Goal: Task Accomplishment & Management: Manage account settings

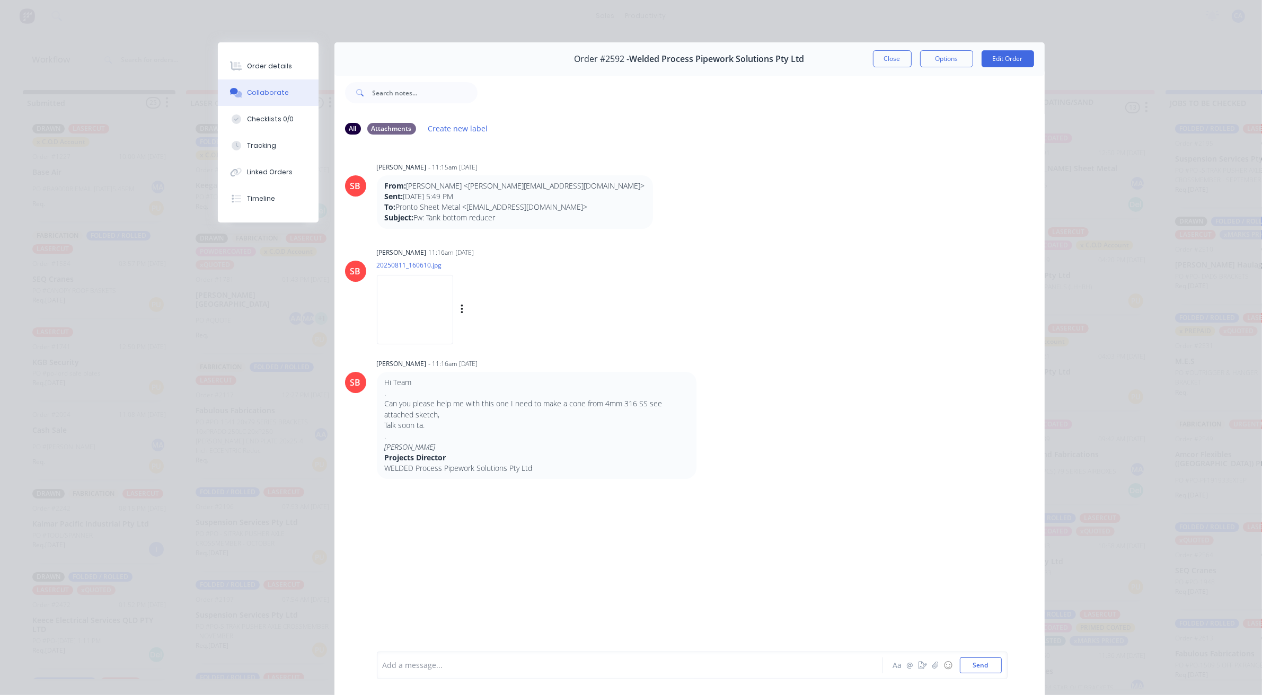
scroll to position [865, 0]
click at [289, 75] on button "Order details" at bounding box center [268, 66] width 101 height 26
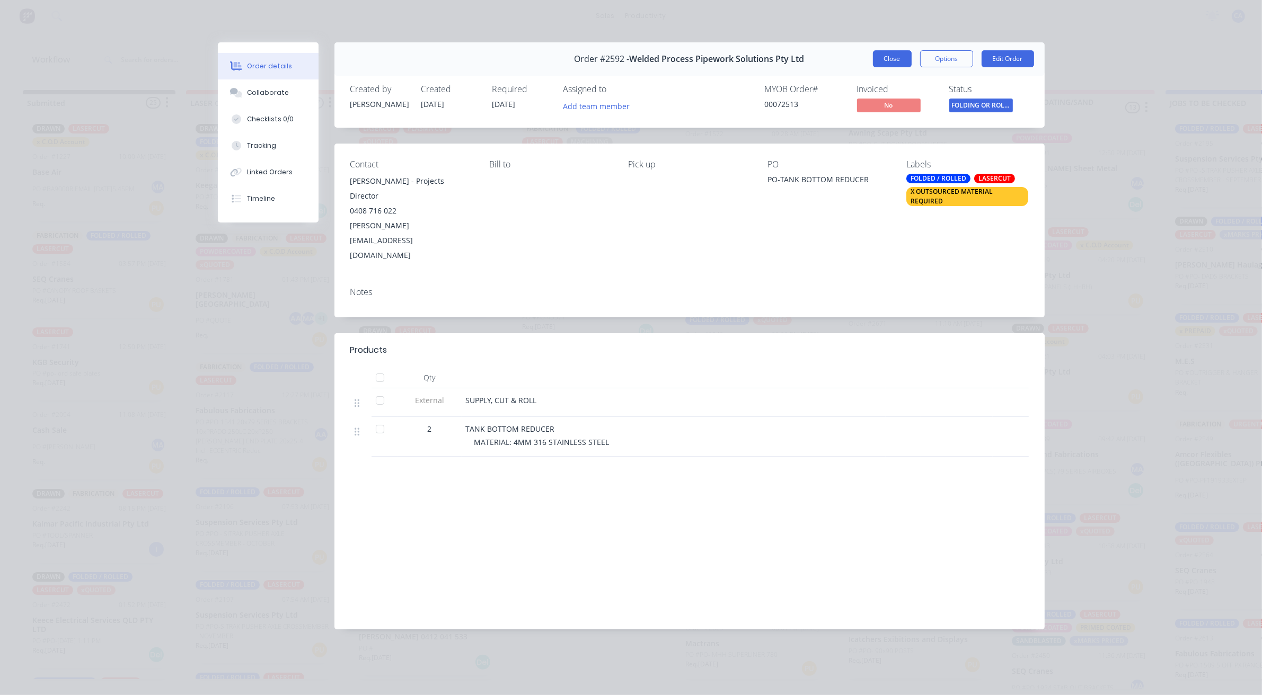
click at [881, 50] on button "Close" at bounding box center [892, 58] width 39 height 17
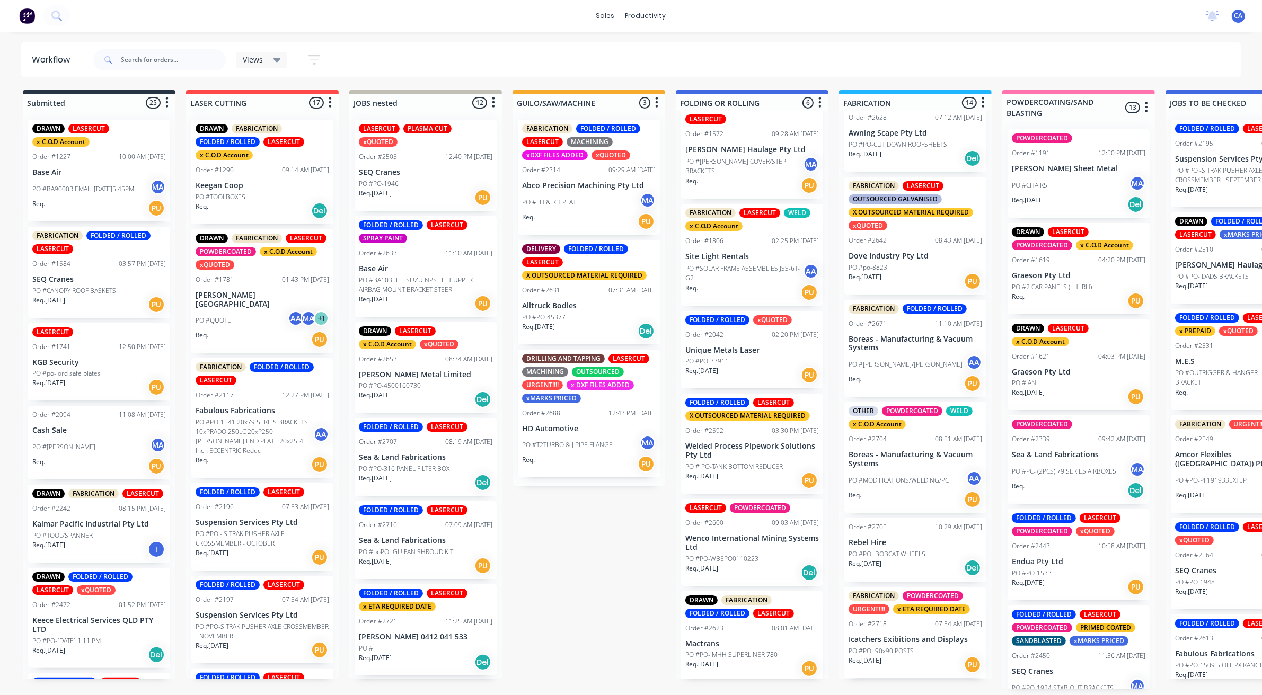
click at [895, 654] on p "PO #PO- 90x90 POSTS" at bounding box center [880, 651] width 65 height 10
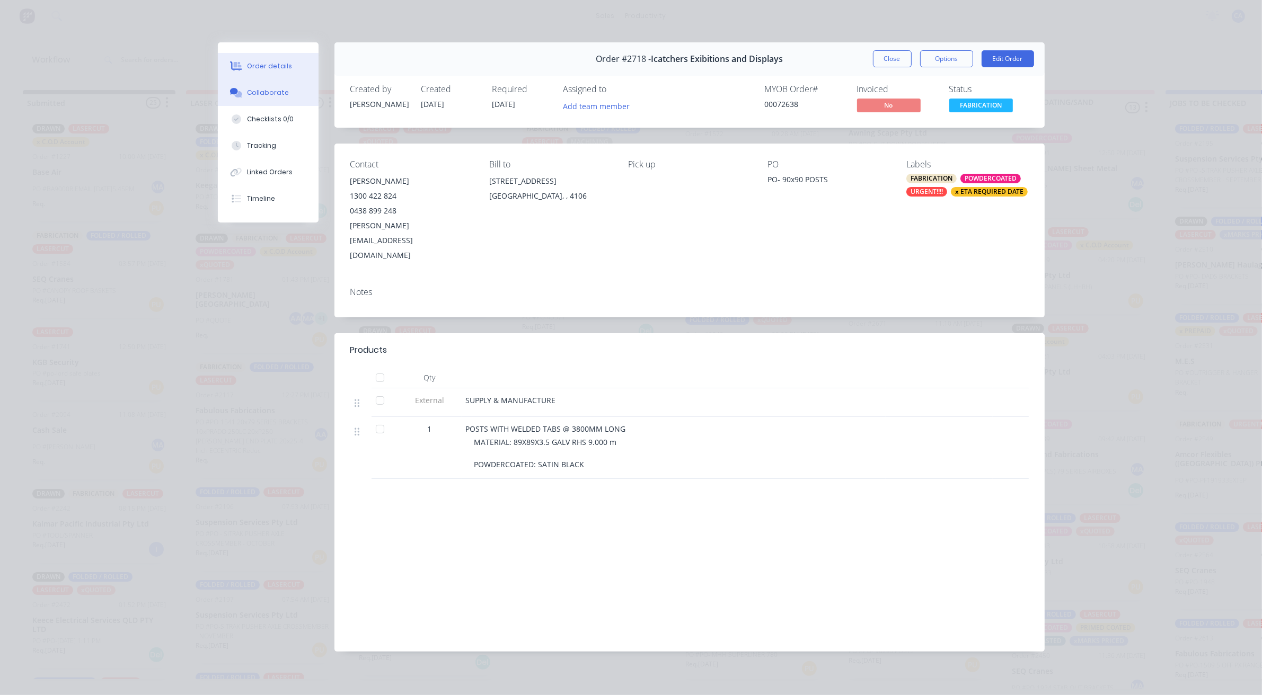
click at [297, 91] on button "Collaborate" at bounding box center [268, 92] width 101 height 26
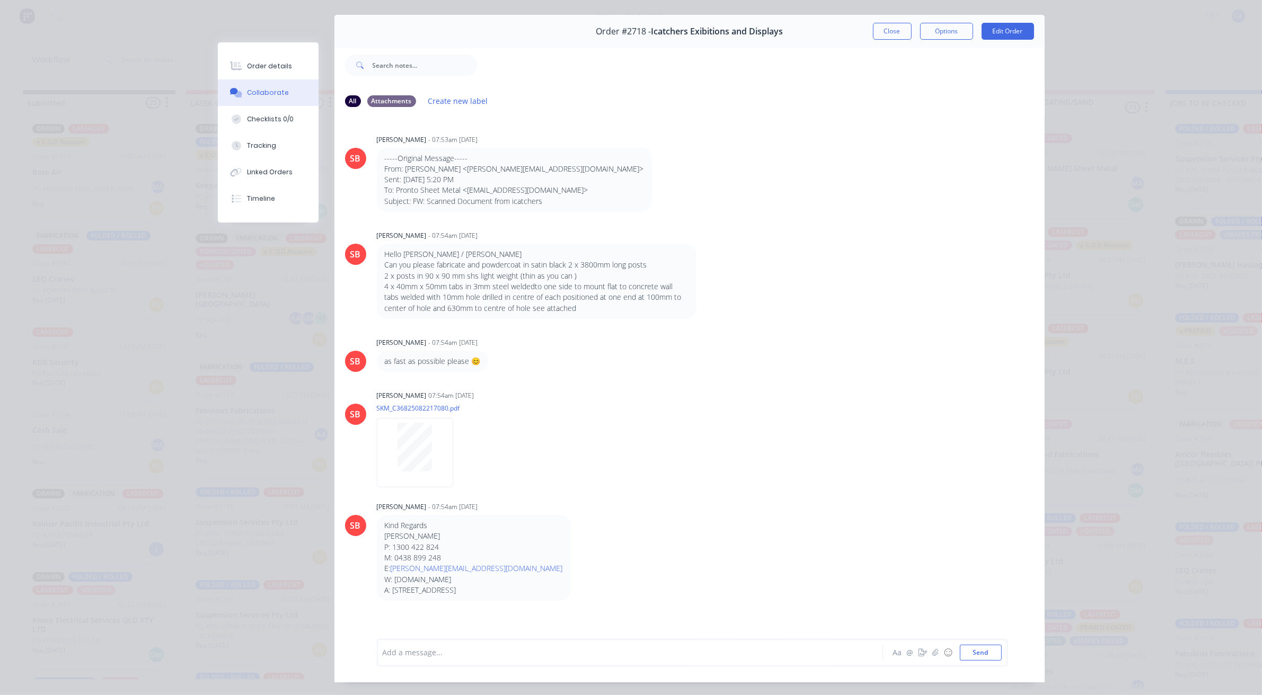
scroll to position [0, 0]
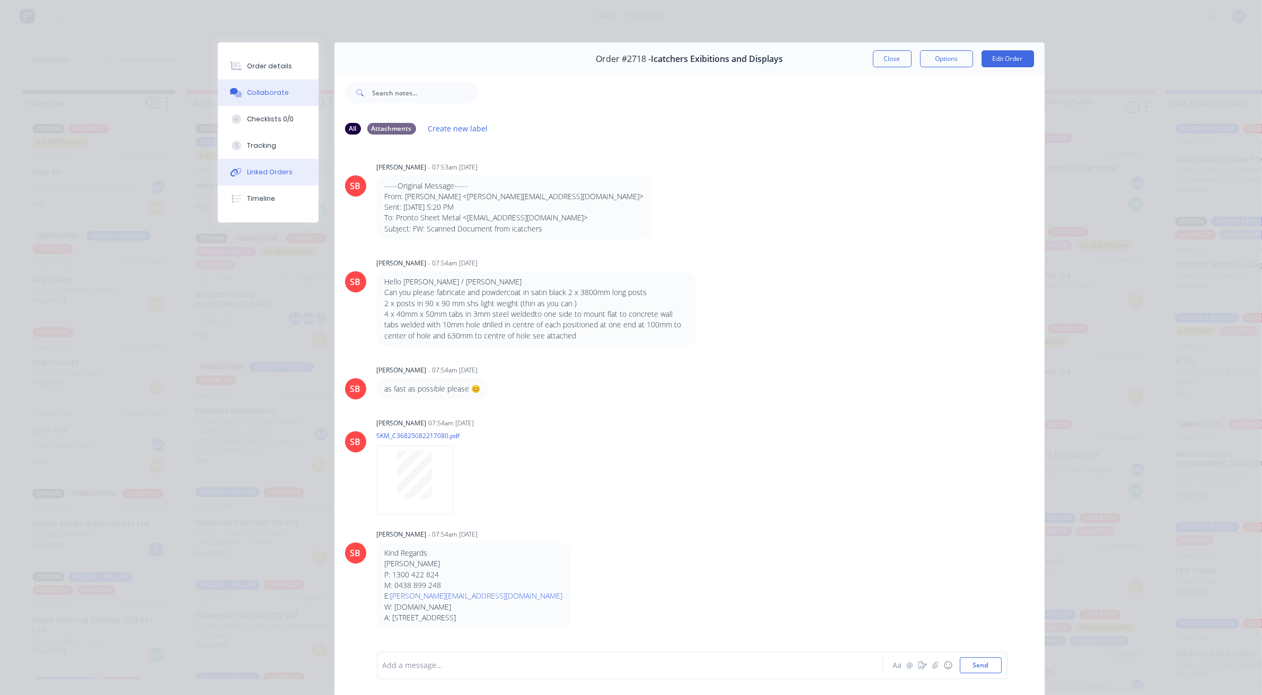
click at [274, 159] on button "Linked Orders" at bounding box center [268, 172] width 101 height 26
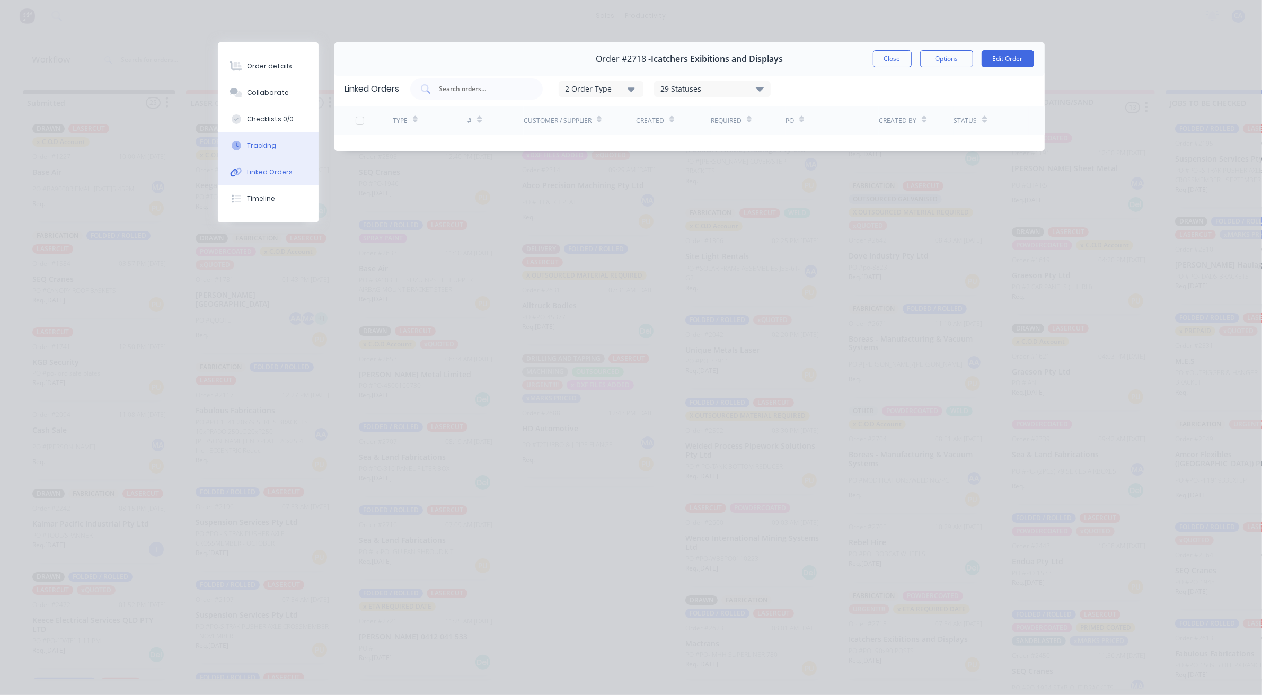
click at [276, 144] on button "Tracking" at bounding box center [268, 145] width 101 height 26
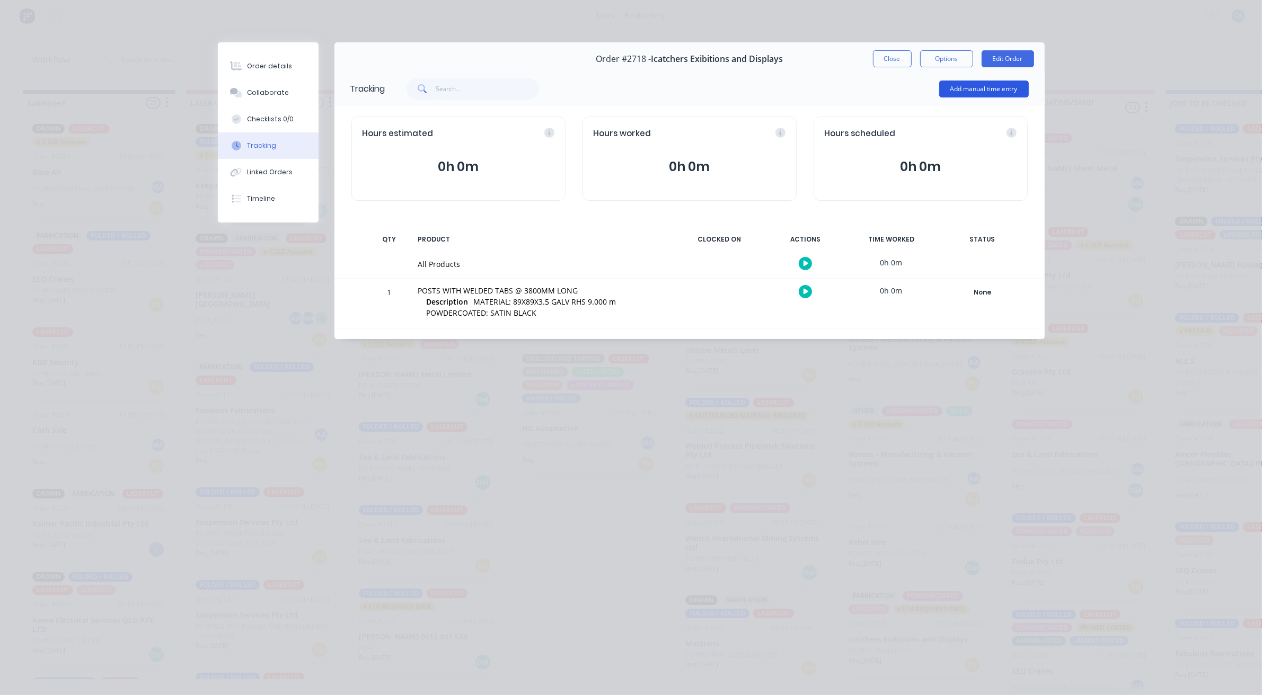
click at [965, 94] on button "Add manual time entry" at bounding box center [984, 89] width 90 height 17
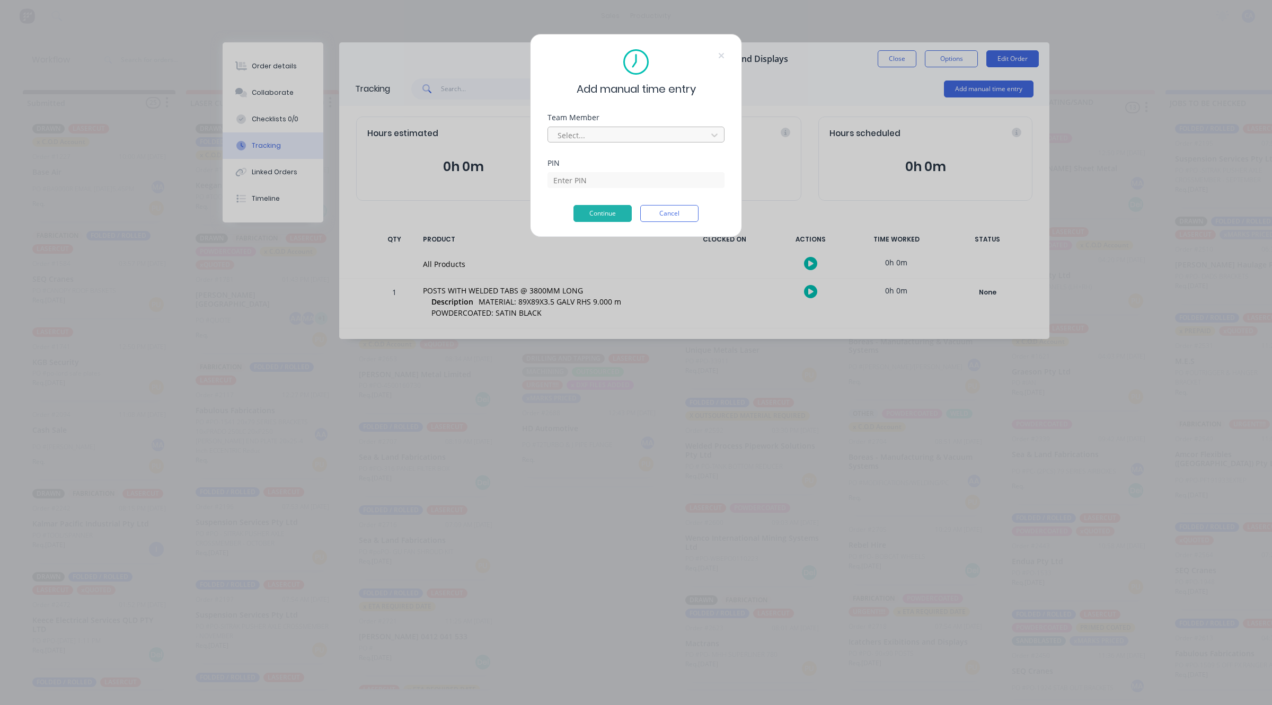
click at [636, 134] on div at bounding box center [628, 135] width 145 height 13
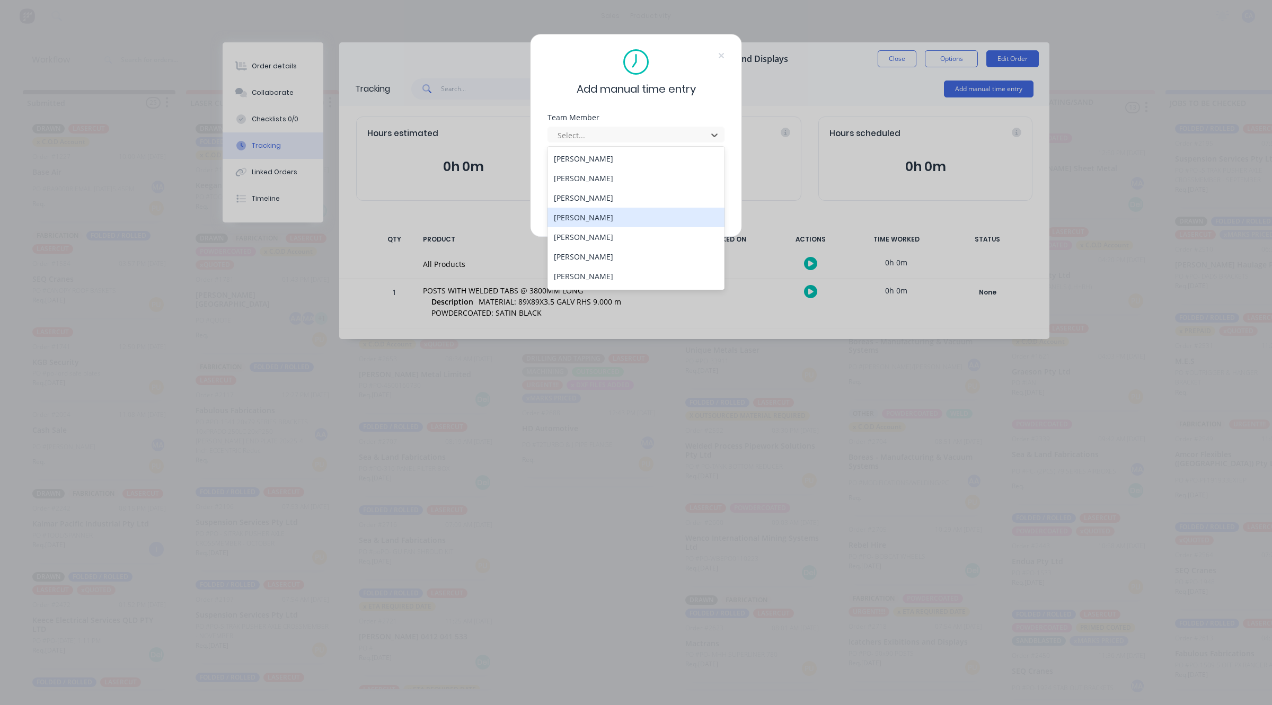
click at [603, 216] on div "[PERSON_NAME]" at bounding box center [635, 218] width 177 height 20
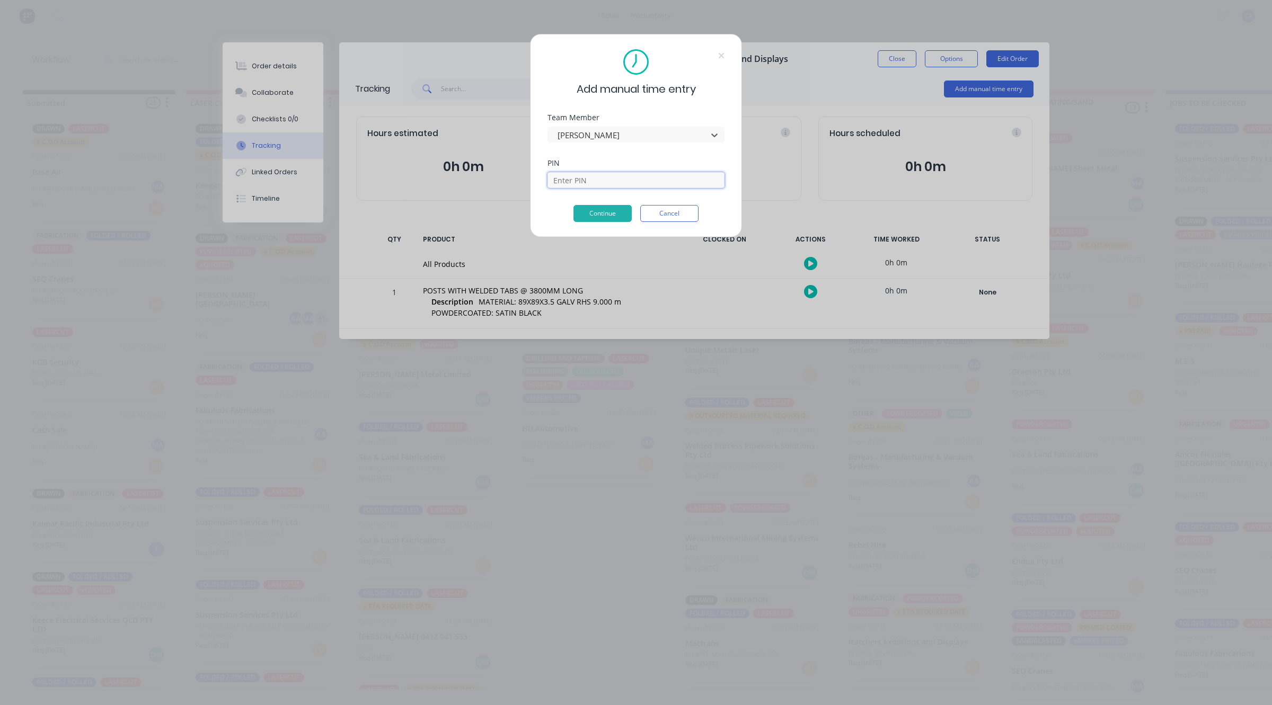
click at [620, 181] on input at bounding box center [635, 180] width 177 height 16
type input "0000"
click at [607, 212] on button "Continue" at bounding box center [602, 213] width 58 height 17
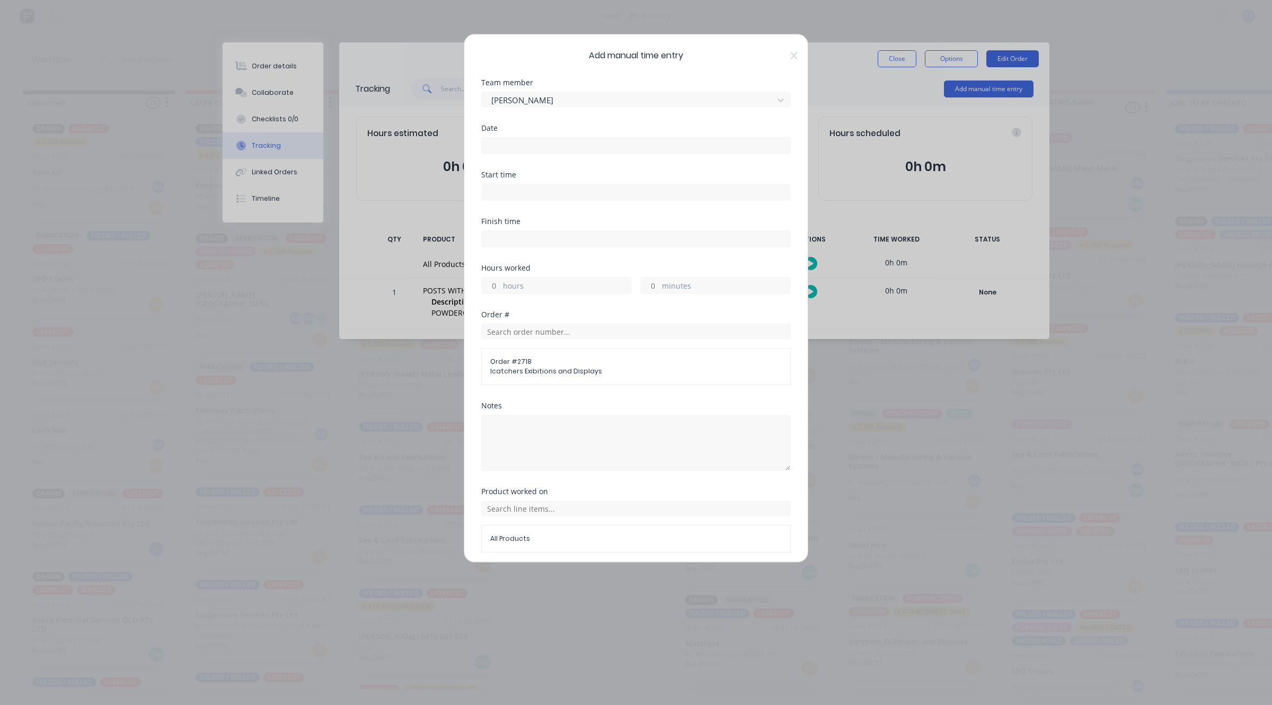
click at [568, 145] on input at bounding box center [636, 146] width 308 height 16
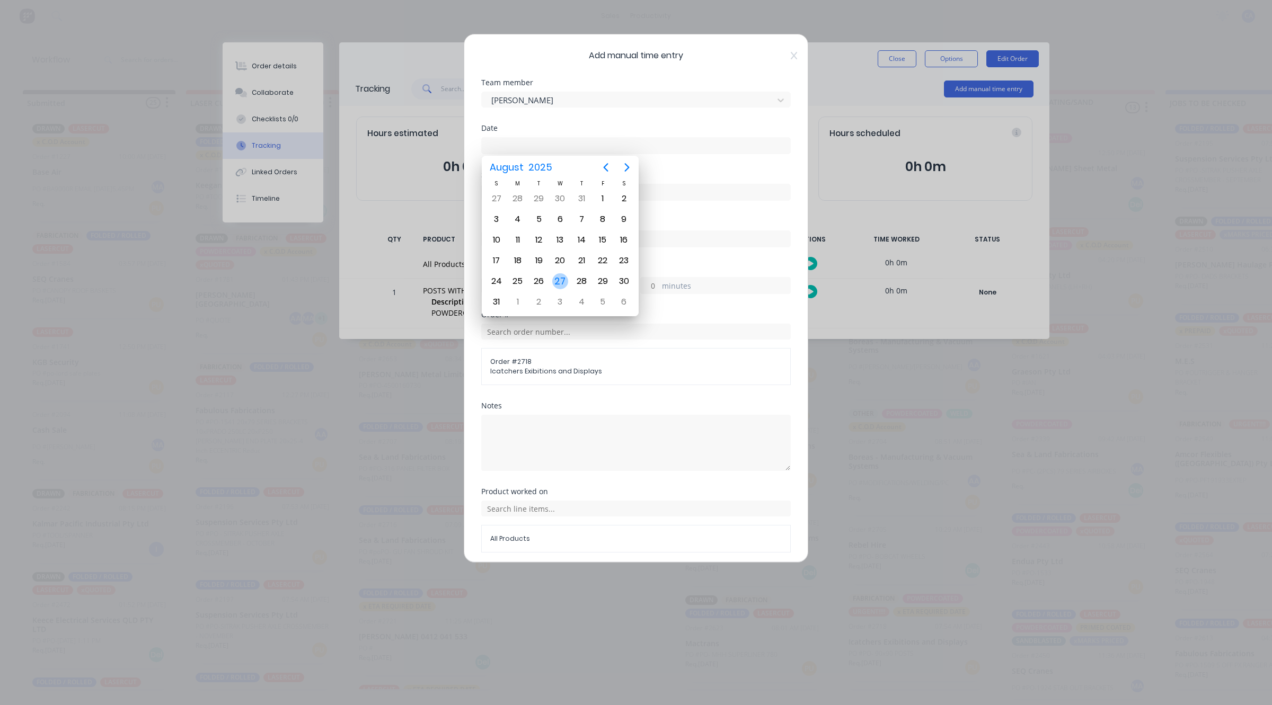
click at [557, 274] on div "27" at bounding box center [560, 281] width 16 height 16
type input "[DATE]"
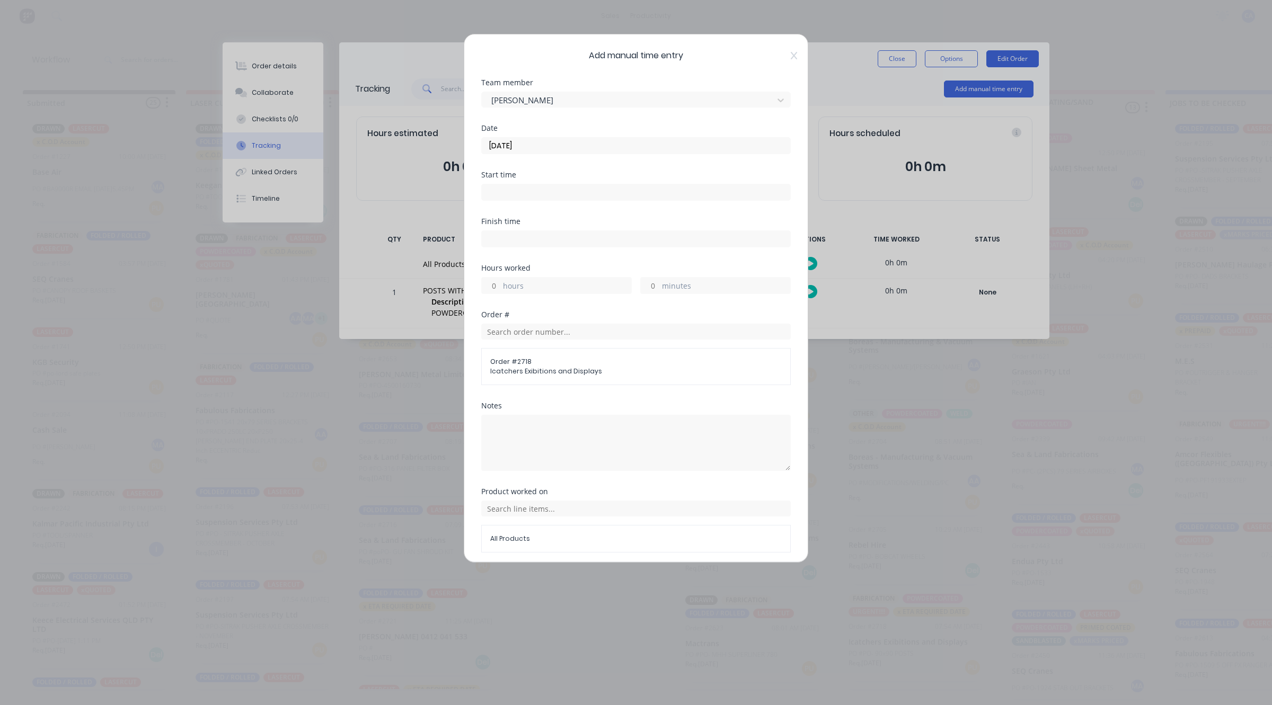
click at [493, 287] on input "hours" at bounding box center [491, 286] width 19 height 16
type input "3"
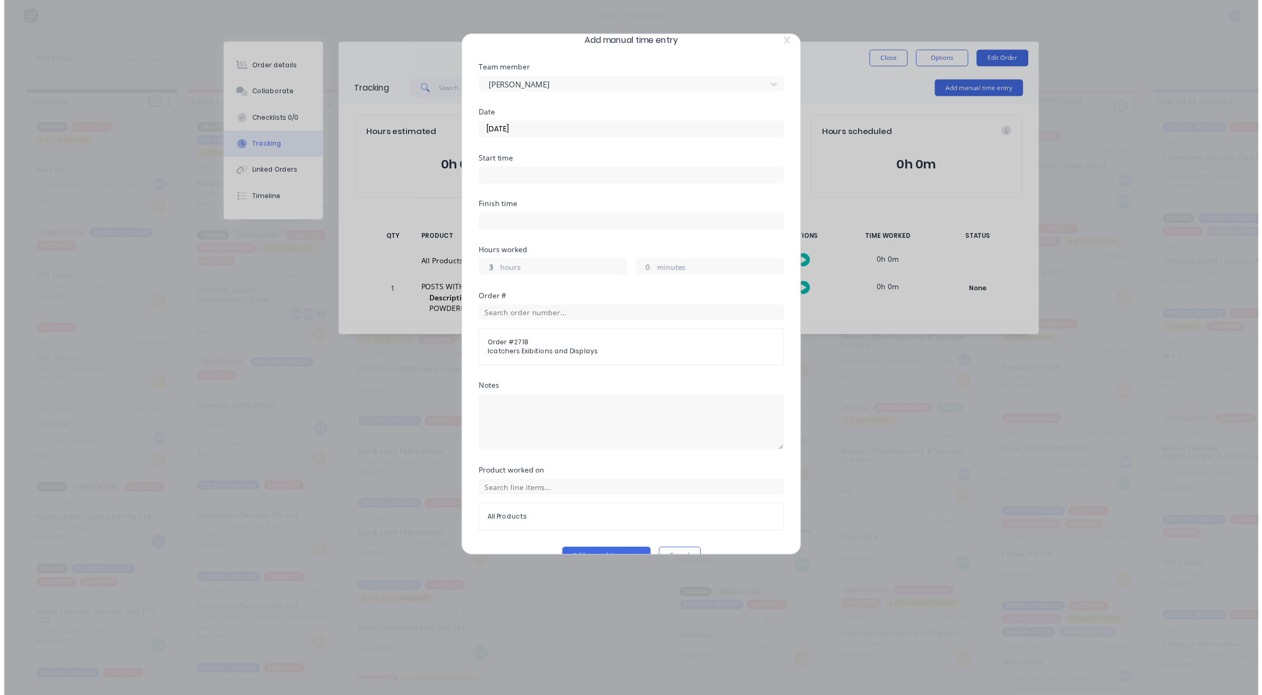
scroll to position [41, 0]
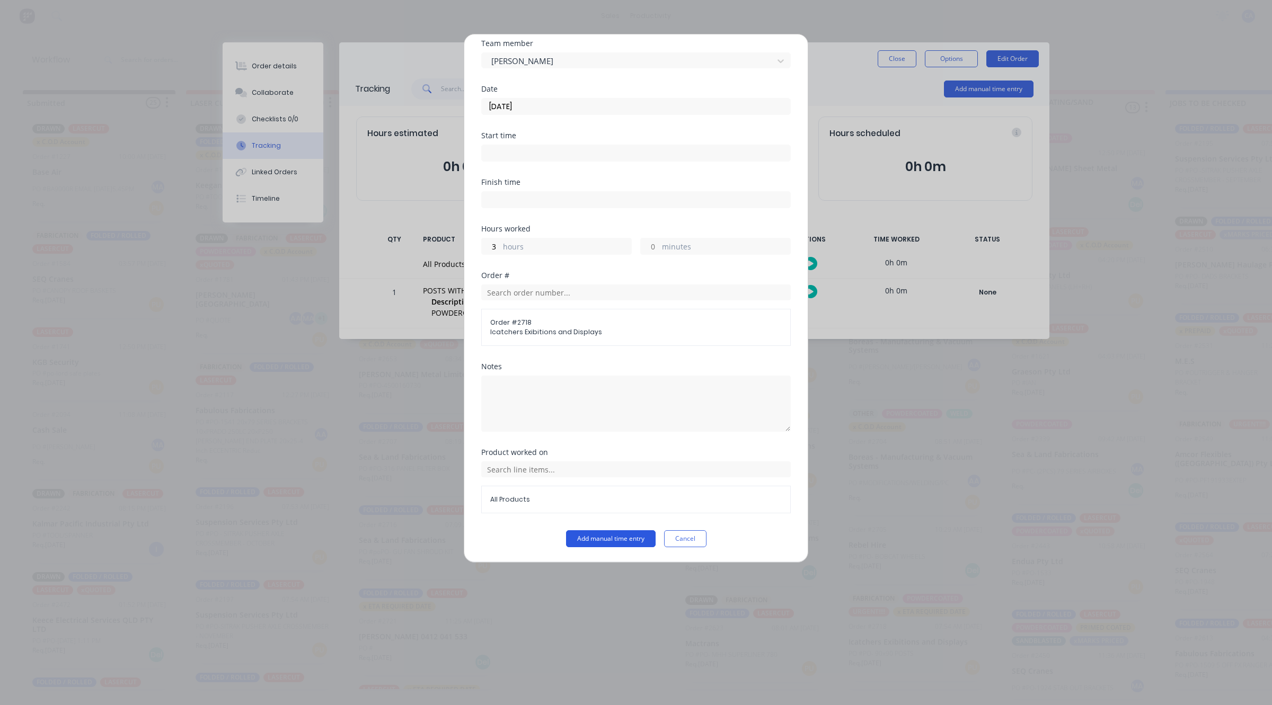
click at [606, 533] on button "Add manual time entry" at bounding box center [611, 538] width 90 height 17
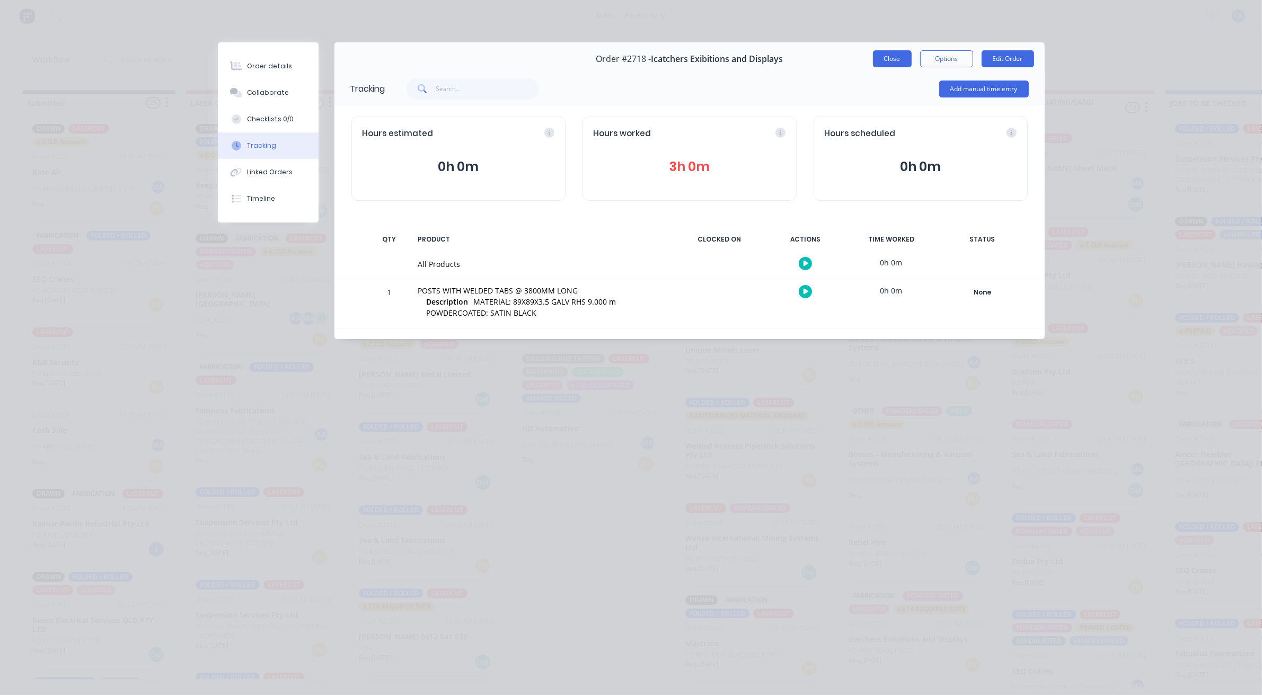
click at [883, 56] on button "Close" at bounding box center [892, 58] width 39 height 17
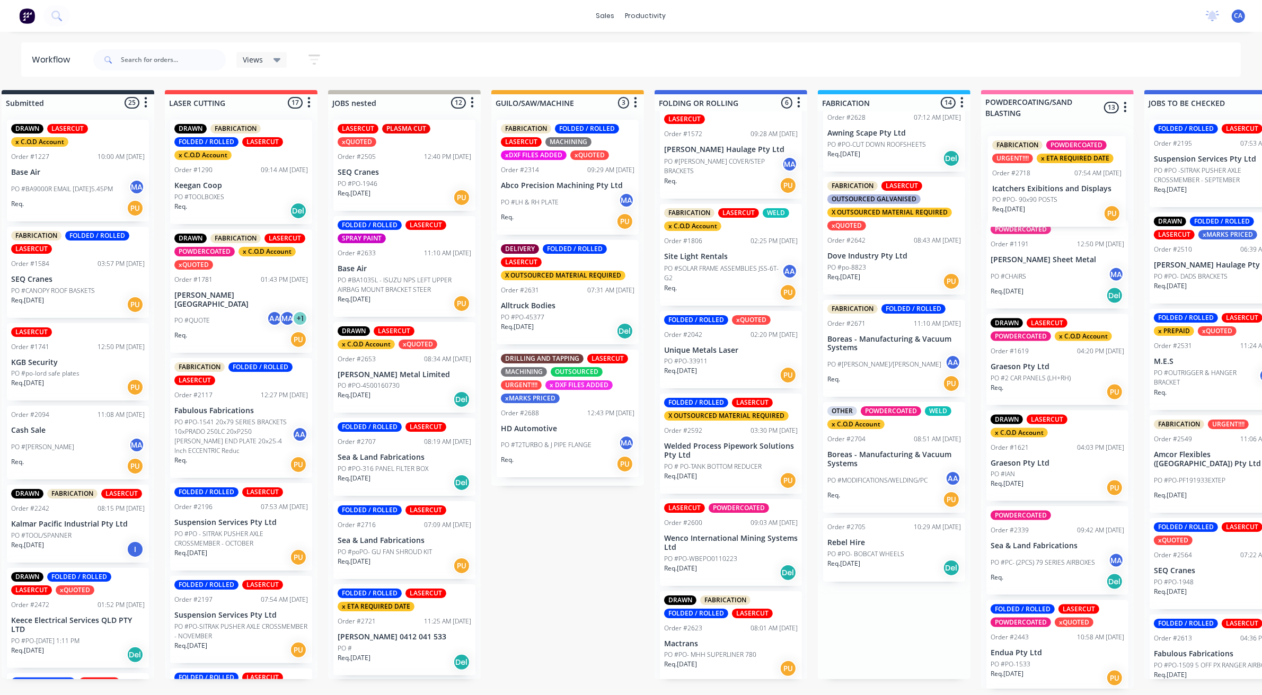
scroll to position [1, 33]
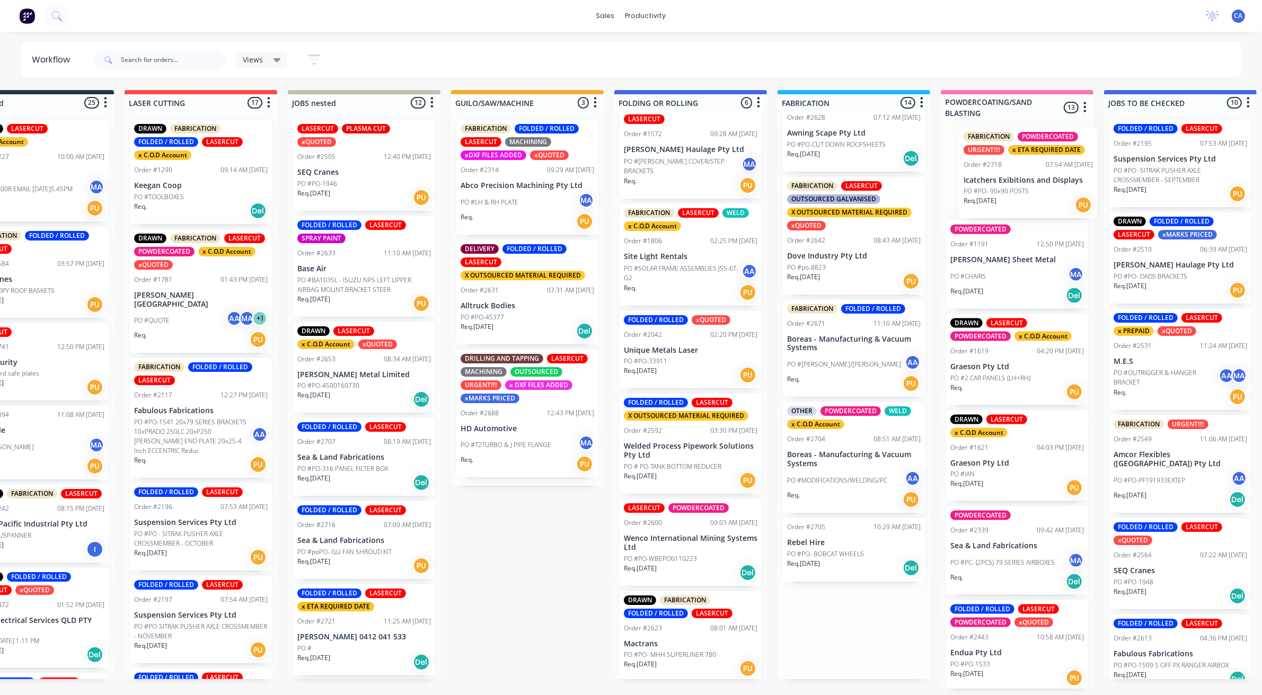
drag, startPoint x: 917, startPoint y: 642, endPoint x: 1028, endPoint y: 175, distance: 479.9
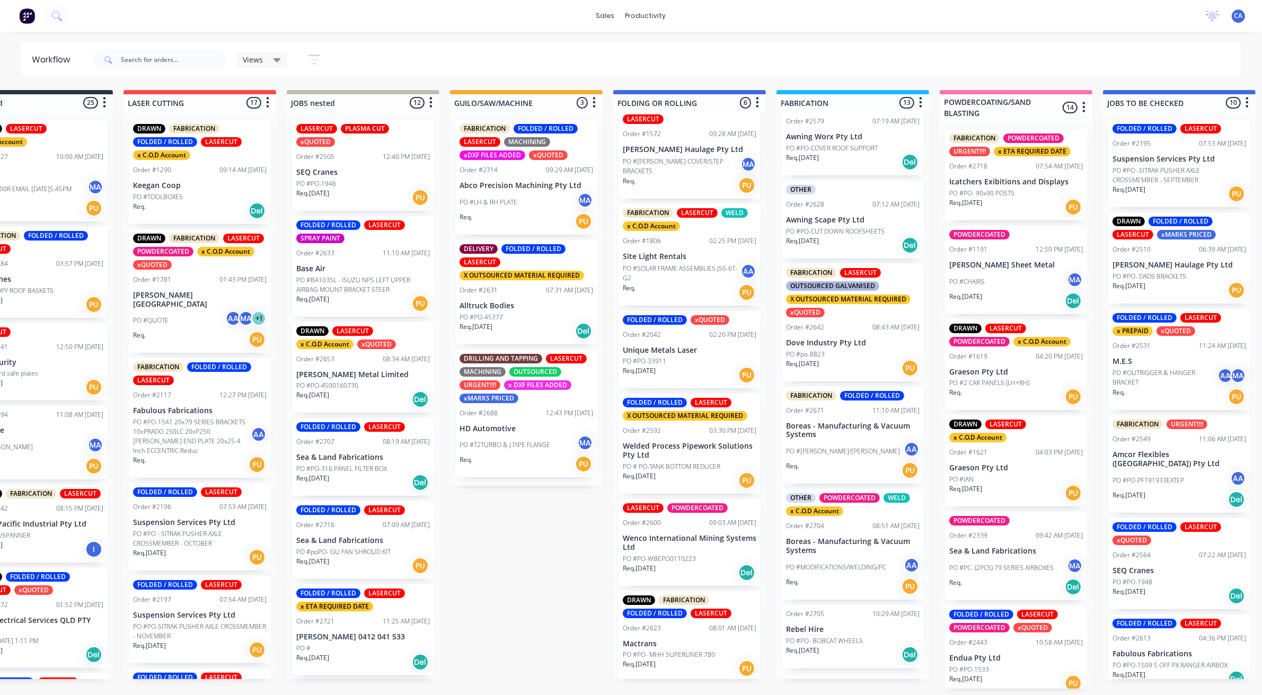
scroll to position [769, 0]
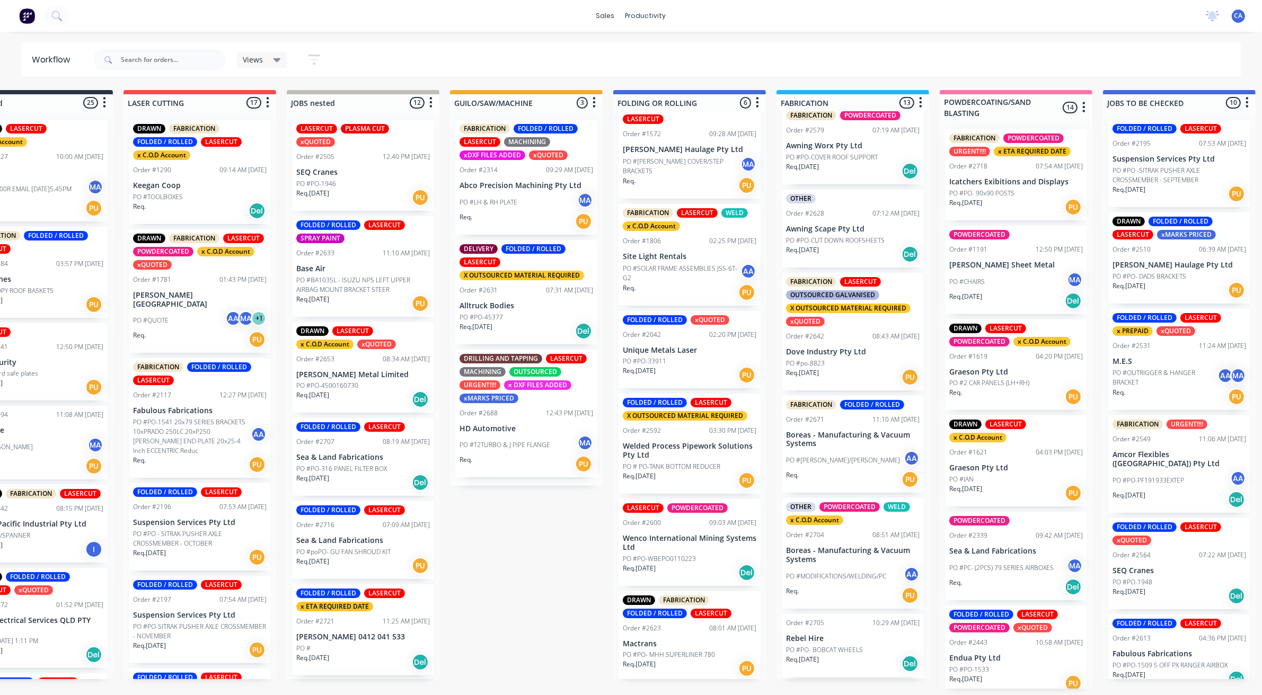
click at [1002, 170] on div "Order #2718 07:54 AM [DATE]" at bounding box center [1016, 167] width 134 height 10
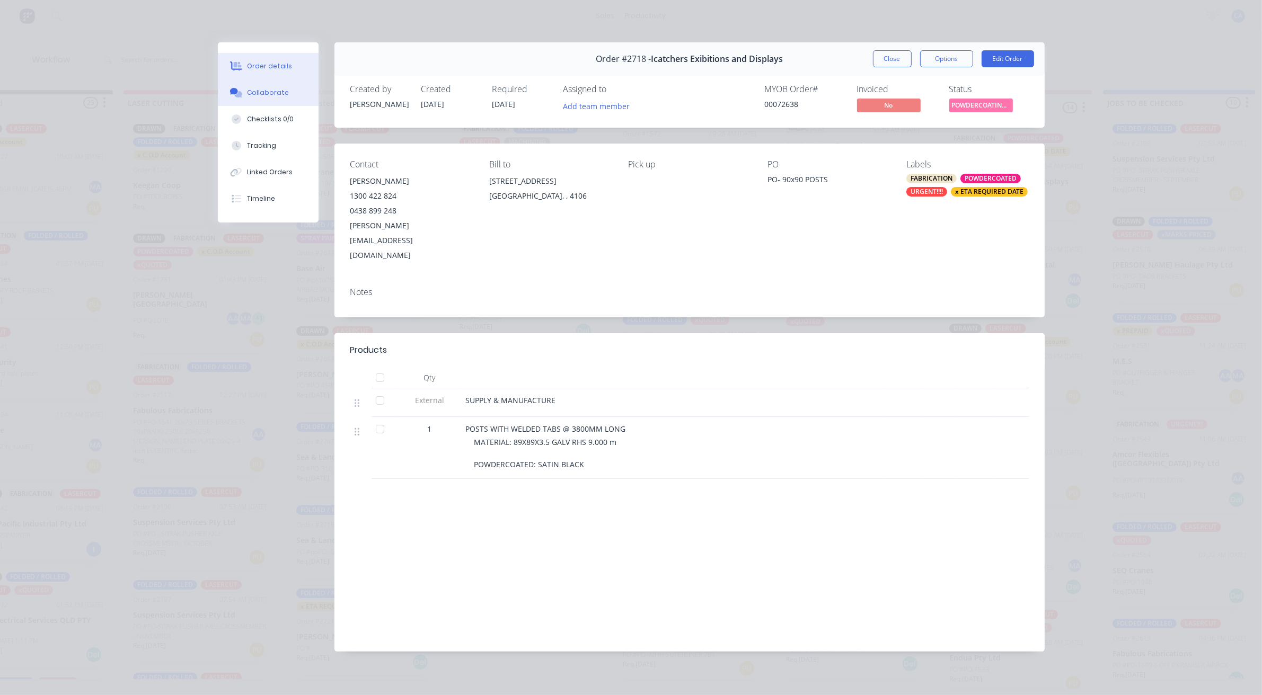
click at [309, 87] on button "Collaborate" at bounding box center [268, 92] width 101 height 26
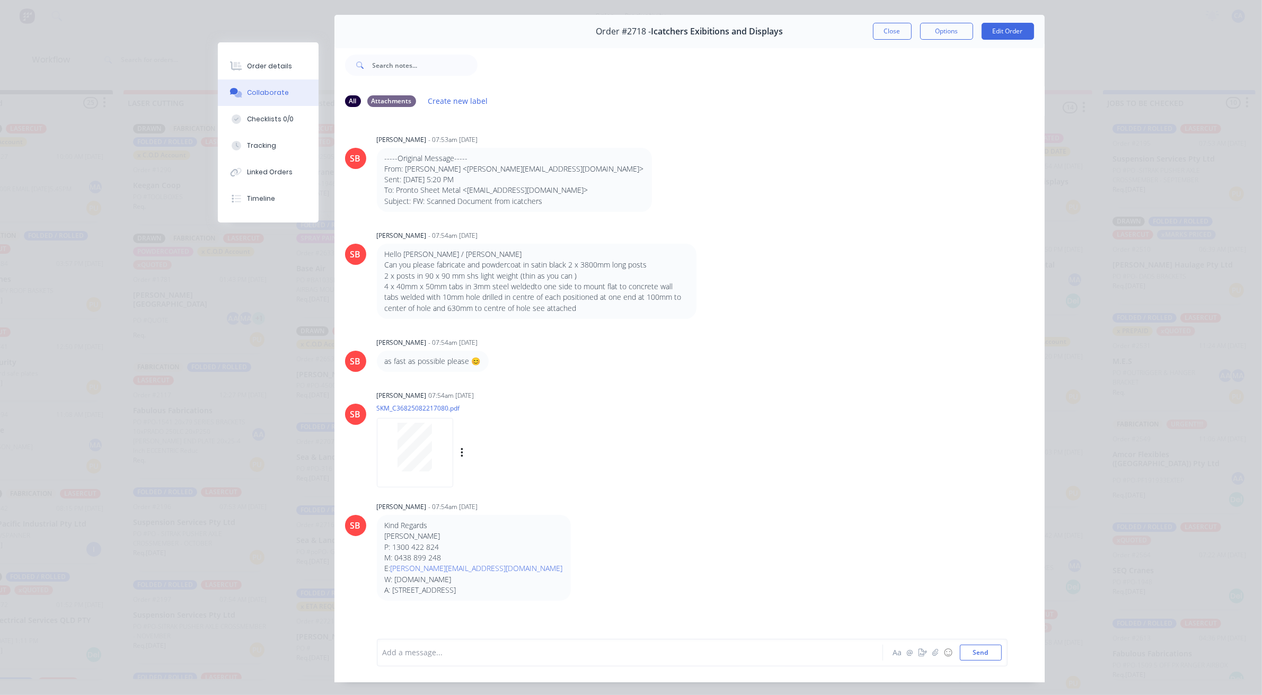
scroll to position [0, 0]
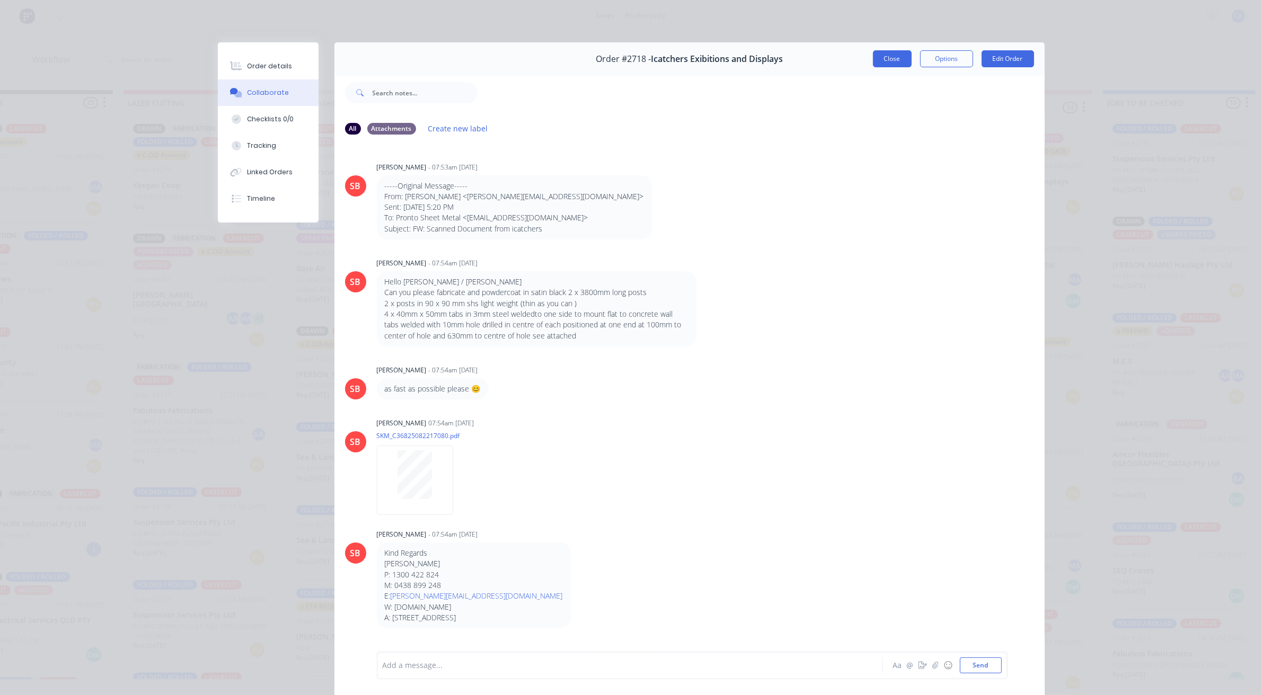
click at [873, 56] on button "Close" at bounding box center [892, 58] width 39 height 17
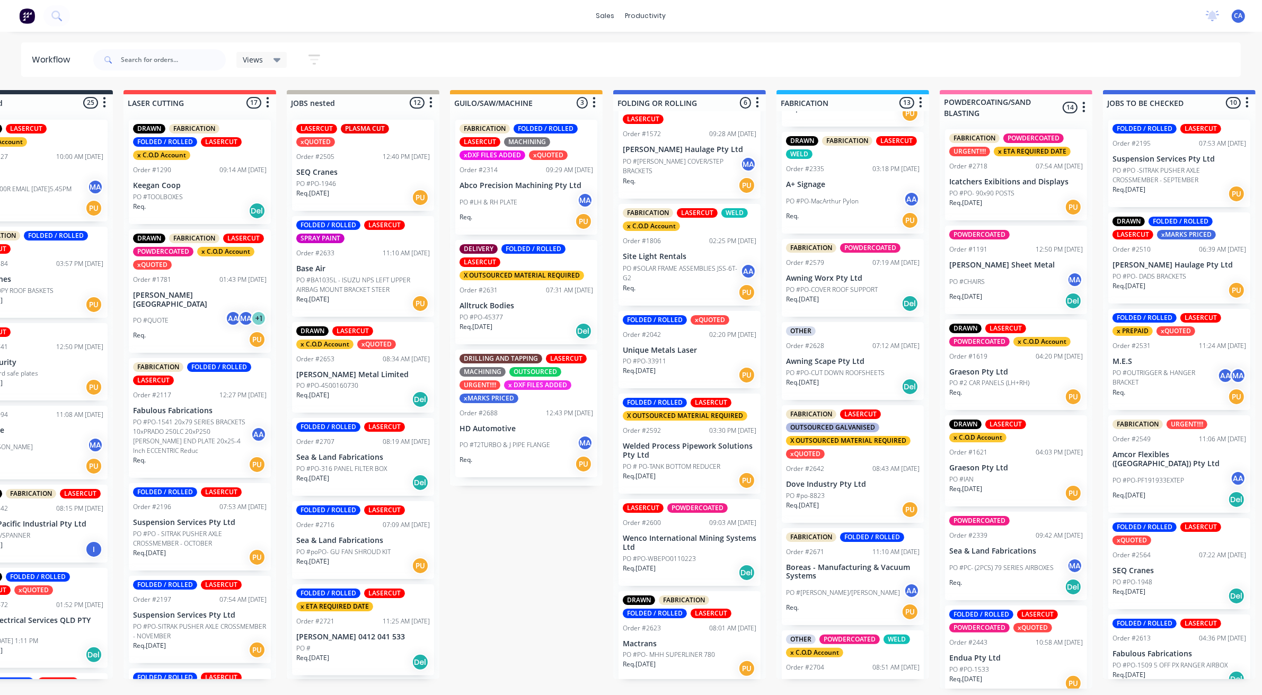
scroll to position [703, 0]
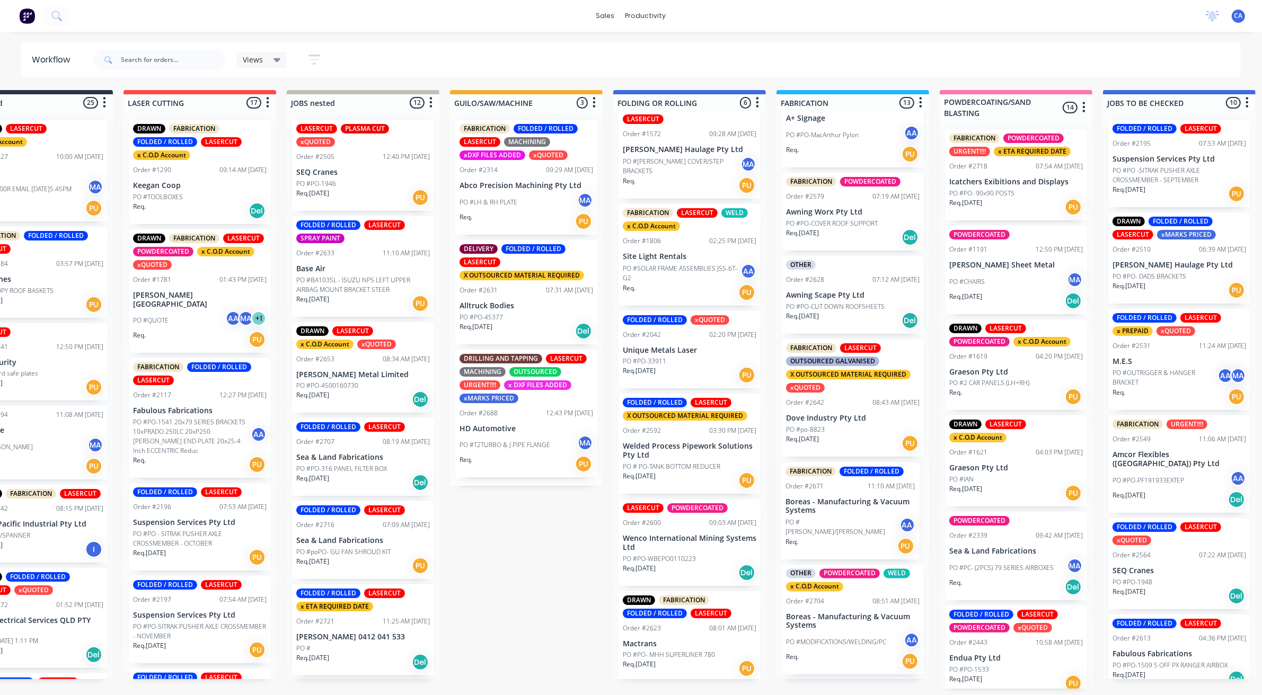
drag, startPoint x: 854, startPoint y: 533, endPoint x: 849, endPoint y: 536, distance: 5.7
click at [849, 536] on div "DRAWN FABRICATION LASERCUT x C.O.D Account Order #1389 12:34 PM [DATE] [PERSON_…" at bounding box center [852, 395] width 153 height 568
click at [849, 532] on div "PO #[PERSON_NAME]/[PERSON_NAME] AA" at bounding box center [853, 527] width 134 height 20
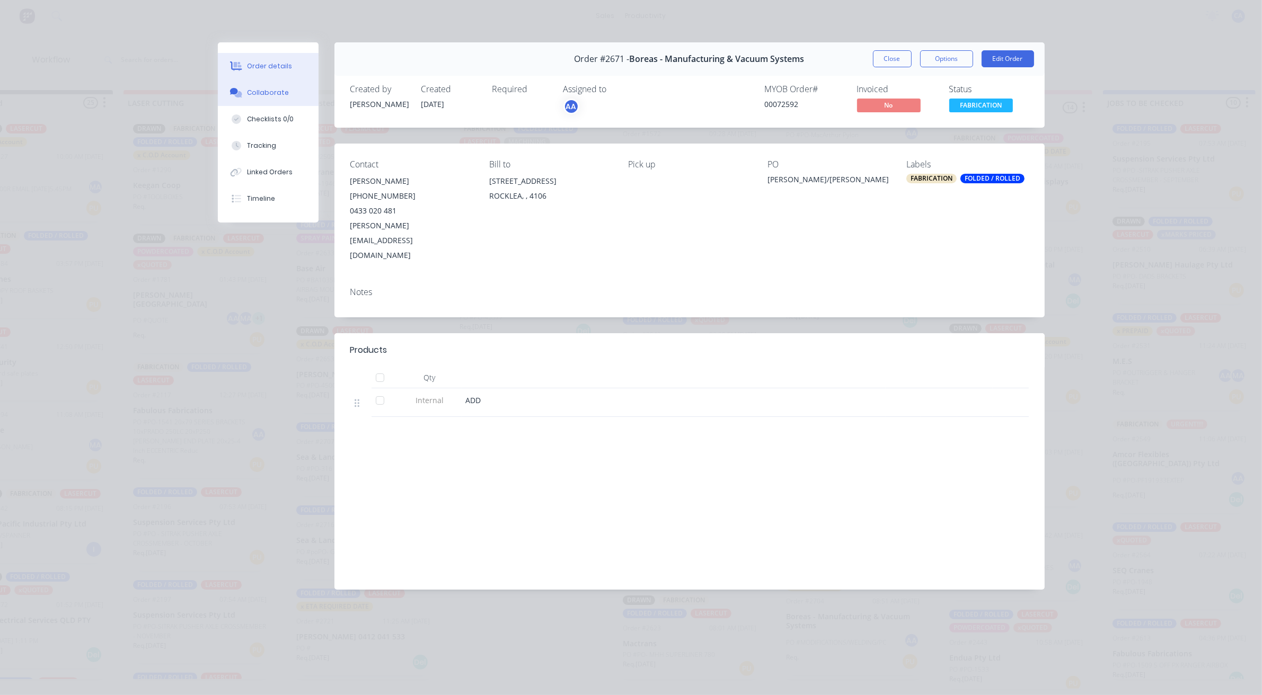
click at [274, 96] on div "Collaborate" at bounding box center [268, 93] width 42 height 10
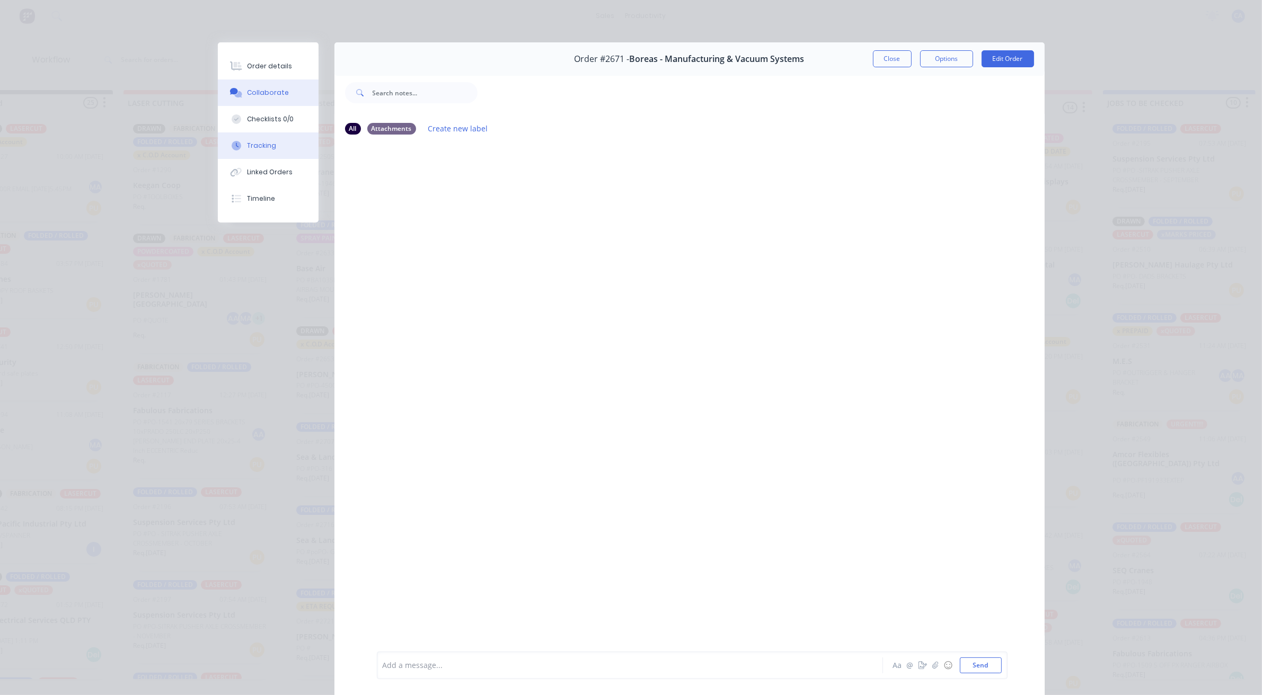
click at [276, 136] on button "Tracking" at bounding box center [268, 145] width 101 height 26
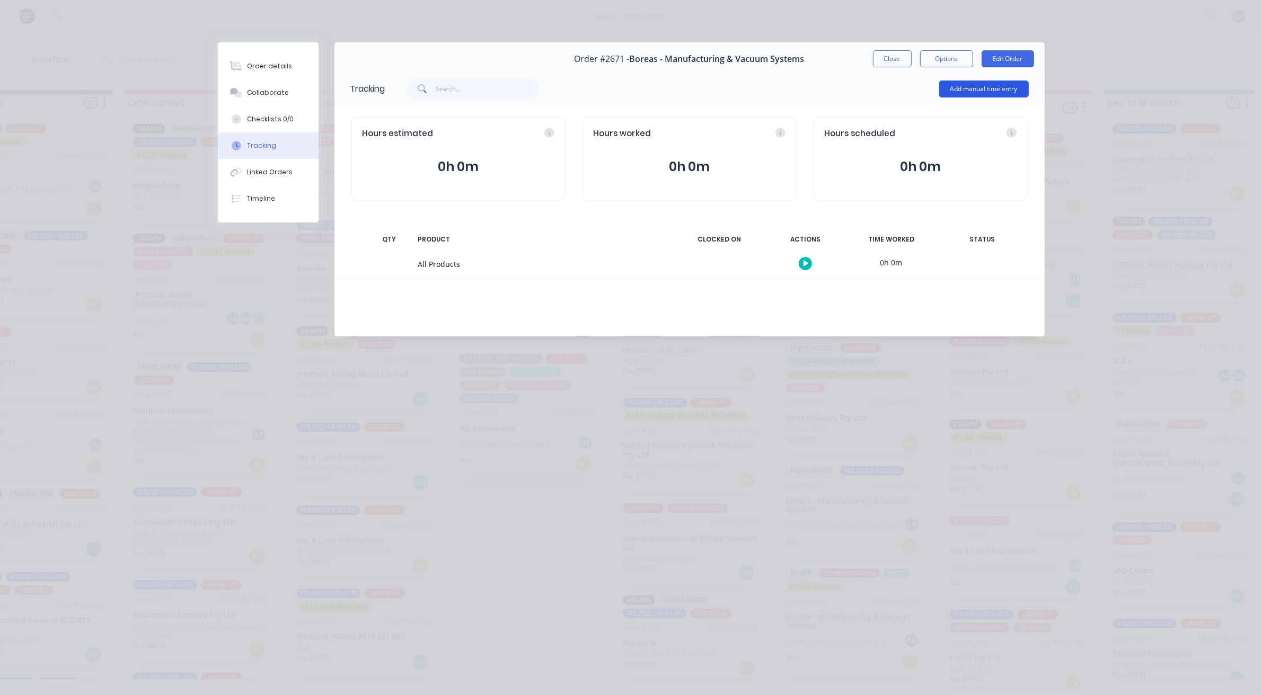
click at [978, 91] on button "Add manual time entry" at bounding box center [984, 89] width 90 height 17
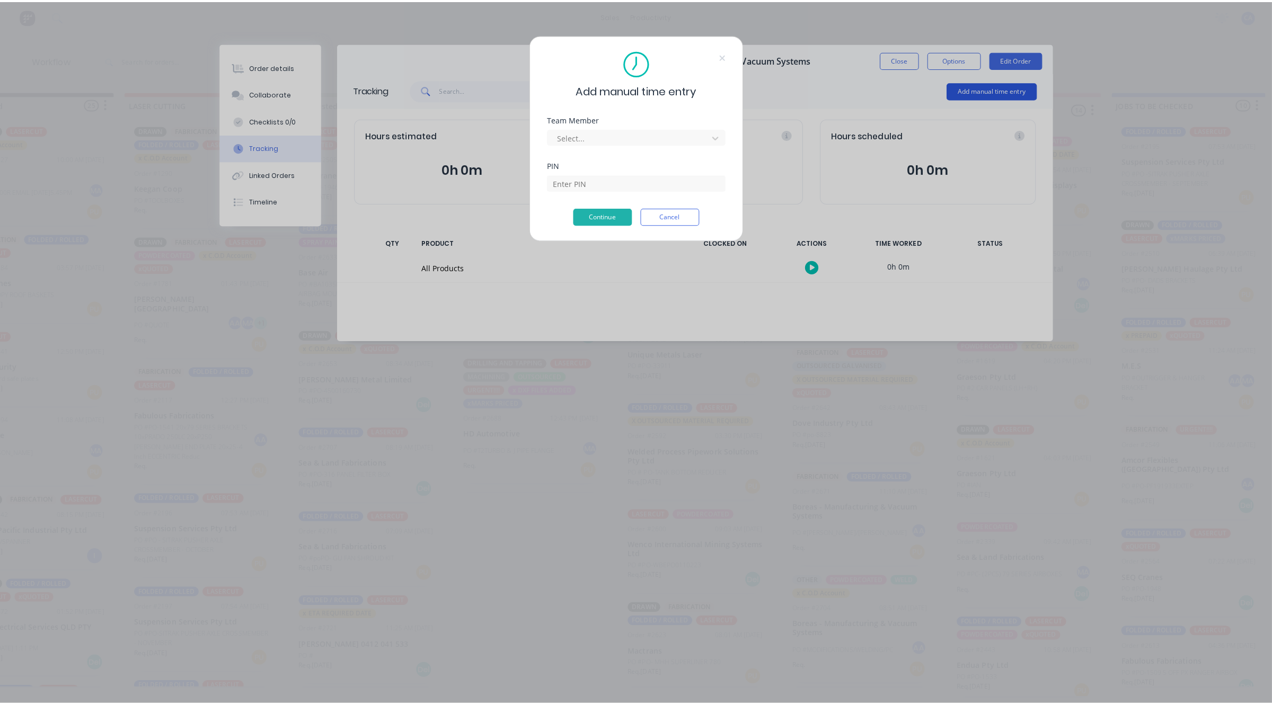
scroll to position [0, 63]
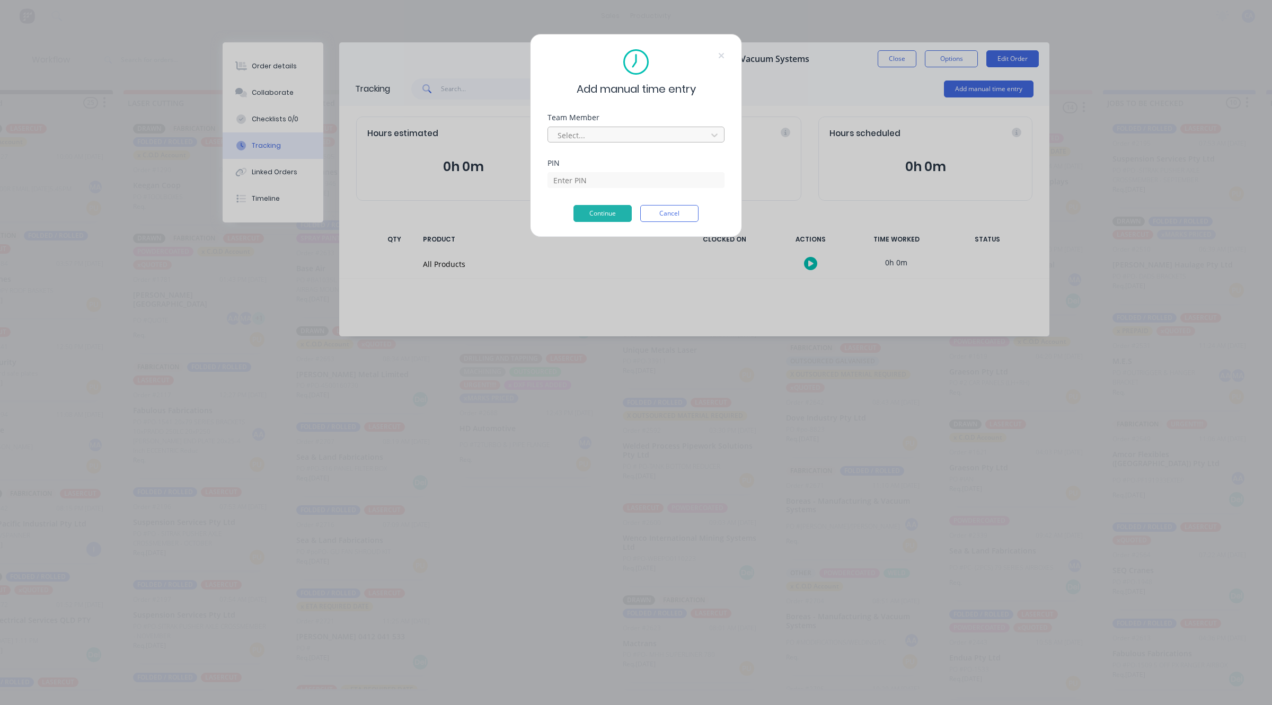
click at [636, 141] on div at bounding box center [628, 135] width 145 height 13
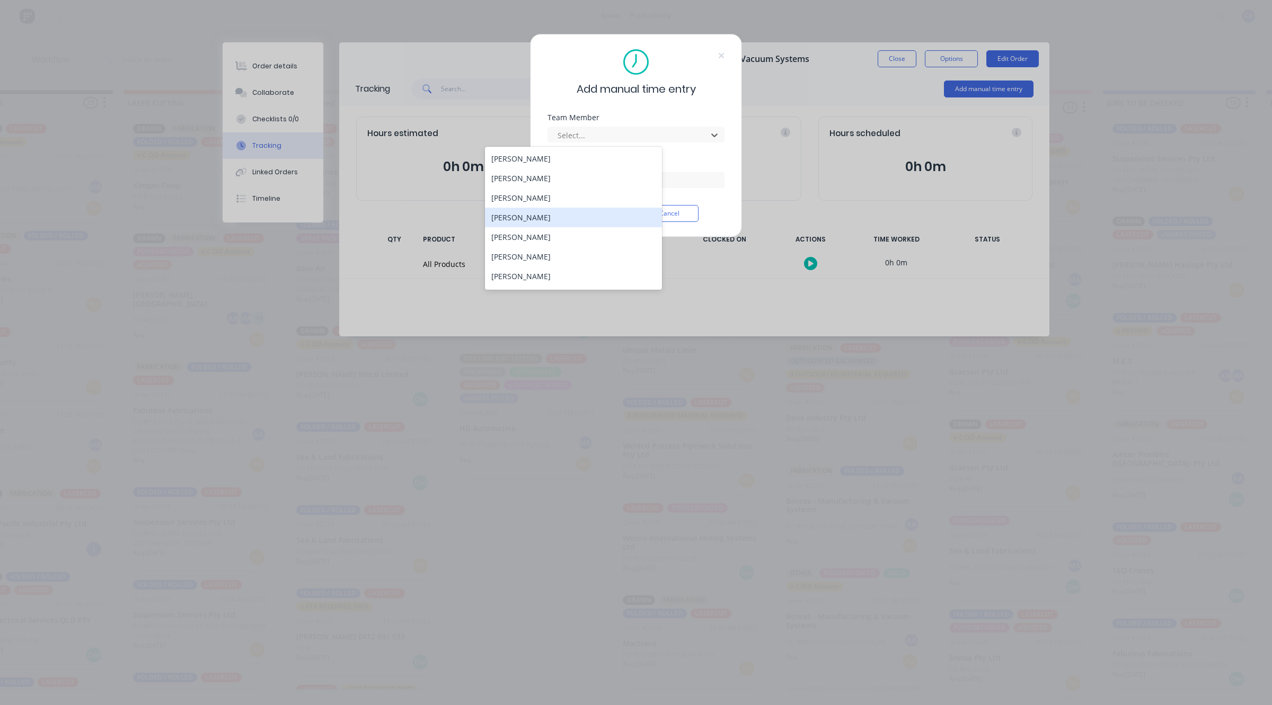
click at [575, 213] on div "[PERSON_NAME]" at bounding box center [573, 218] width 177 height 20
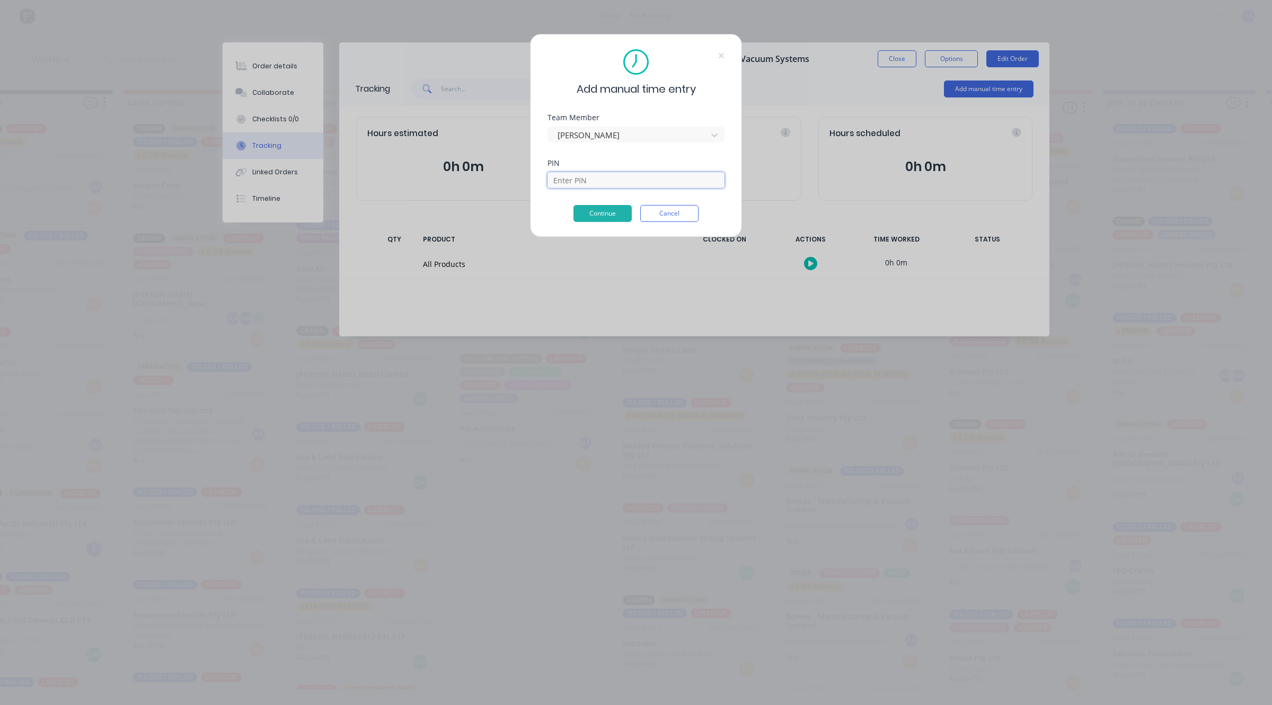
click at [596, 182] on input at bounding box center [635, 180] width 177 height 16
type input "0000"
click at [618, 217] on button "Continue" at bounding box center [602, 213] width 58 height 17
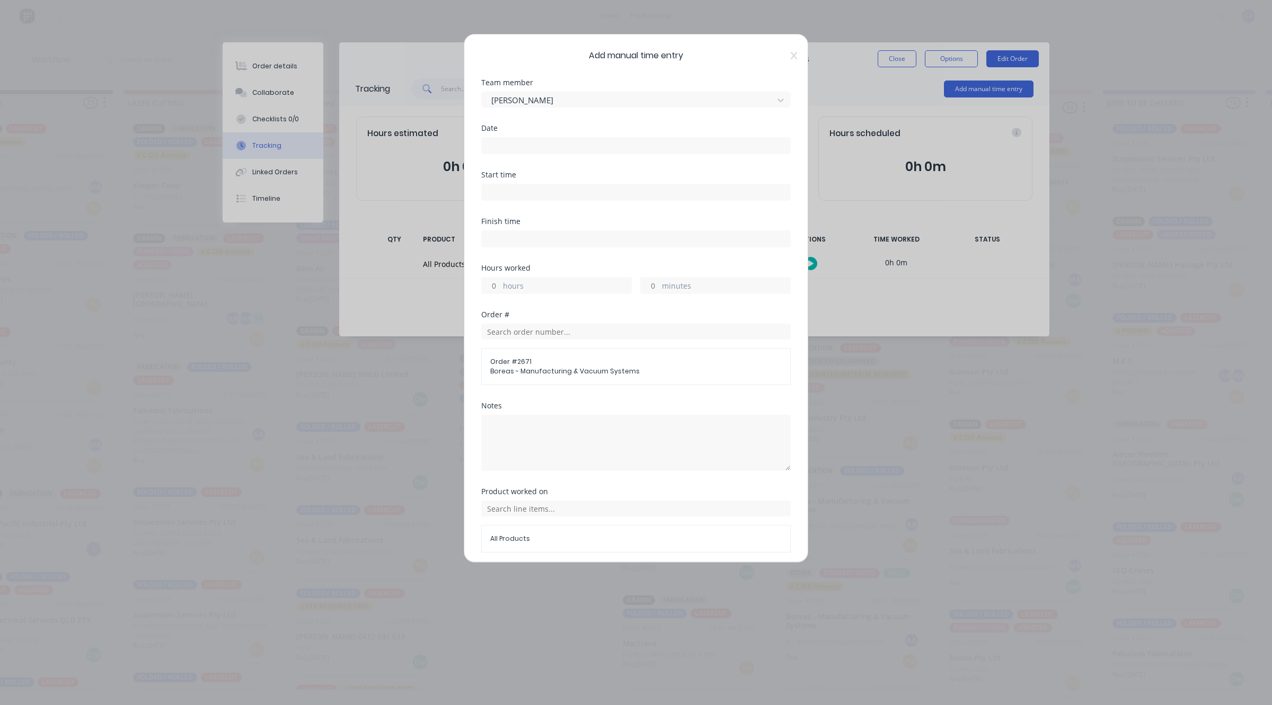
click at [569, 142] on input at bounding box center [636, 146] width 308 height 16
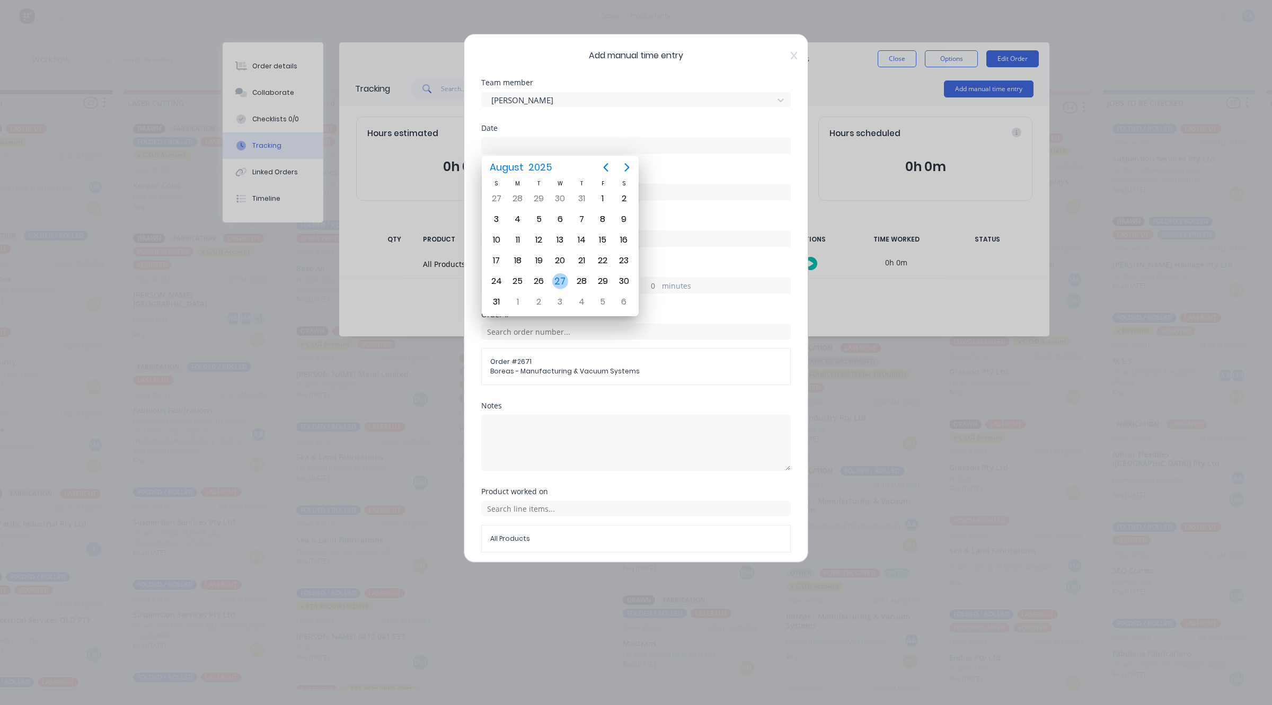
click at [557, 271] on div "27" at bounding box center [559, 281] width 21 height 20
type input "[DATE]"
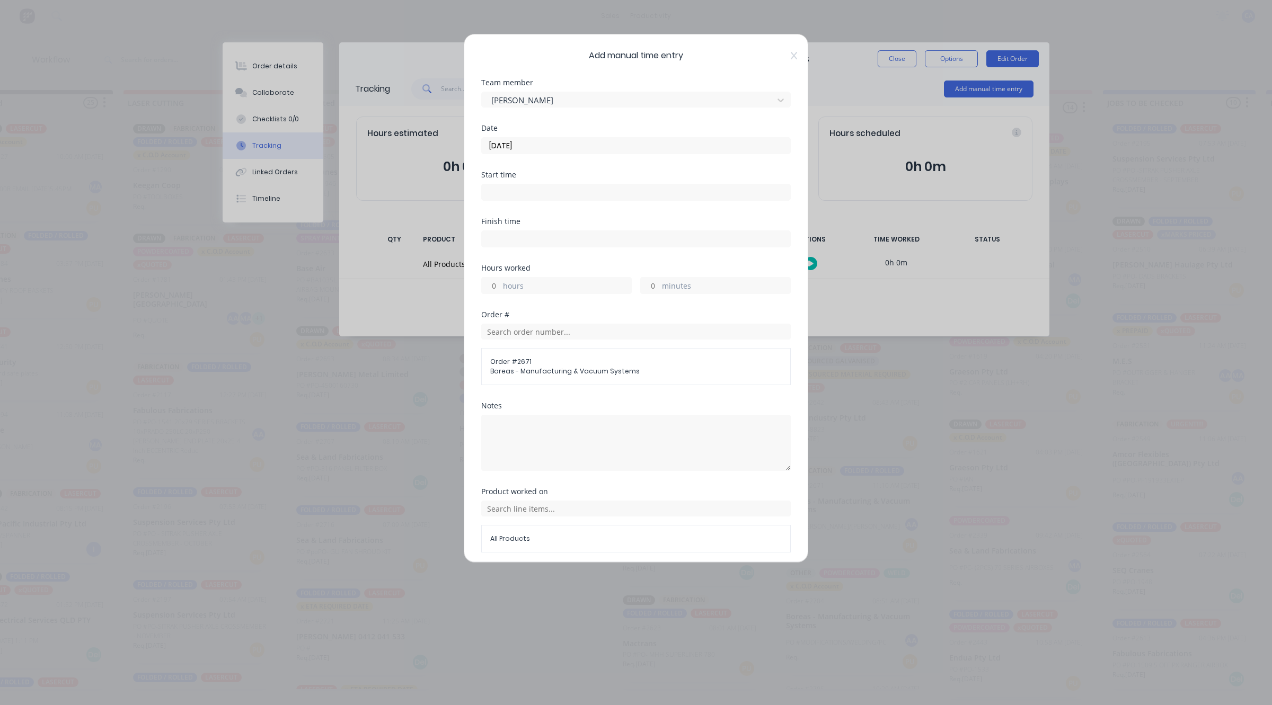
click at [651, 285] on input "minutes" at bounding box center [650, 286] width 19 height 16
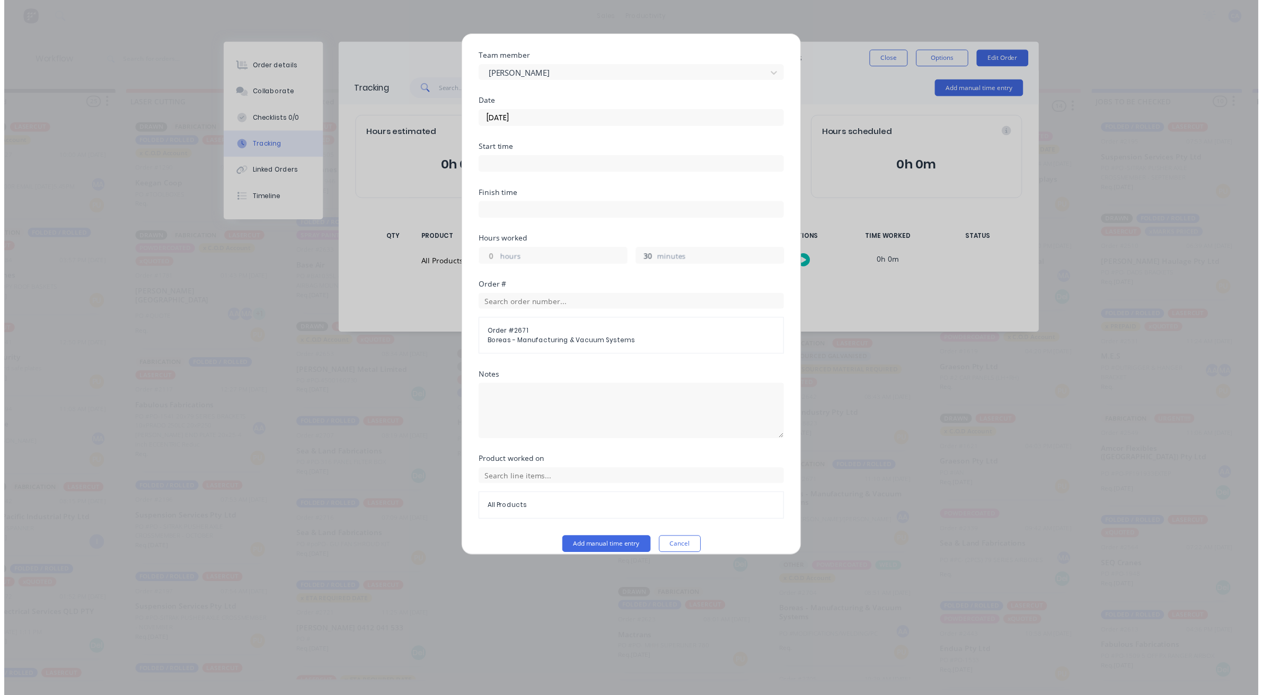
scroll to position [41, 0]
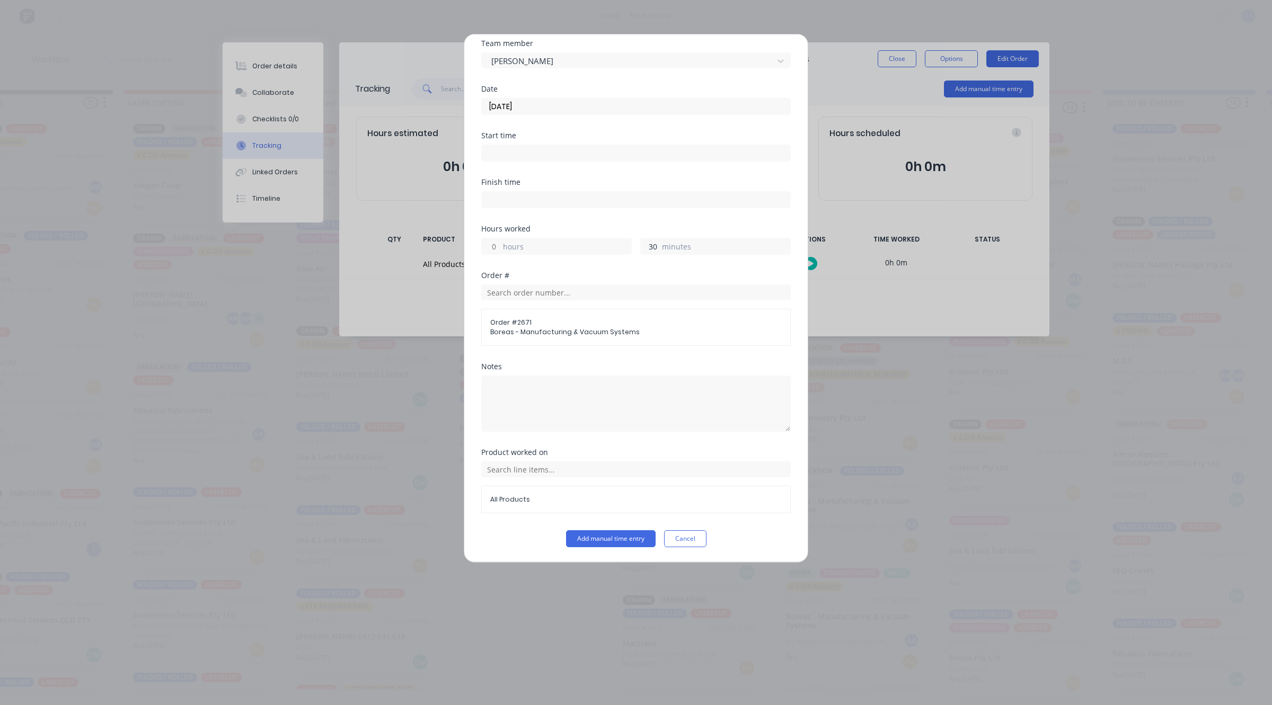
drag, startPoint x: 652, startPoint y: 248, endPoint x: 623, endPoint y: 250, distance: 28.7
click at [632, 250] on div "hours 30 minutes" at bounding box center [635, 245] width 309 height 20
type input "45"
click at [620, 533] on button "Add manual time entry" at bounding box center [611, 538] width 90 height 17
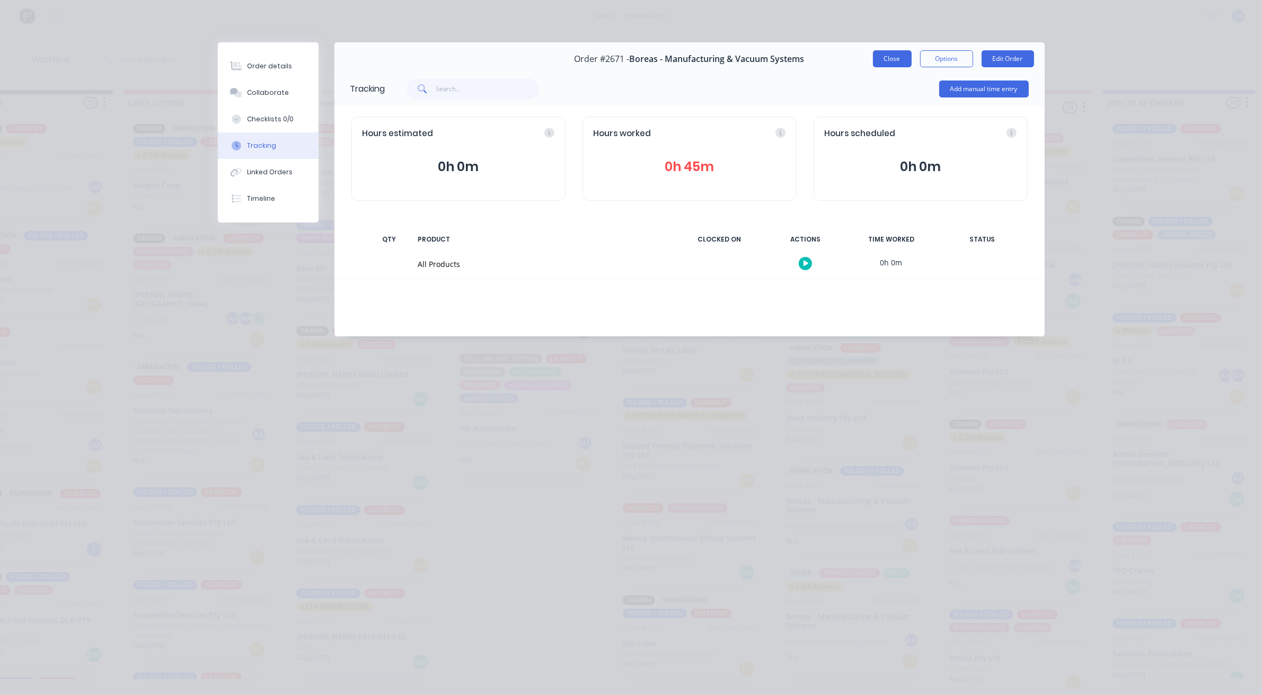
click at [883, 63] on button "Close" at bounding box center [892, 58] width 39 height 17
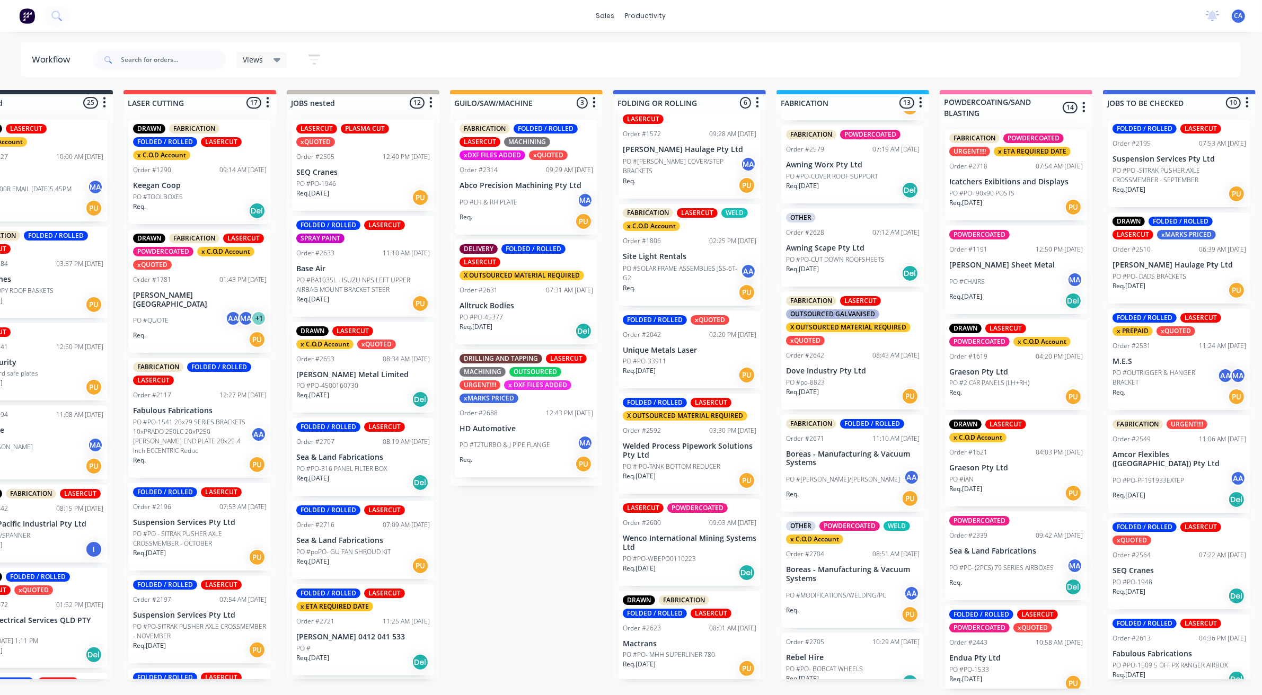
scroll to position [769, 0]
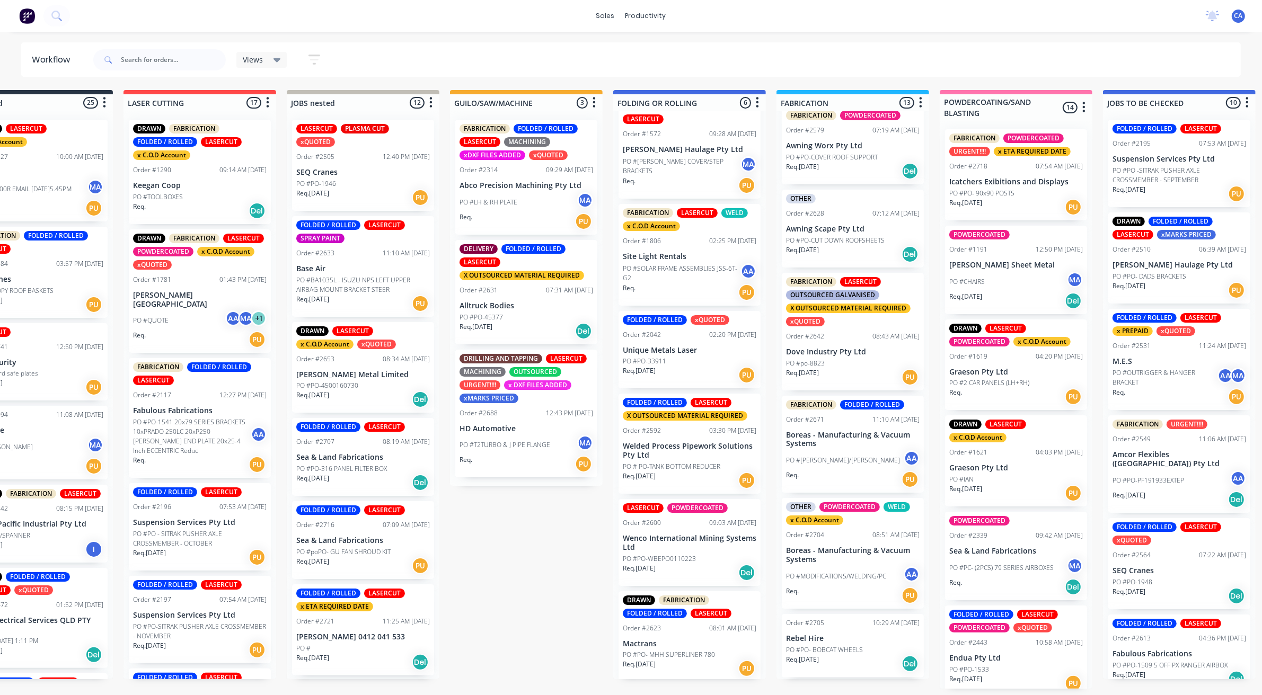
click at [829, 572] on div "PO #MODIFICATIONS/WELDING/PC AA" at bounding box center [853, 576] width 134 height 20
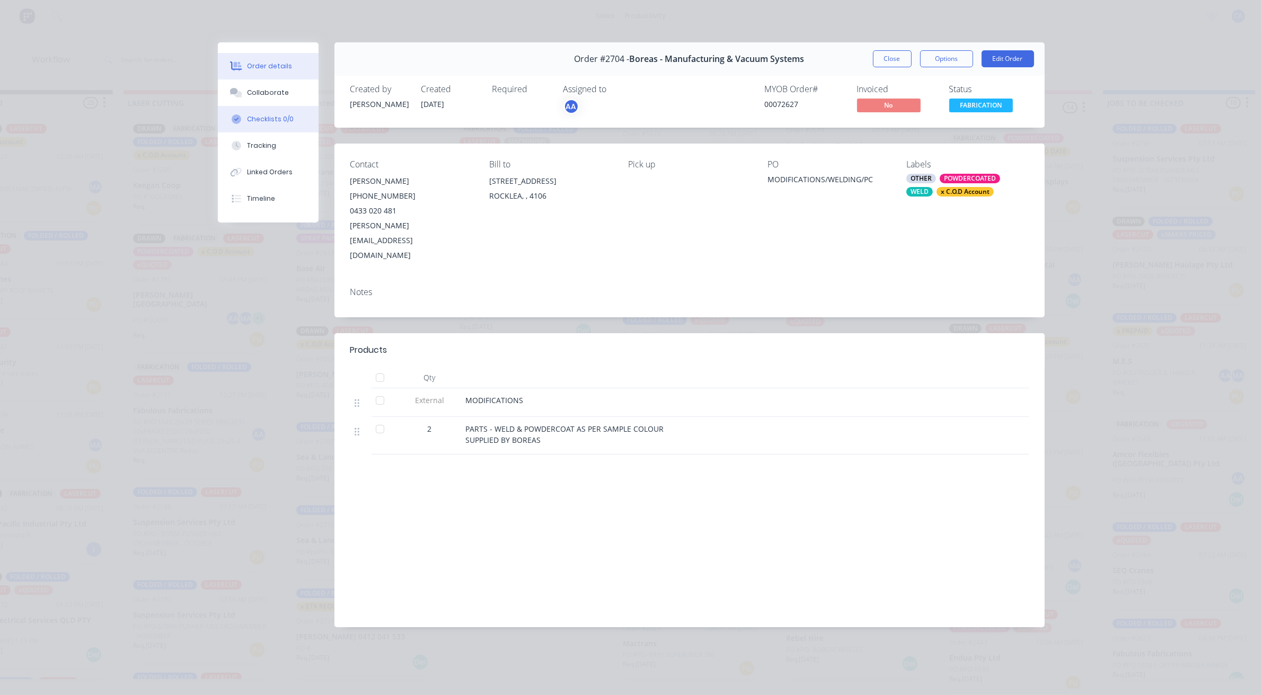
click at [284, 106] on button "Checklists 0/0" at bounding box center [268, 119] width 101 height 26
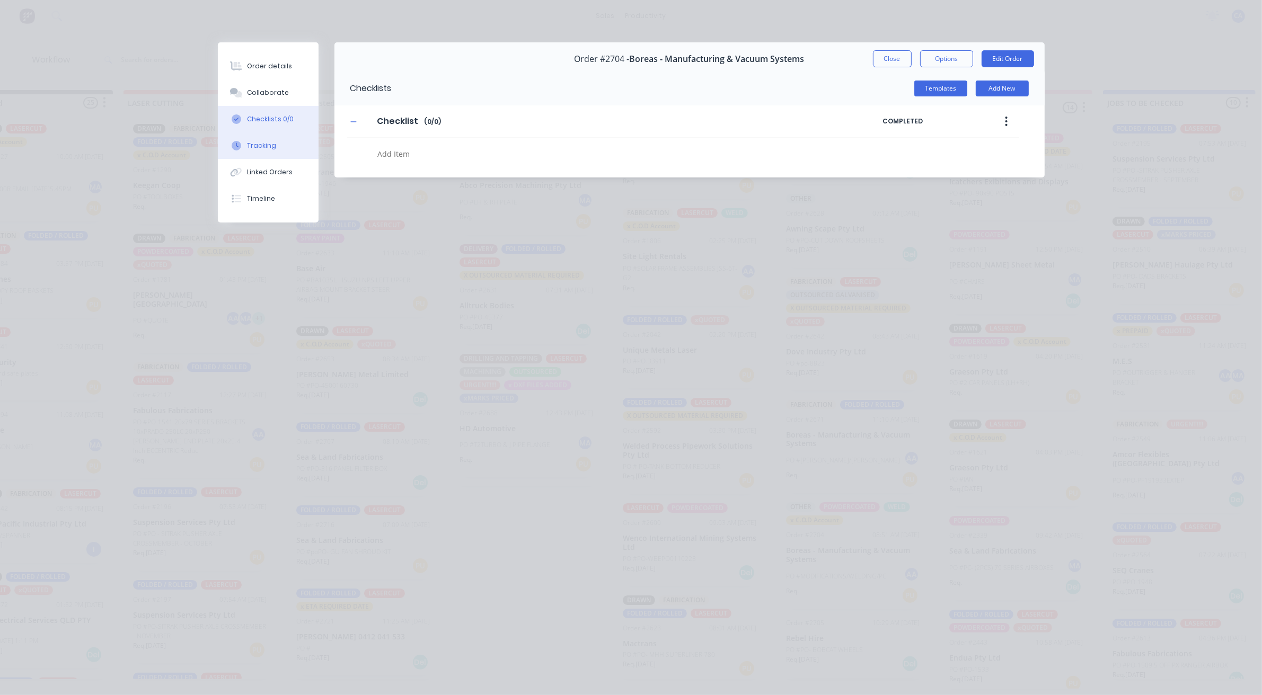
click at [276, 136] on button "Tracking" at bounding box center [268, 145] width 101 height 26
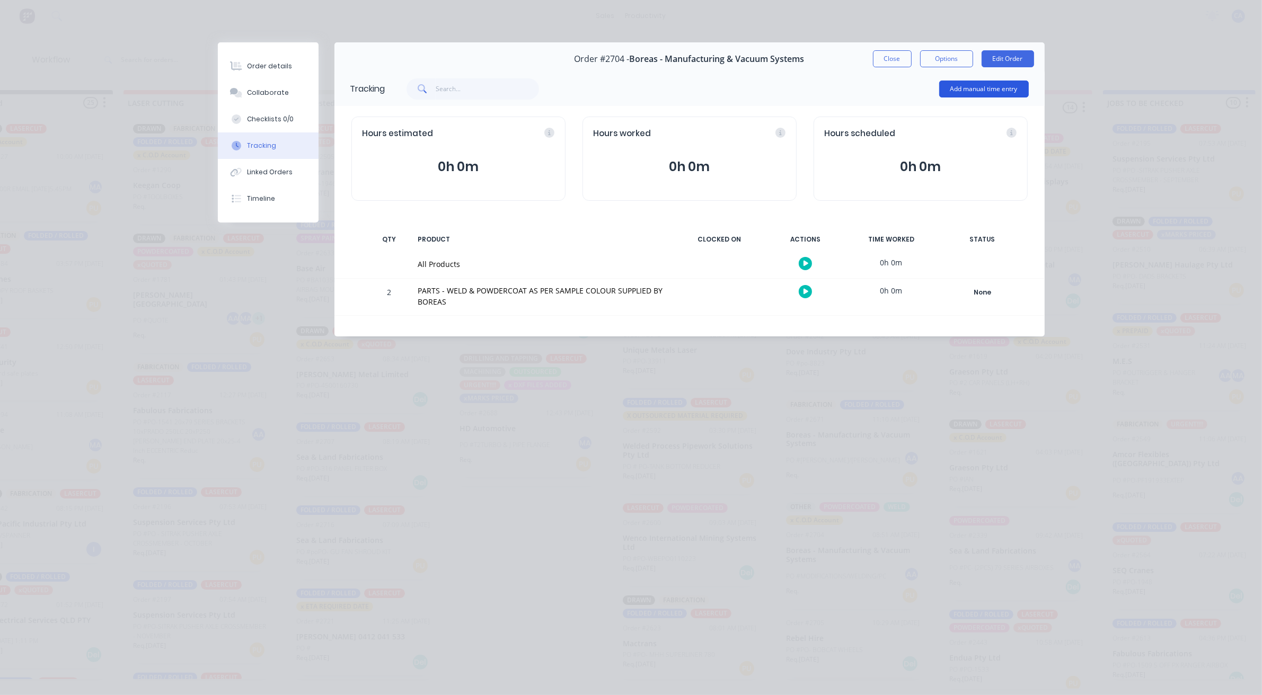
click at [962, 94] on button "Add manual time entry" at bounding box center [984, 89] width 90 height 17
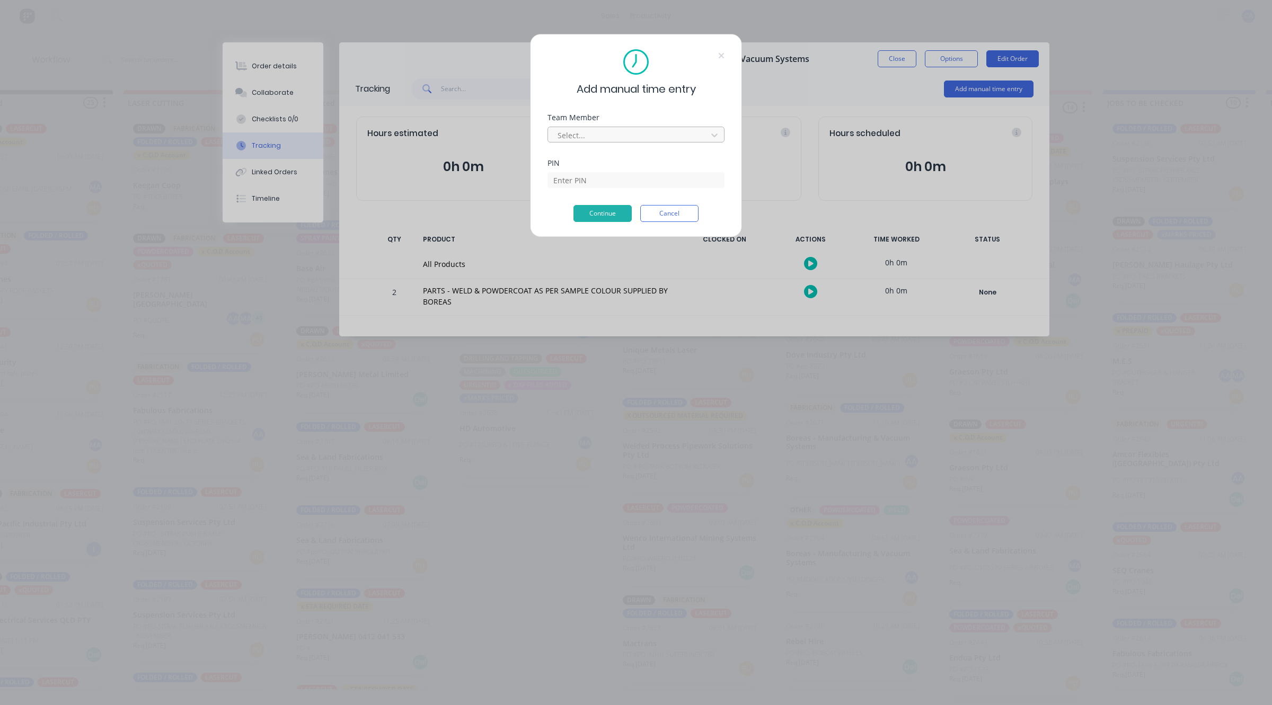
click at [606, 134] on div at bounding box center [628, 135] width 145 height 13
click at [576, 363] on div "Add manual time entry Team Member Select... PIN Continue Cancel" at bounding box center [636, 352] width 1272 height 705
click at [578, 338] on div "Add manual time entry Team Member Select... PIN Continue Cancel" at bounding box center [636, 352] width 1272 height 705
click at [662, 218] on button "Cancel" at bounding box center [669, 213] width 58 height 17
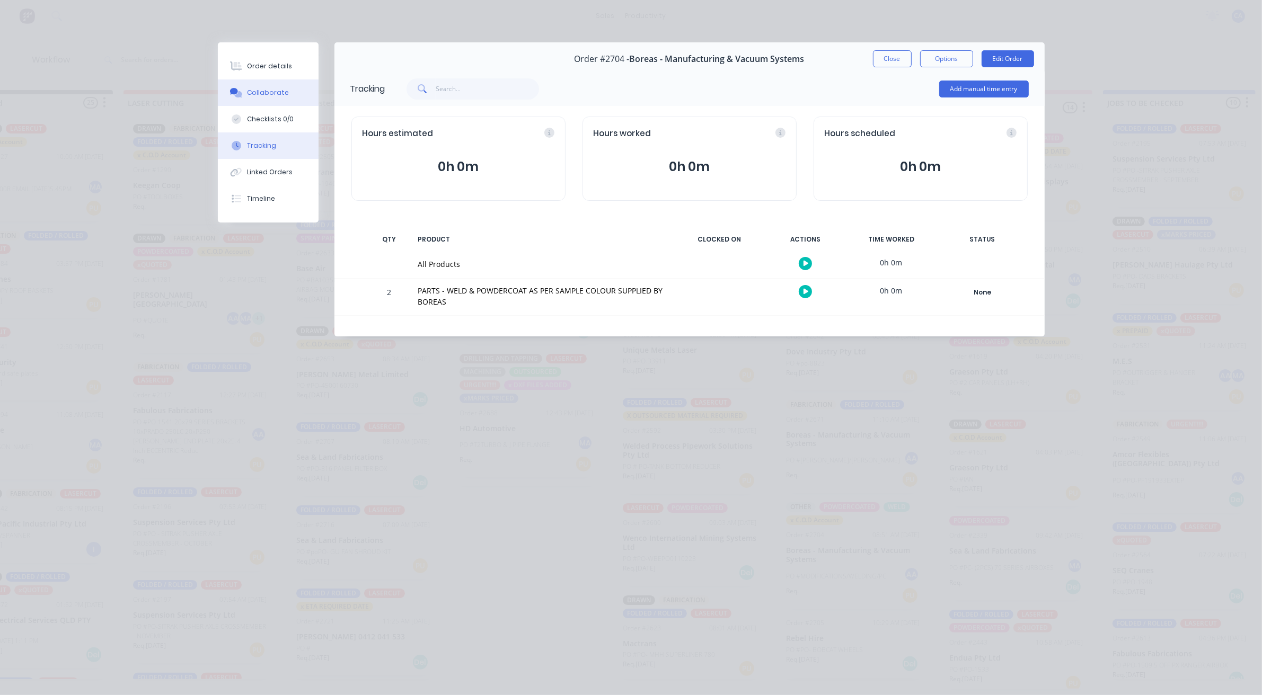
click at [283, 93] on div "Collaborate" at bounding box center [268, 93] width 42 height 10
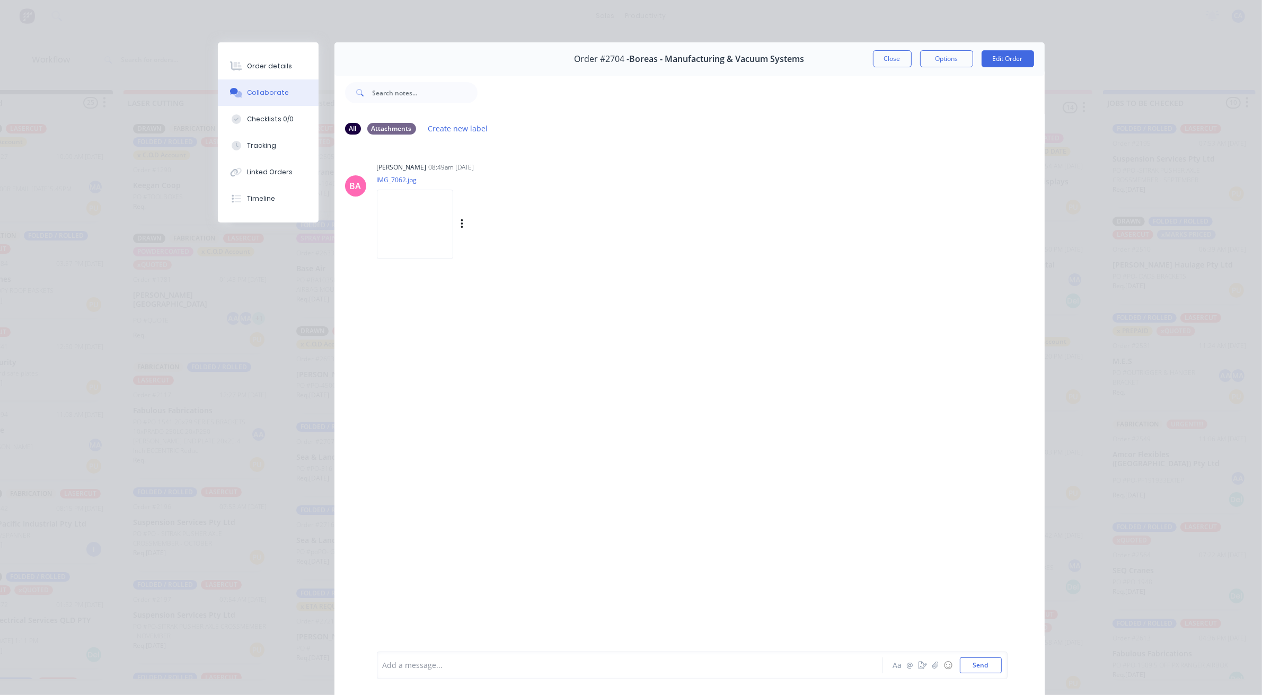
click at [407, 229] on img at bounding box center [415, 224] width 76 height 69
click at [265, 73] on button "Order details" at bounding box center [268, 66] width 101 height 26
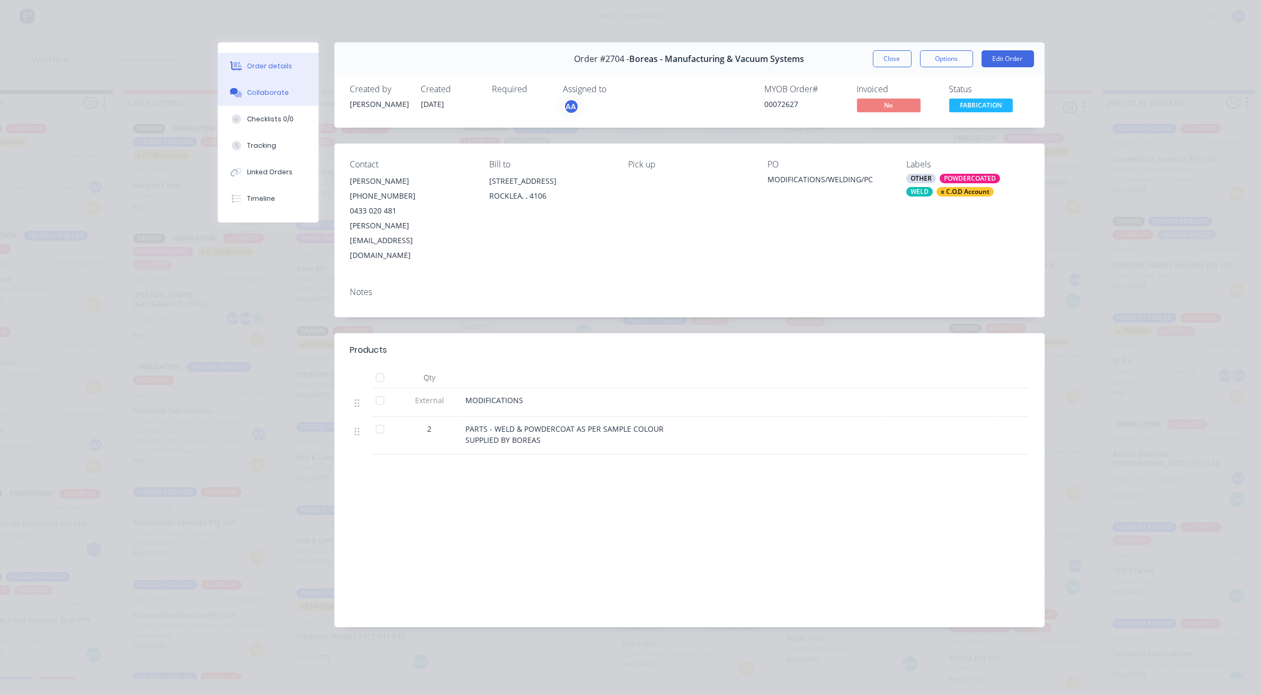
click at [262, 102] on button "Collaborate" at bounding box center [268, 92] width 101 height 26
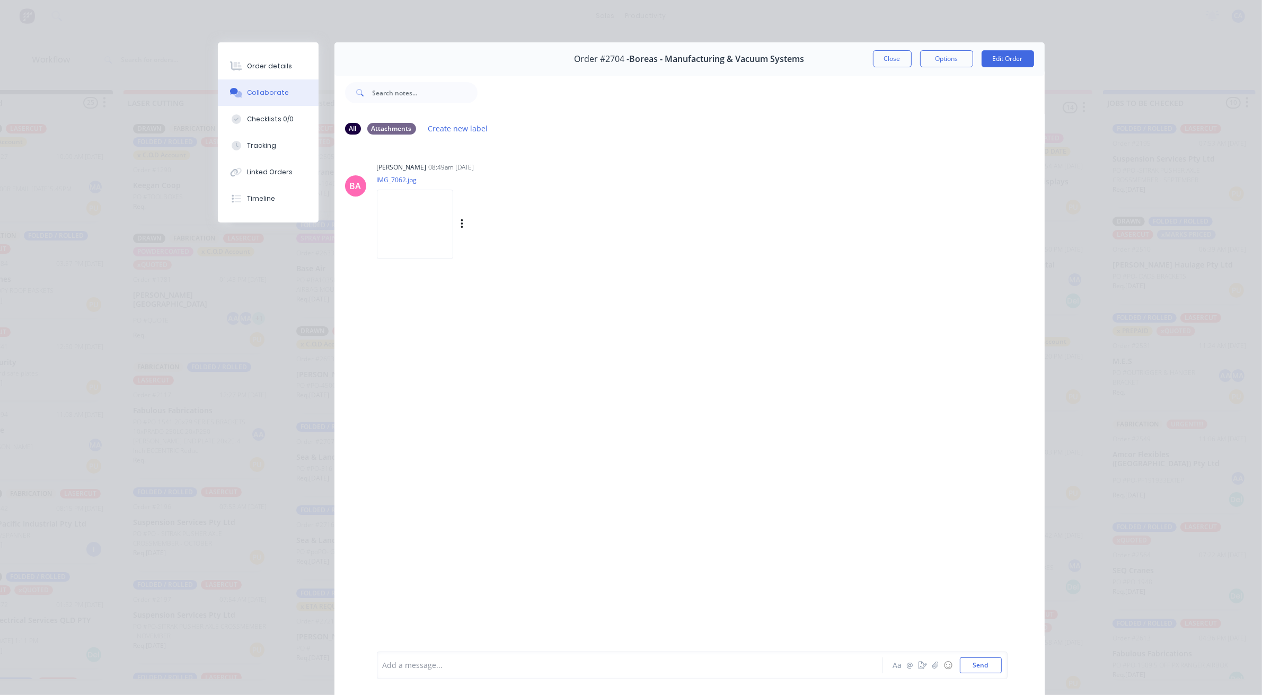
click at [419, 234] on img at bounding box center [415, 224] width 76 height 69
click at [883, 50] on button "Close" at bounding box center [892, 58] width 39 height 17
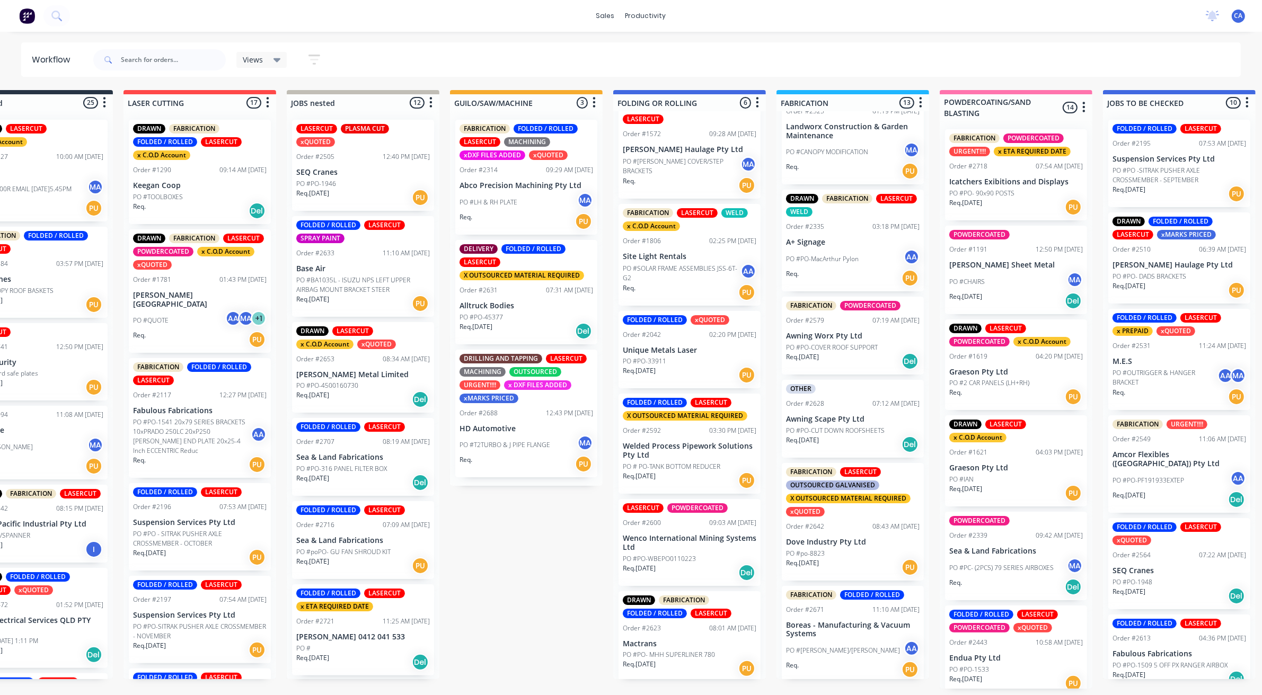
scroll to position [570, 0]
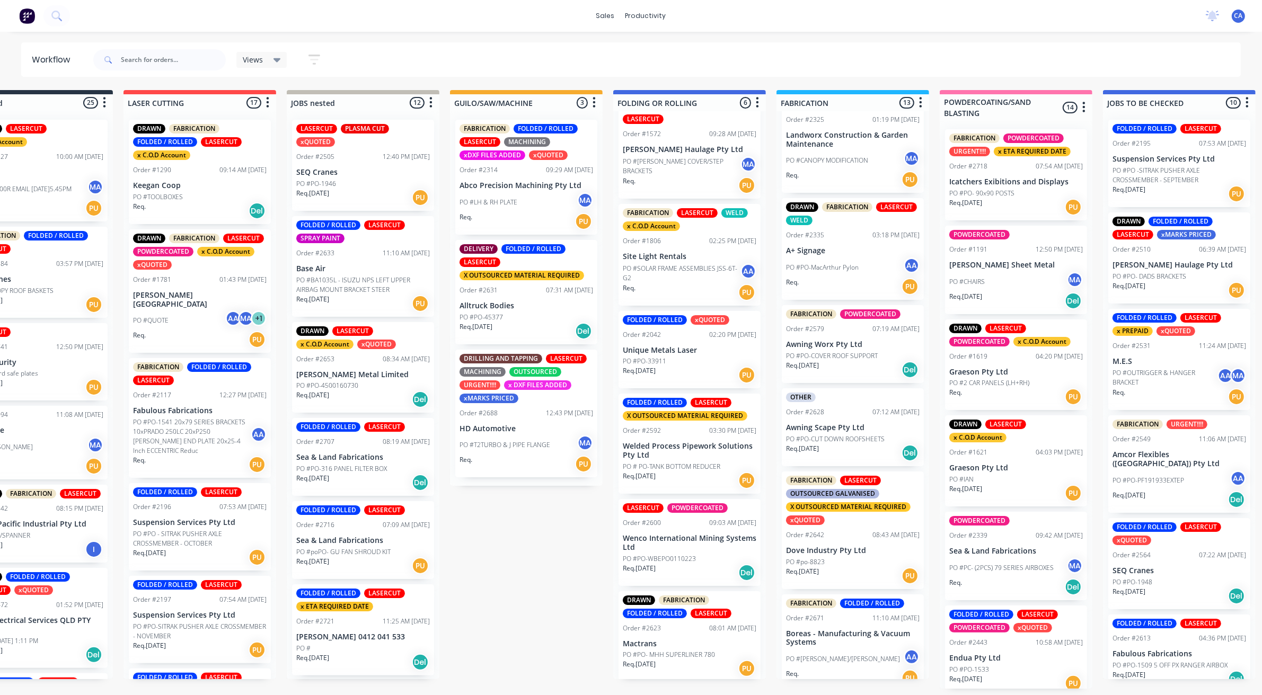
click at [858, 559] on div "PO #po-8823" at bounding box center [853, 562] width 134 height 10
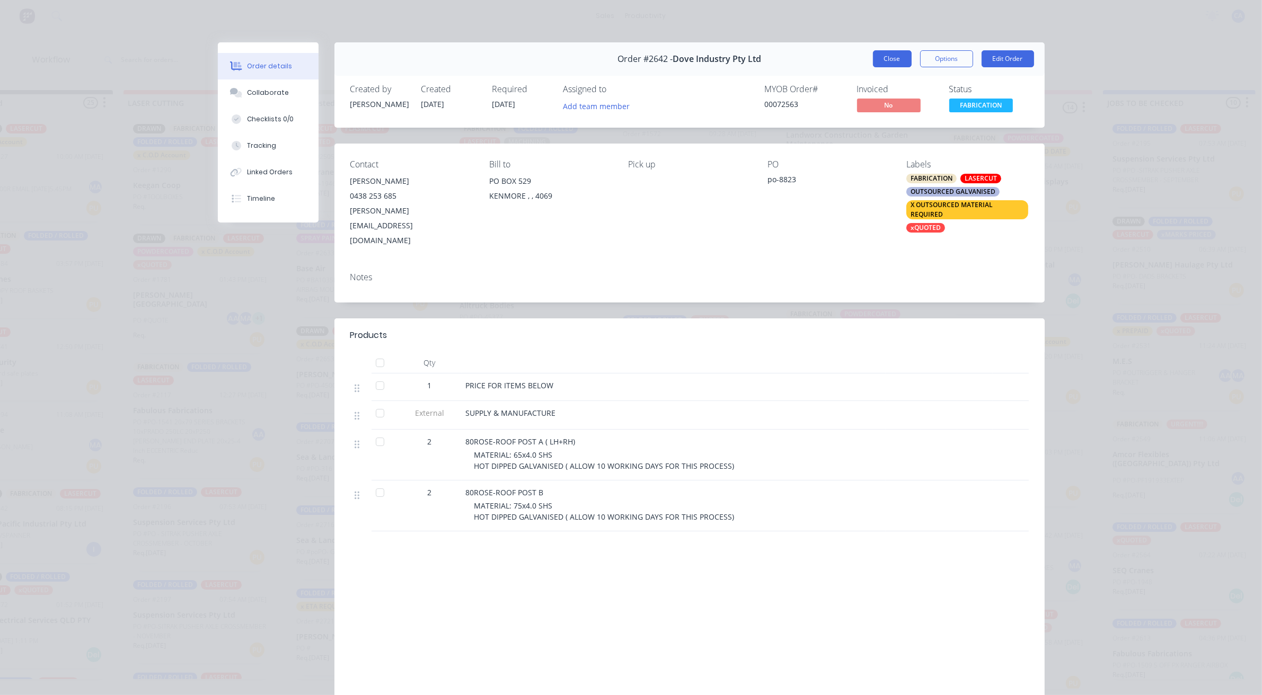
click at [889, 60] on button "Close" at bounding box center [892, 58] width 39 height 17
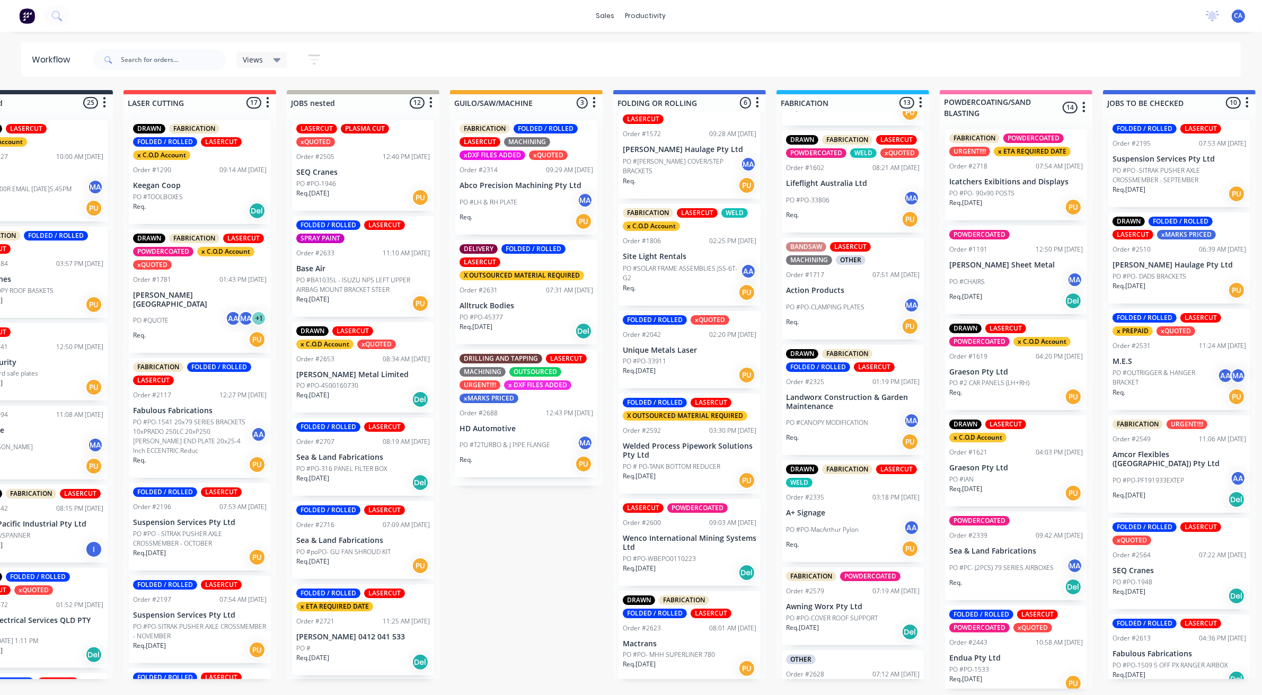
scroll to position [305, 0]
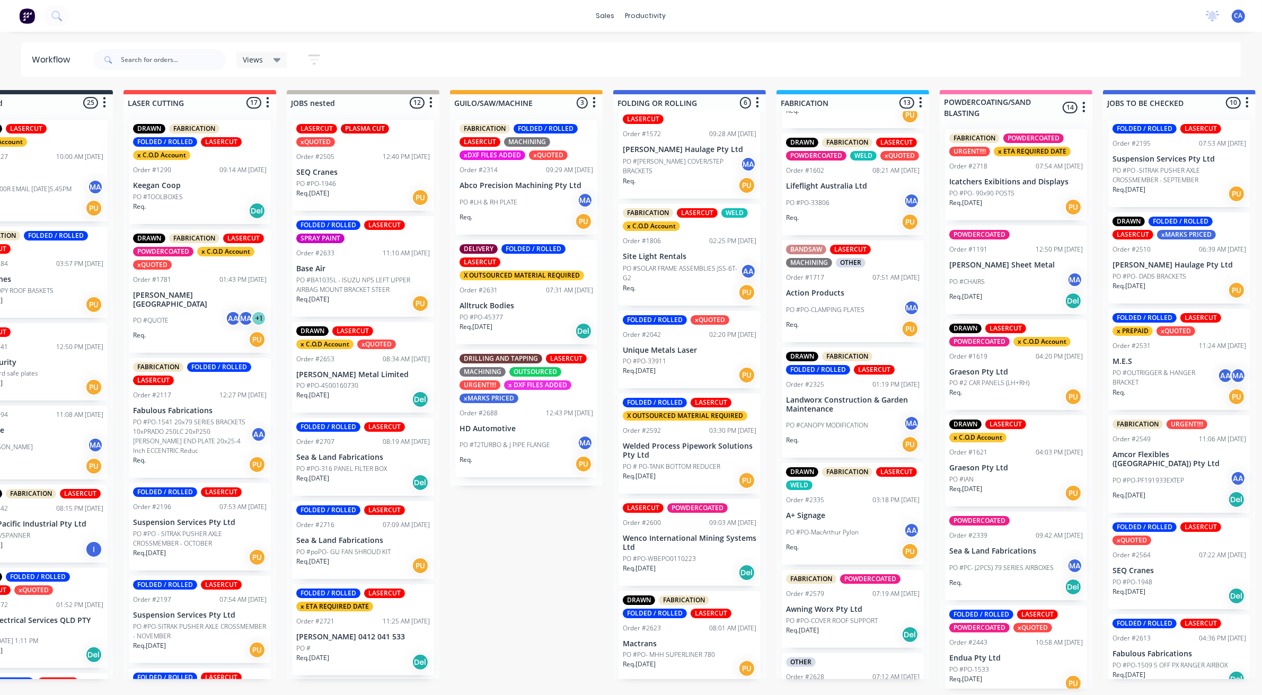
click at [828, 535] on p "PO #PO-MacArthur Pylon" at bounding box center [822, 533] width 73 height 10
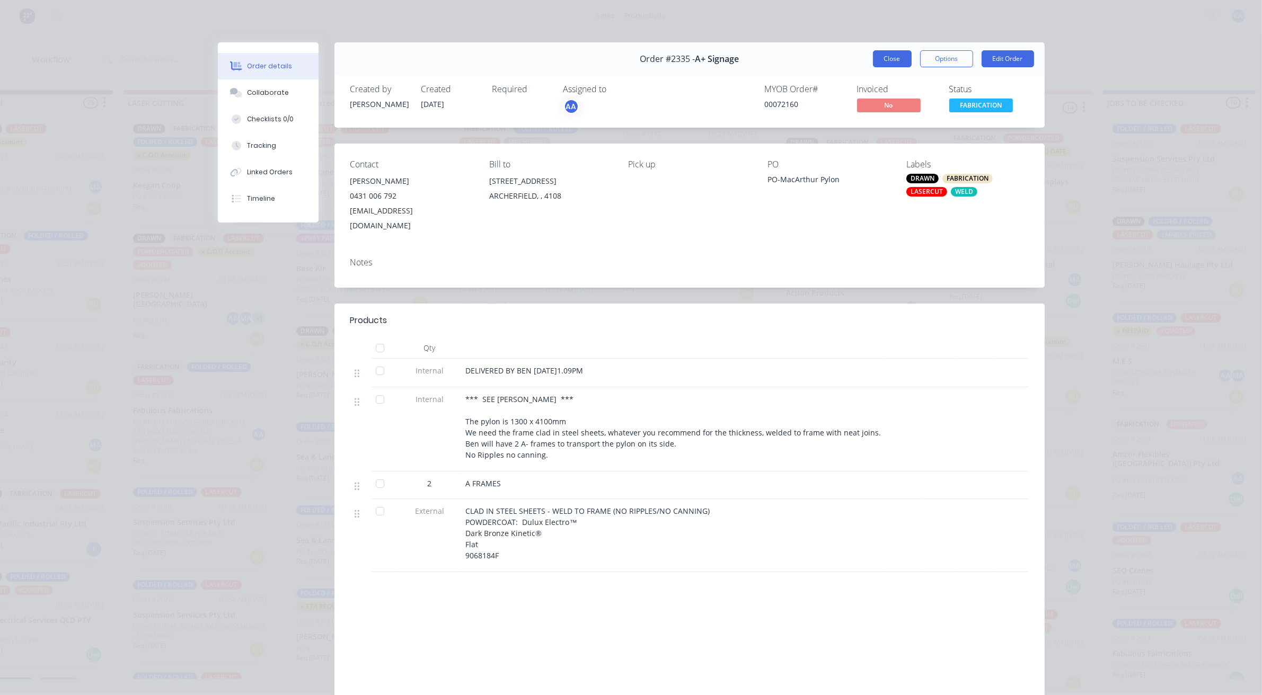
click at [898, 61] on button "Close" at bounding box center [892, 58] width 39 height 17
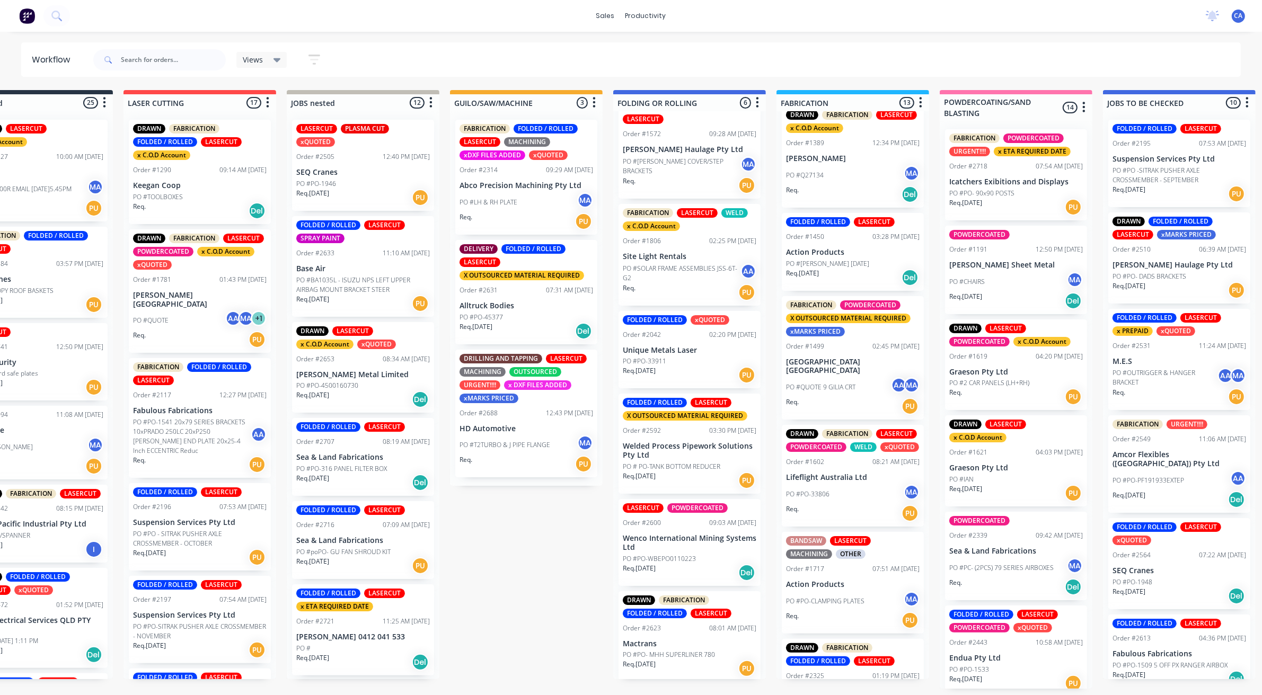
scroll to position [0, 0]
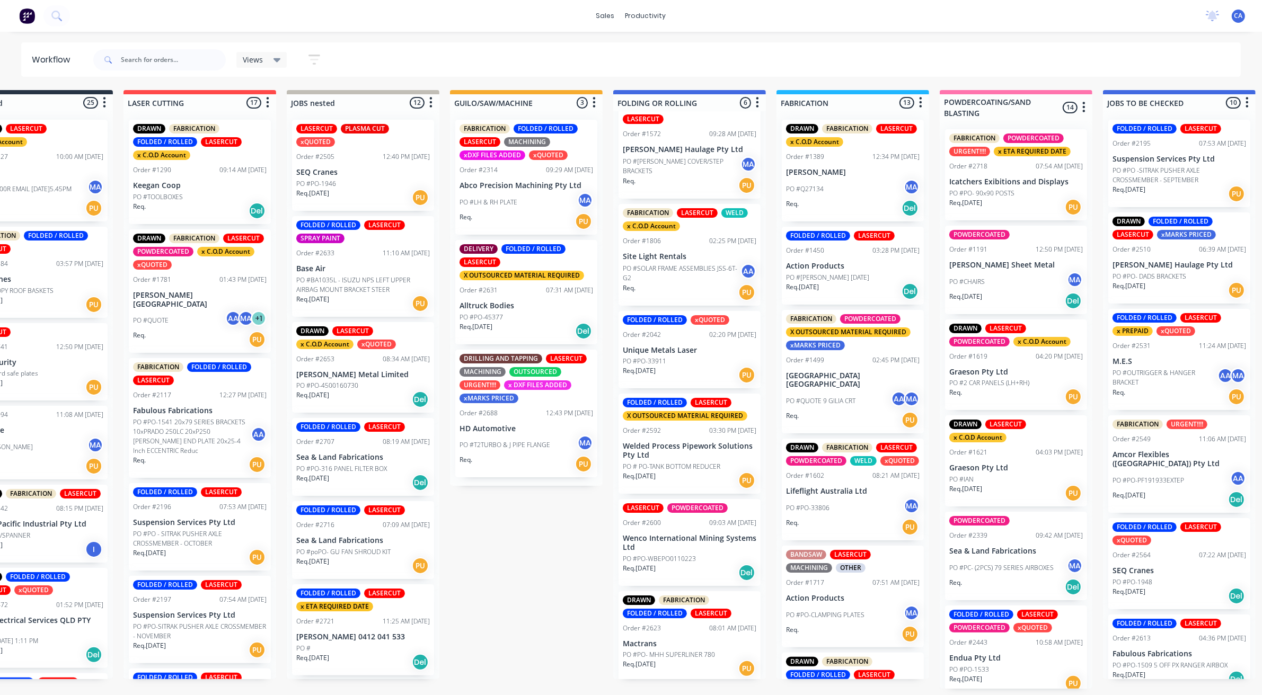
click at [690, 462] on p "PO # PO-TANK BOTTOM REDUCER" at bounding box center [671, 467] width 97 height 10
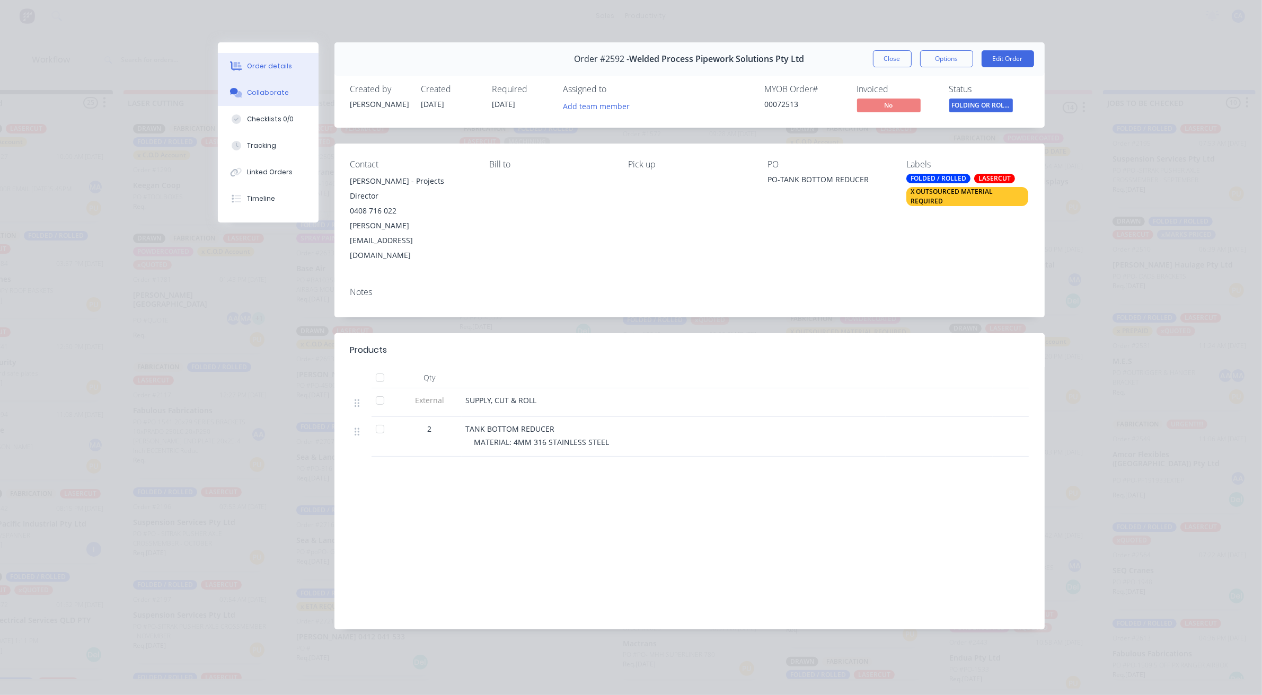
click at [285, 99] on button "Collaborate" at bounding box center [268, 92] width 101 height 26
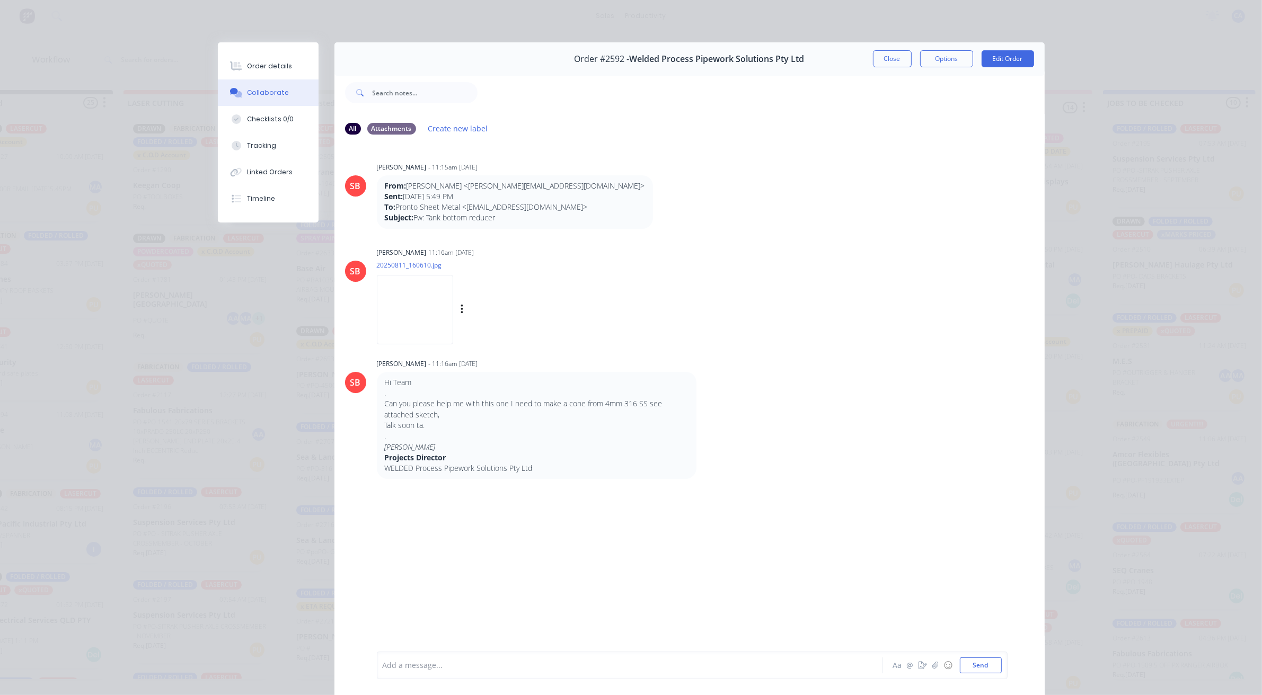
click at [388, 292] on img at bounding box center [415, 309] width 76 height 69
click at [279, 59] on button "Order details" at bounding box center [268, 66] width 101 height 26
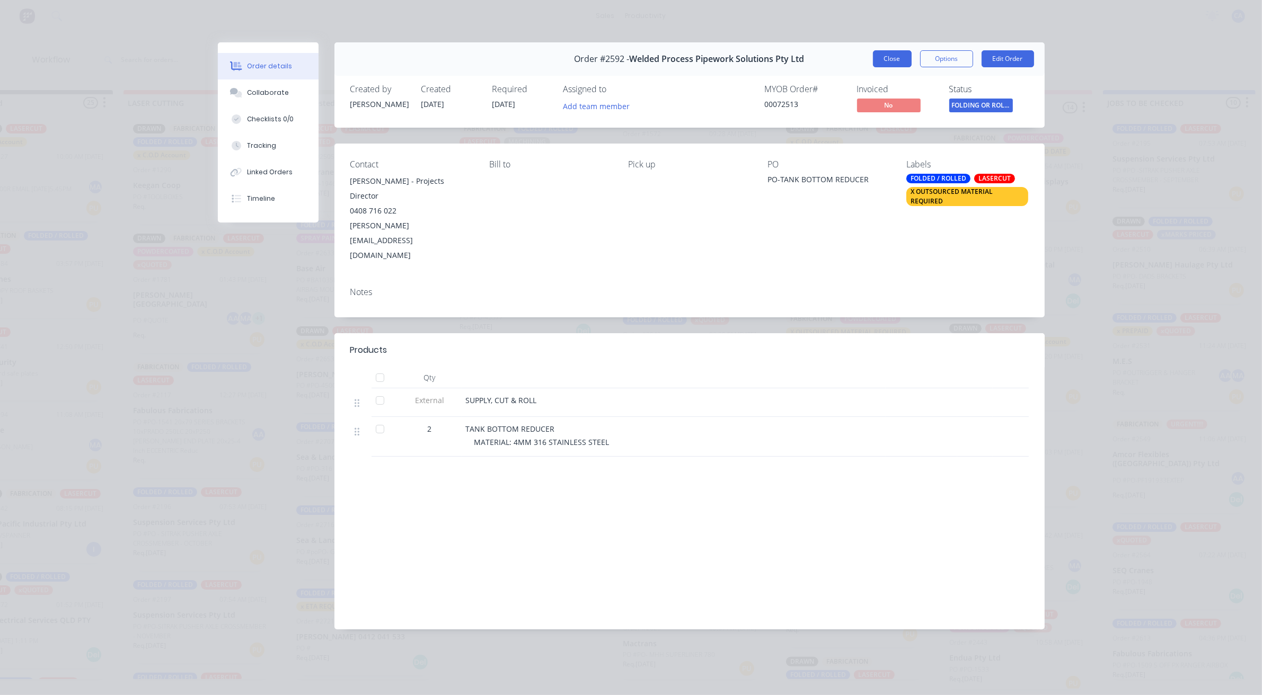
click at [885, 63] on button "Close" at bounding box center [892, 58] width 39 height 17
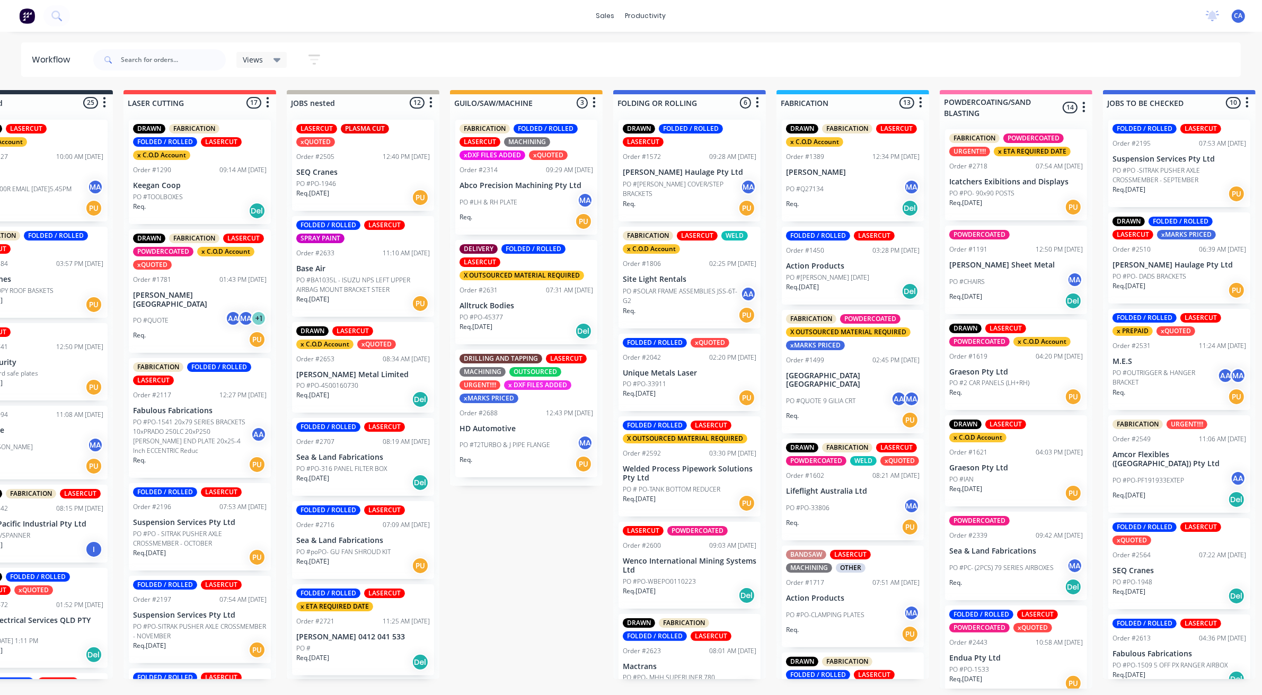
scroll to position [0, 63]
click at [676, 570] on p "Wenco International Mining Systems Ltd" at bounding box center [690, 566] width 134 height 18
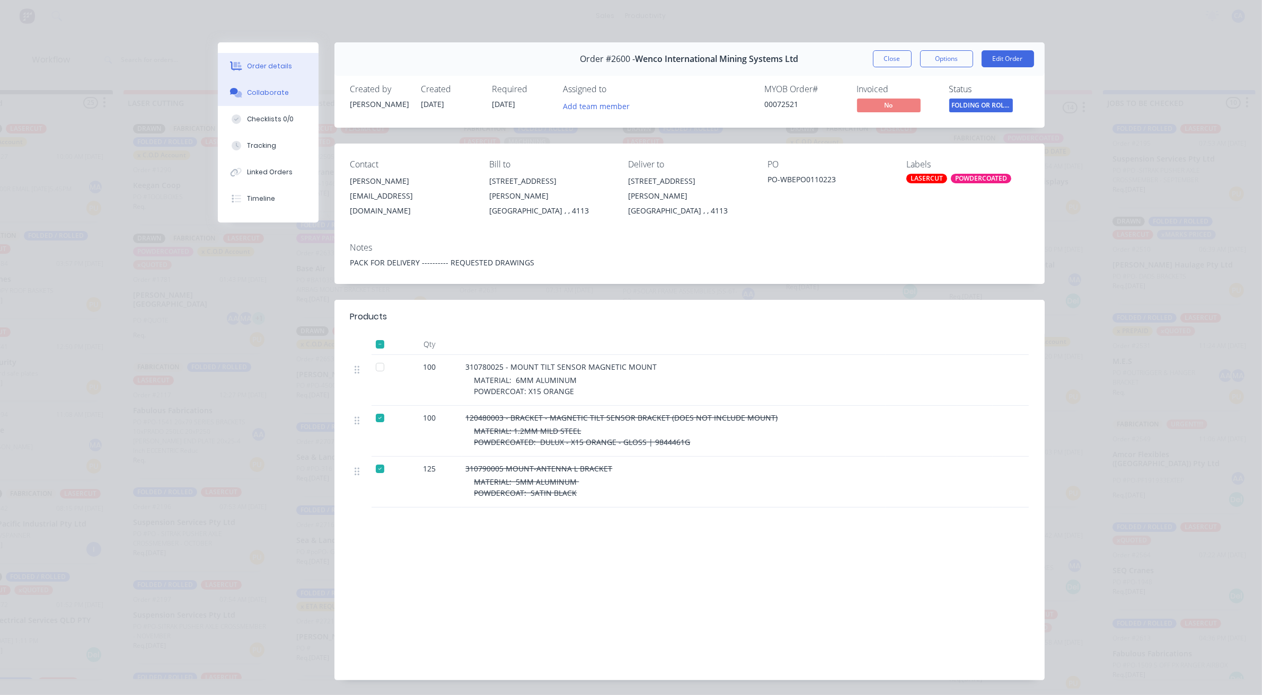
click at [299, 85] on button "Collaborate" at bounding box center [268, 92] width 101 height 26
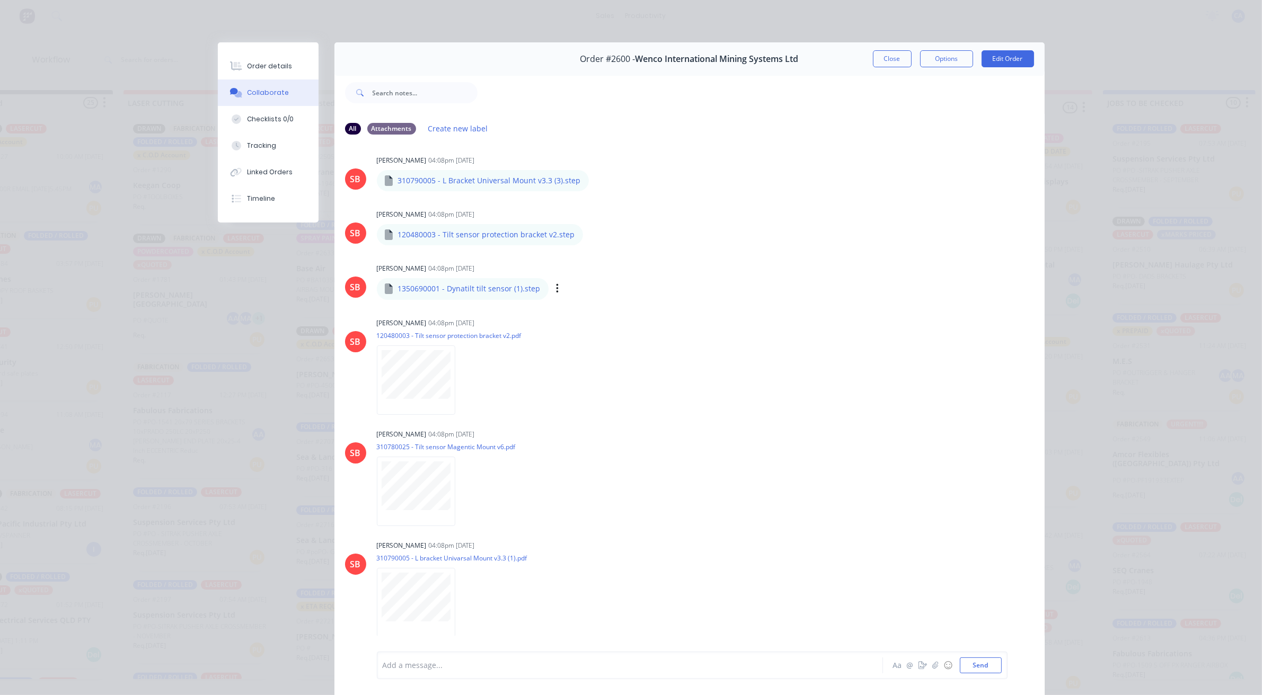
scroll to position [596, 0]
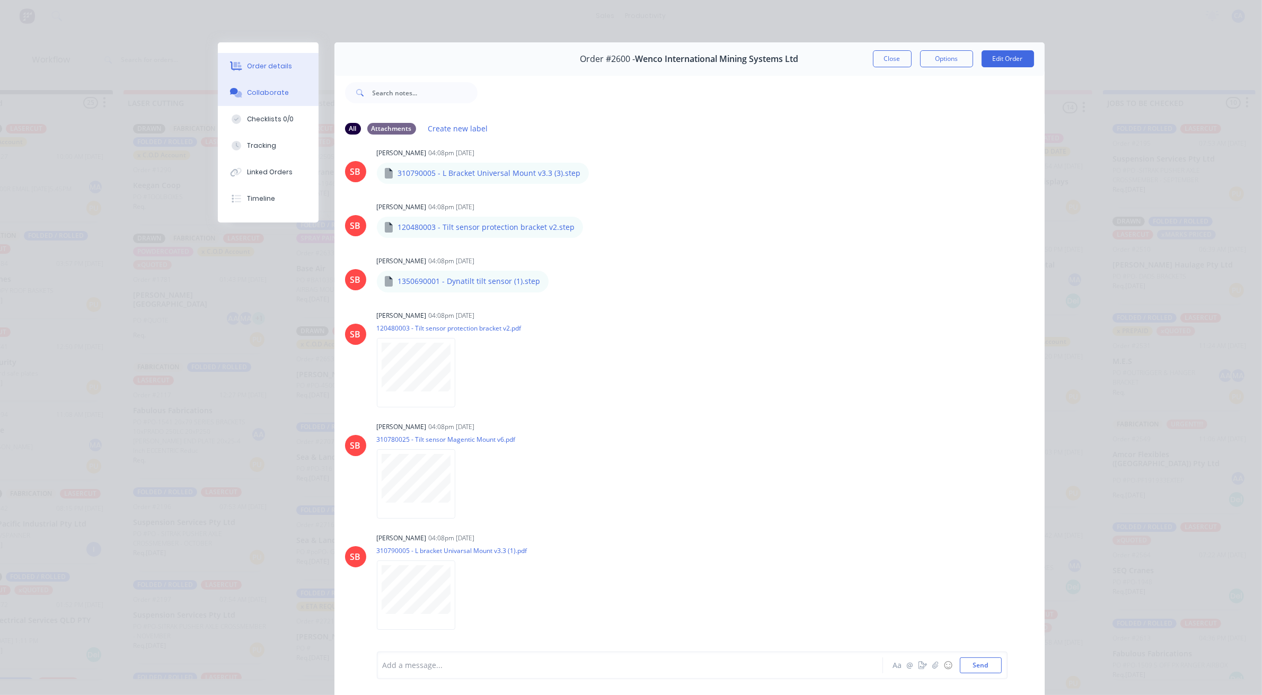
click at [288, 69] on button "Order details" at bounding box center [268, 66] width 101 height 26
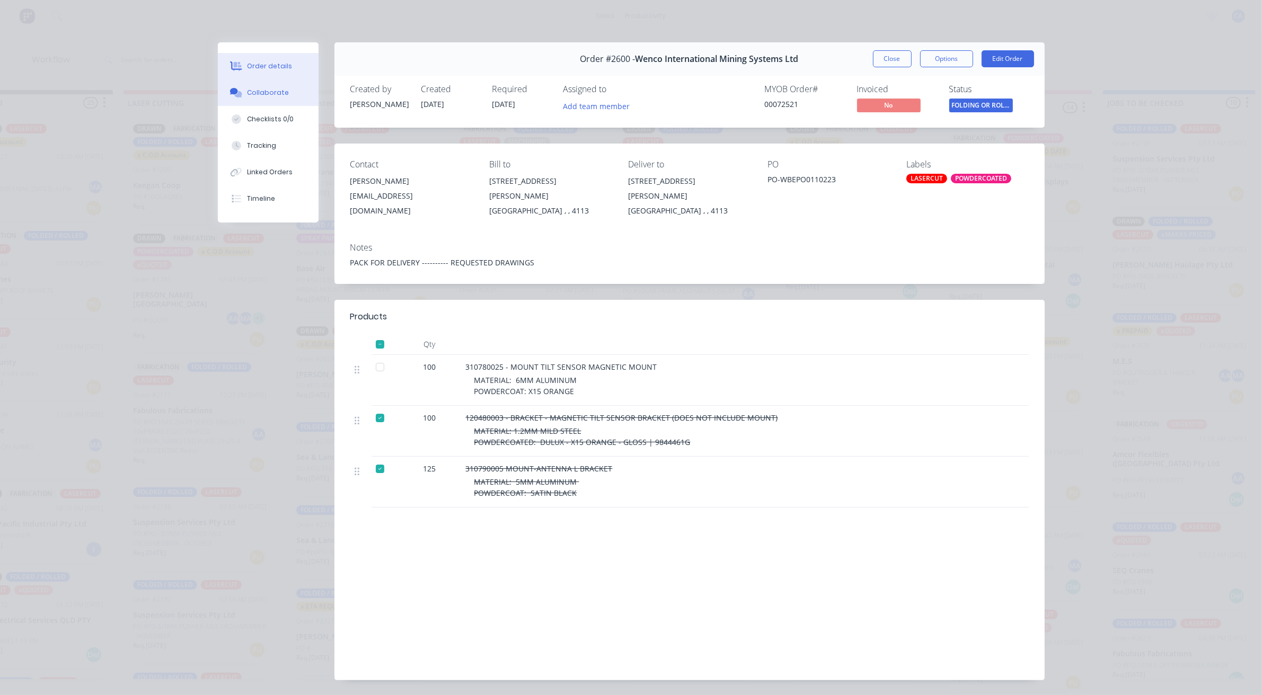
click at [279, 95] on div "Collaborate" at bounding box center [268, 93] width 42 height 10
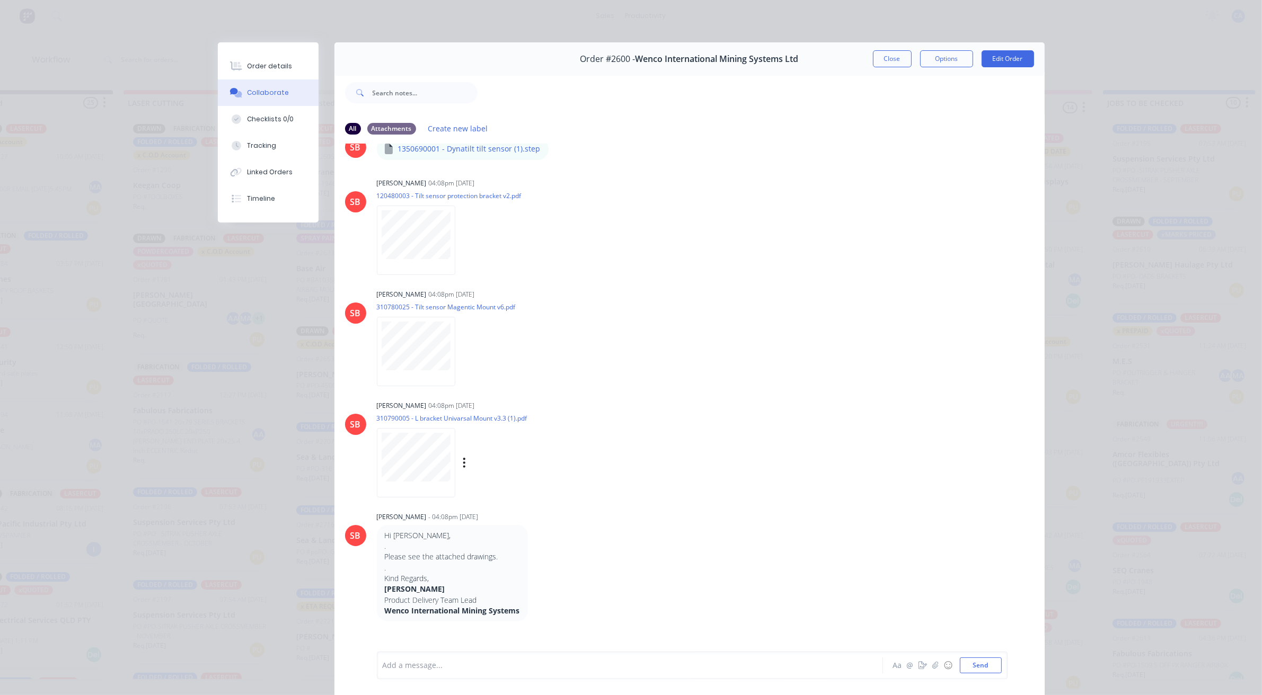
scroll to position [810, 0]
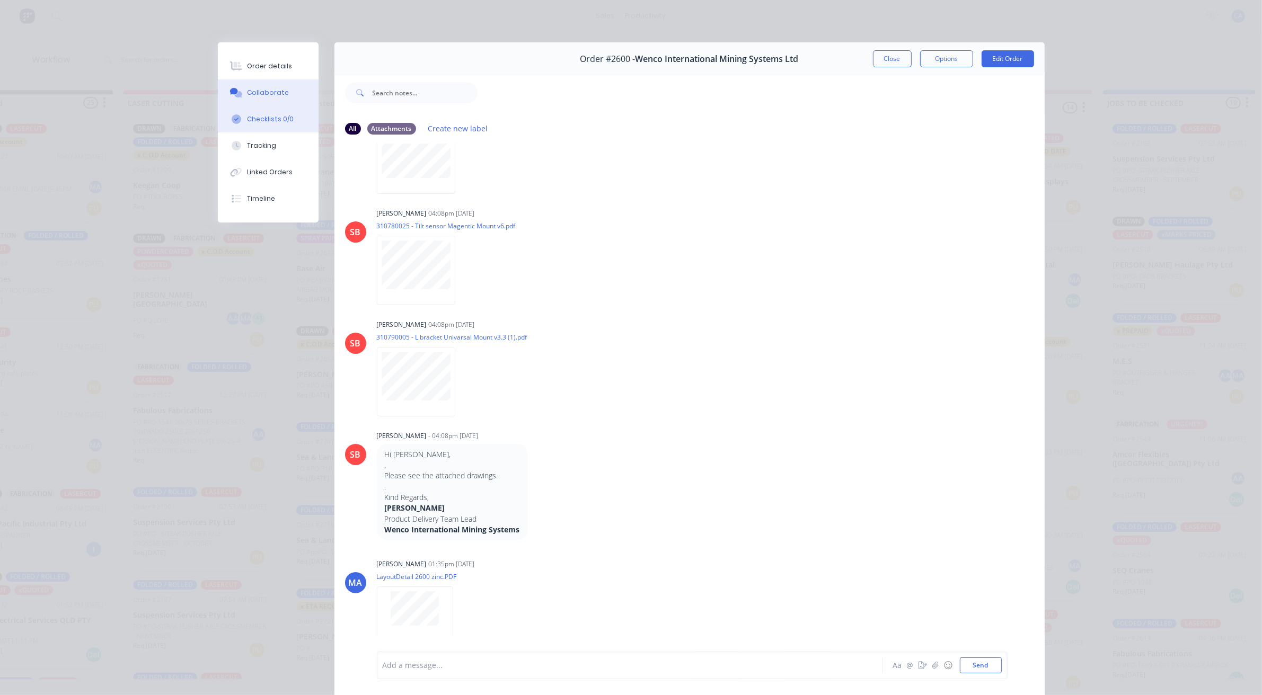
click at [263, 120] on div "Checklists 0/0" at bounding box center [270, 119] width 47 height 10
type textarea "x"
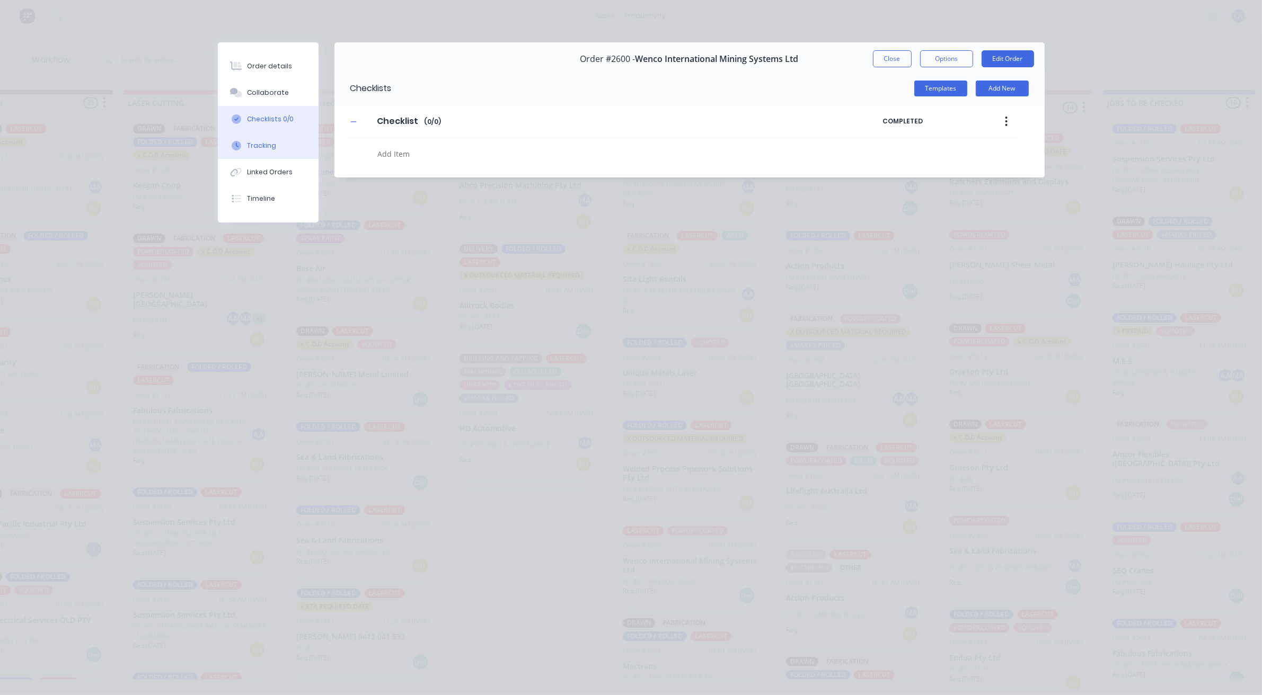
click at [284, 146] on button "Tracking" at bounding box center [268, 145] width 101 height 26
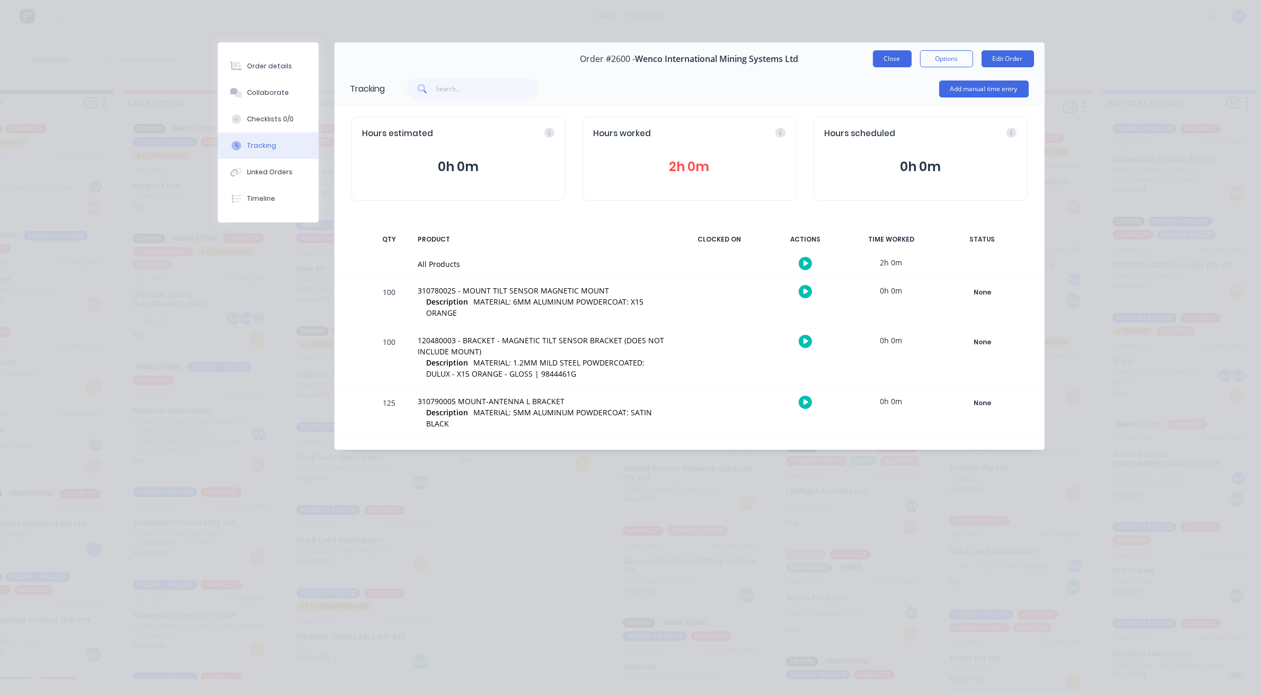
click at [891, 59] on button "Close" at bounding box center [892, 58] width 39 height 17
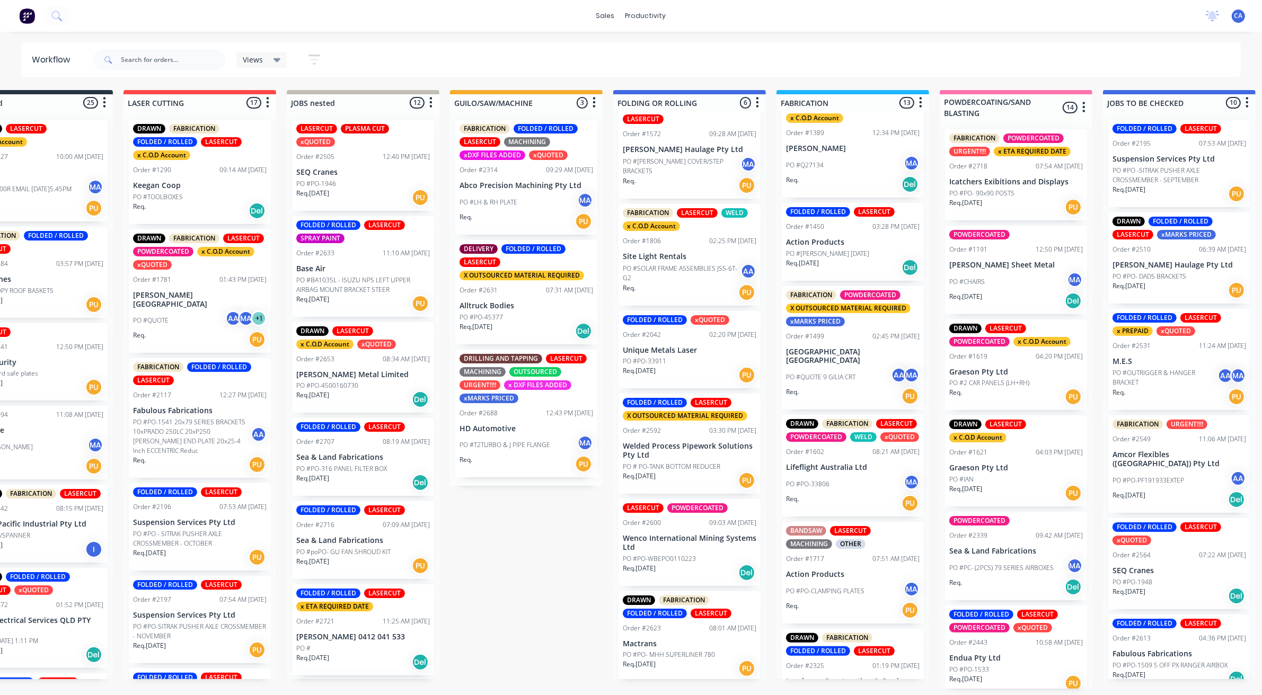
scroll to position [0, 0]
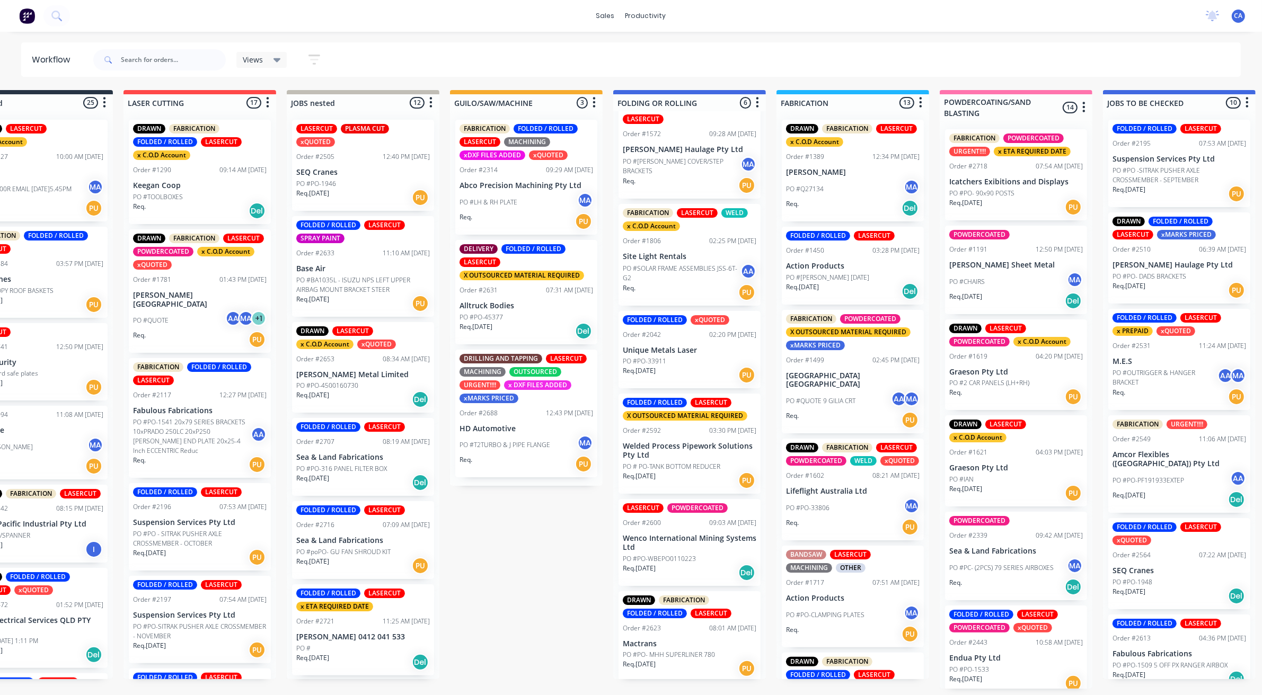
click at [359, 624] on div "Order #2721 11:25 AM [DATE]" at bounding box center [363, 622] width 134 height 10
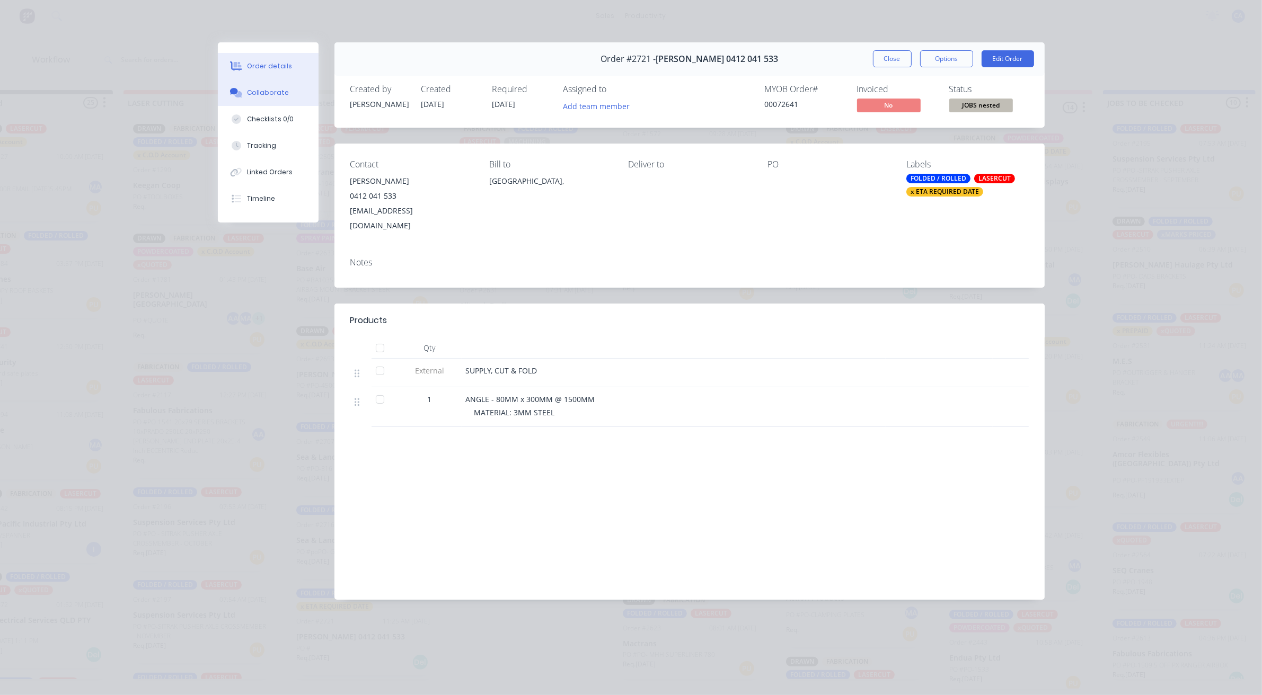
click at [289, 95] on button "Collaborate" at bounding box center [268, 92] width 101 height 26
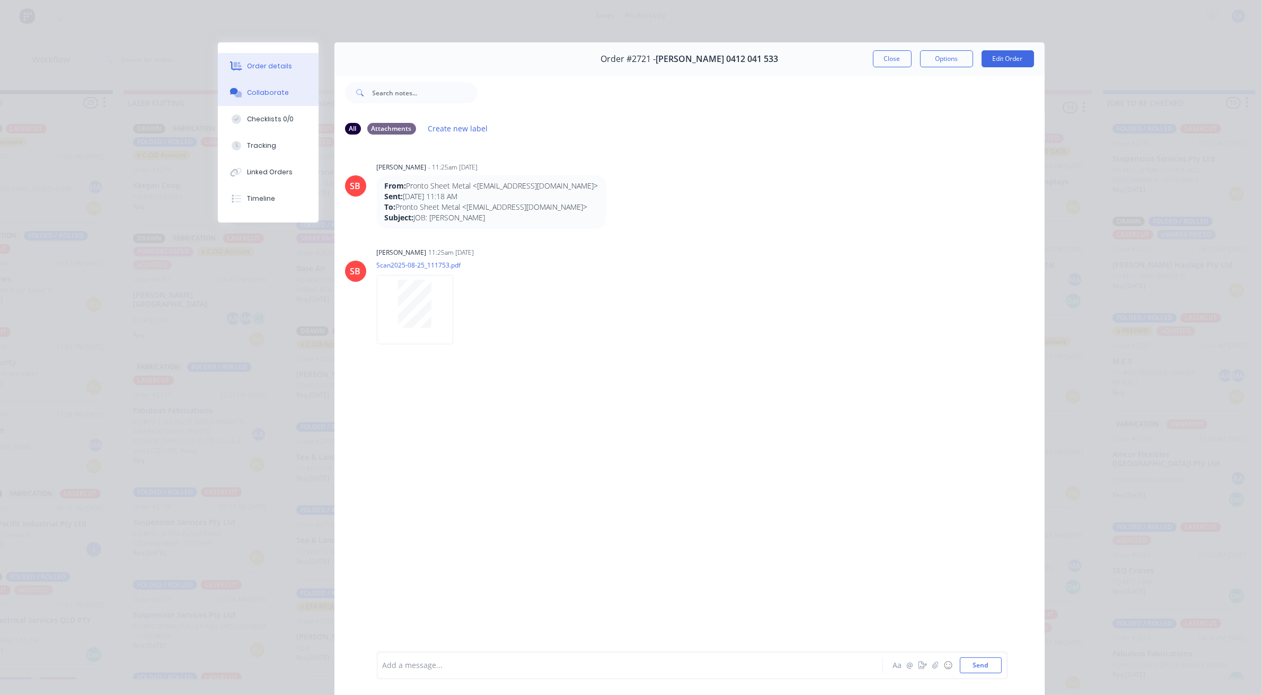
click at [289, 69] on button "Order details" at bounding box center [268, 66] width 101 height 26
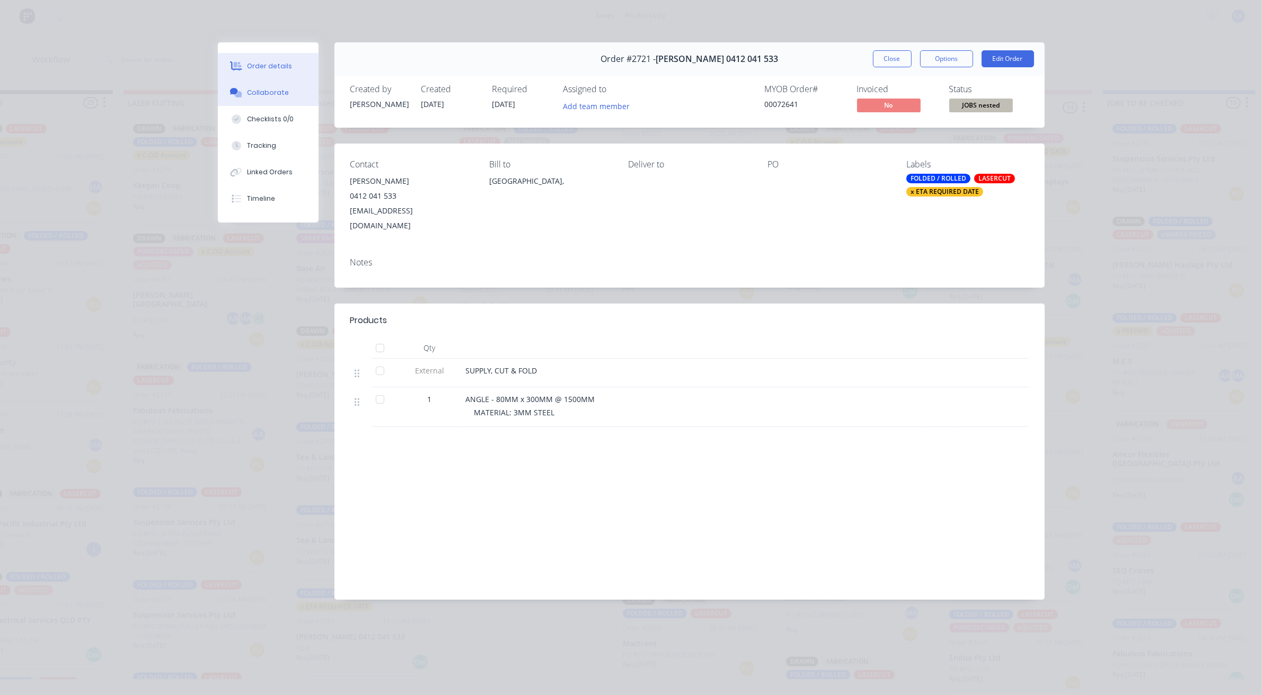
click at [282, 90] on div "Collaborate" at bounding box center [268, 93] width 42 height 10
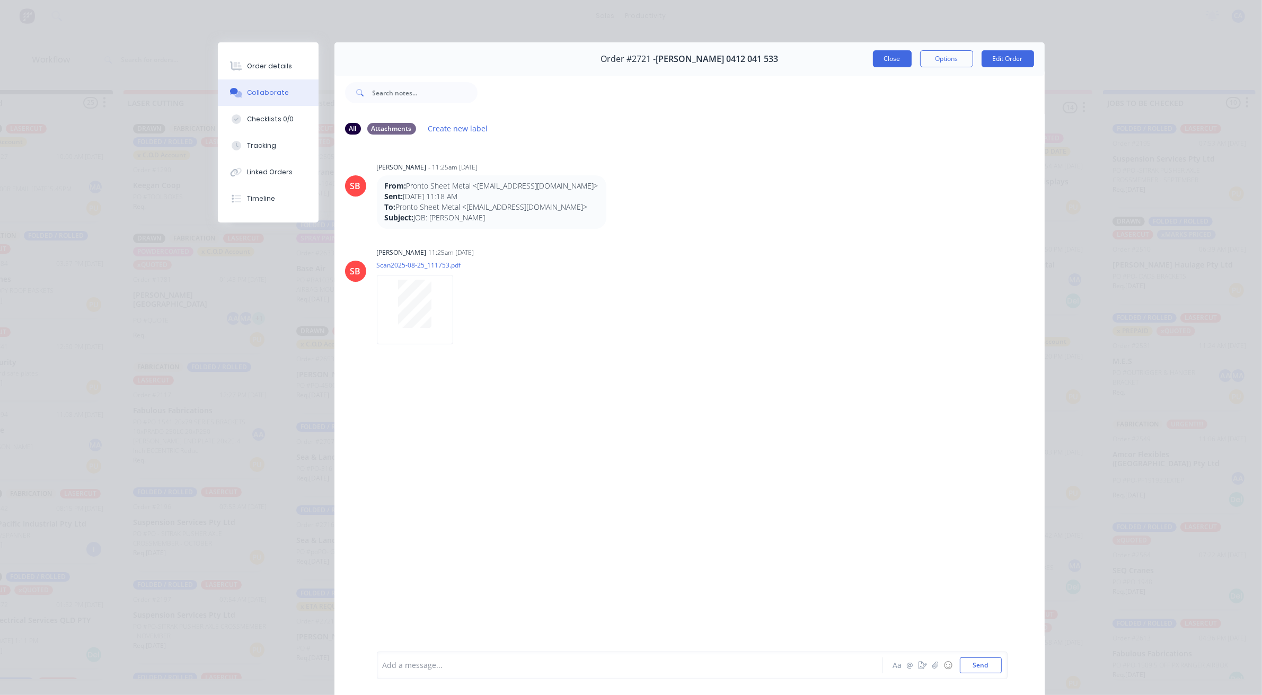
click at [886, 52] on button "Close" at bounding box center [892, 58] width 39 height 17
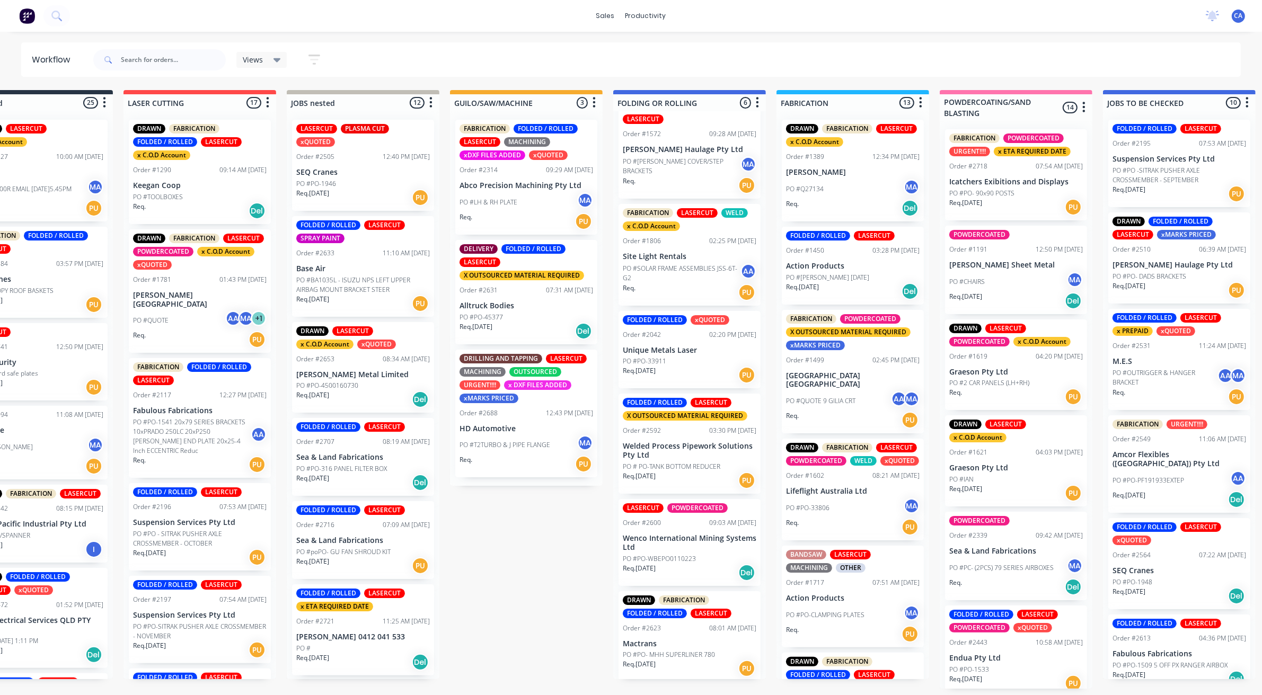
scroll to position [3, 63]
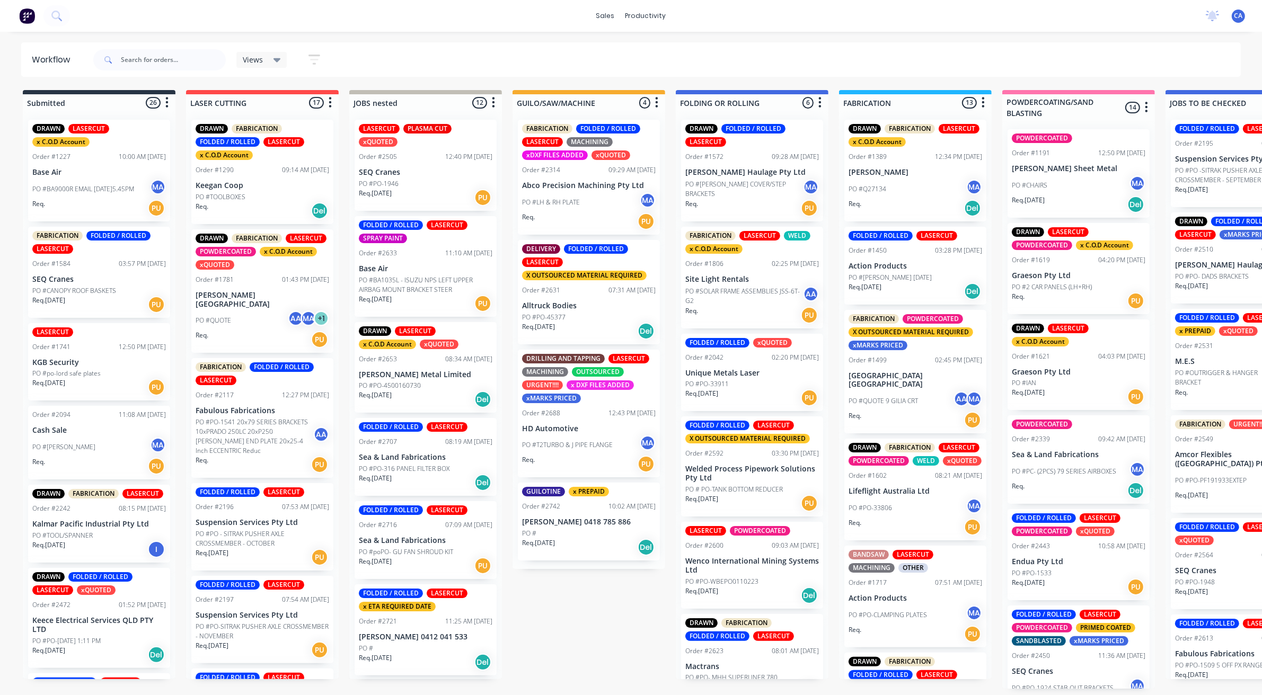
click at [565, 546] on div "Req. 27/08/25 Del" at bounding box center [589, 547] width 134 height 18
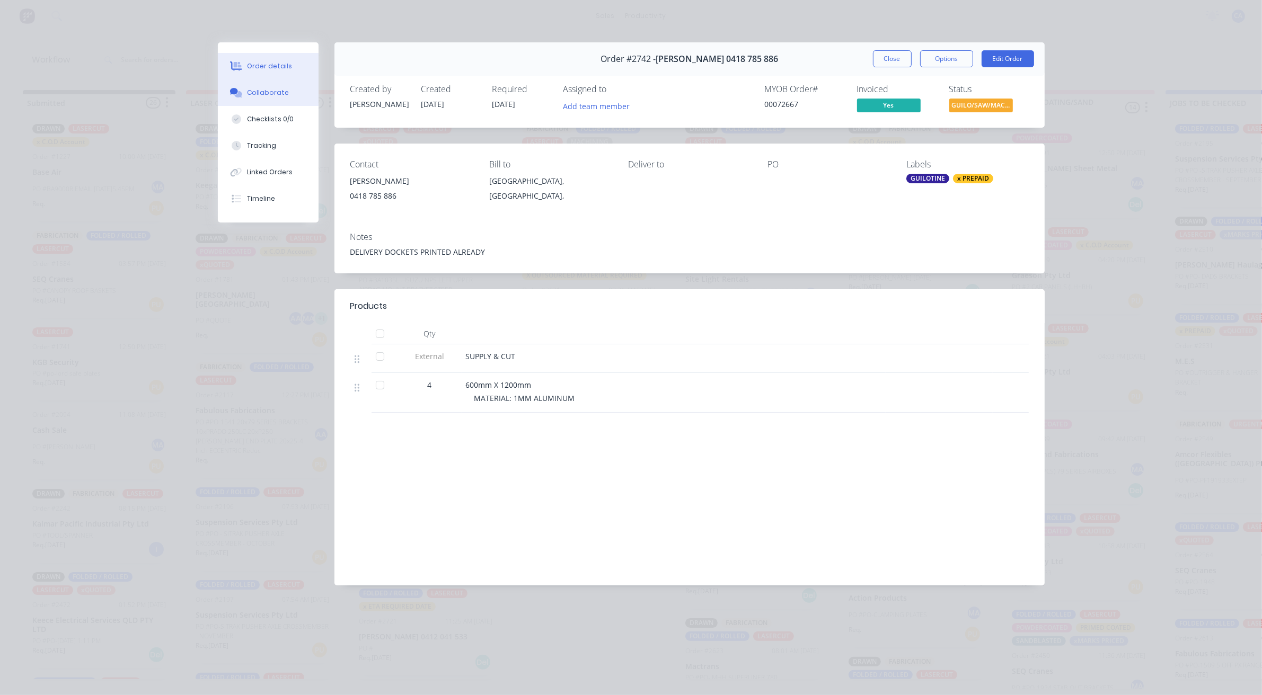
click at [262, 101] on button "Collaborate" at bounding box center [268, 92] width 101 height 26
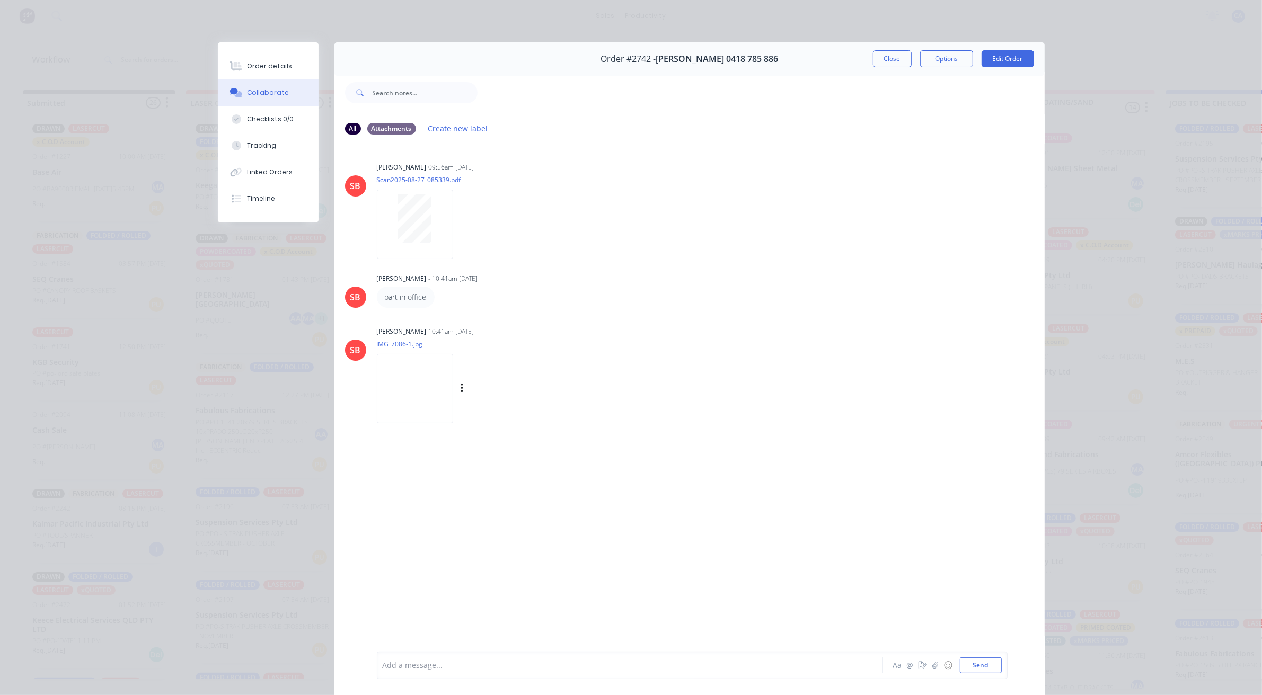
click at [400, 389] on img at bounding box center [415, 388] width 76 height 69
click at [254, 55] on button "Order details" at bounding box center [268, 66] width 101 height 26
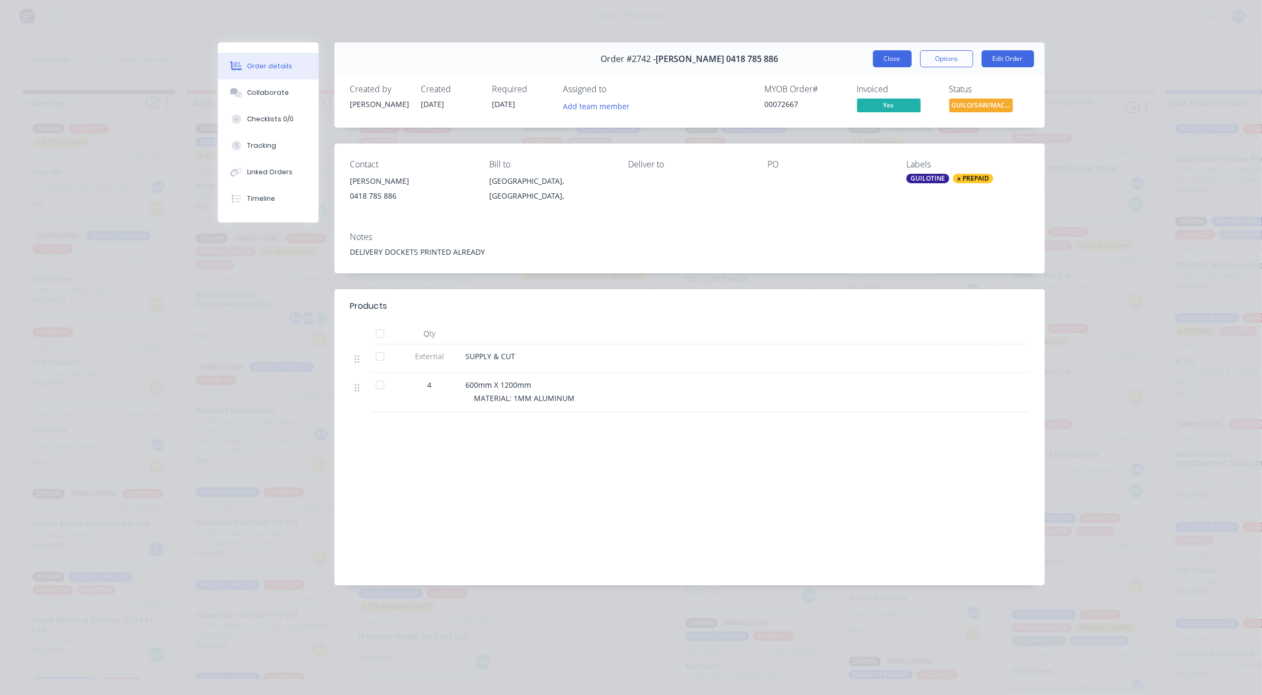
click at [886, 63] on button "Close" at bounding box center [892, 58] width 39 height 17
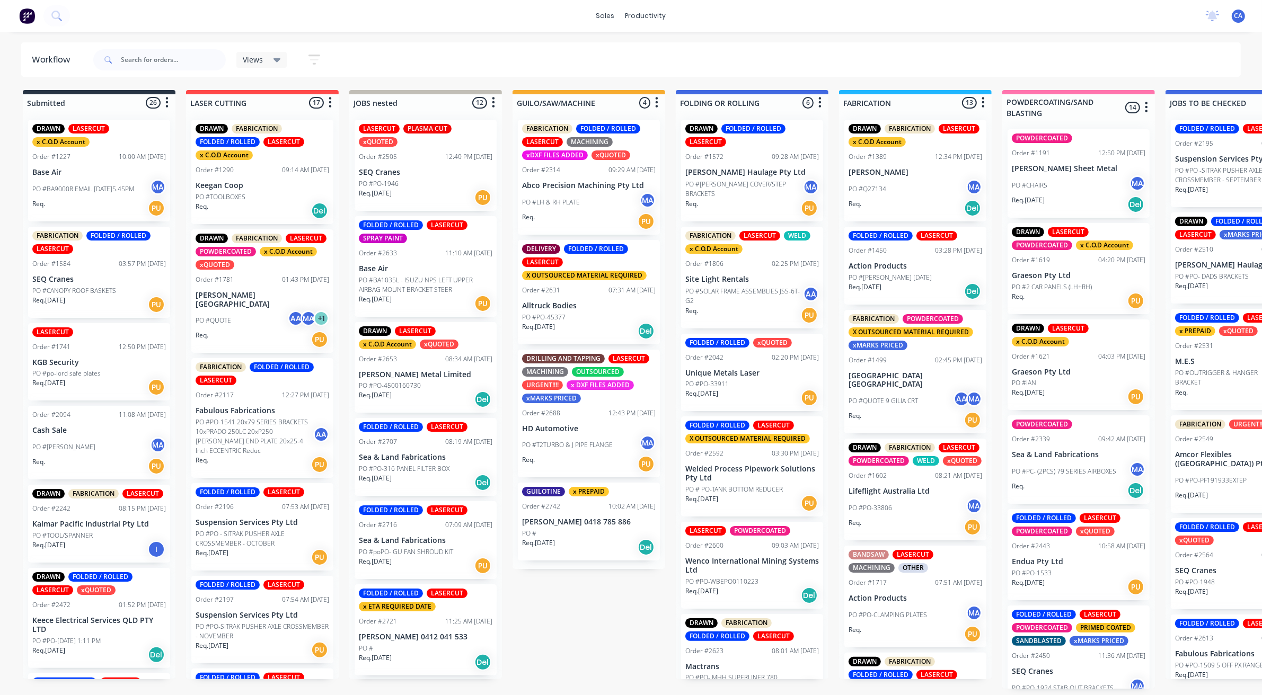
click at [397, 642] on div "FOLDED / ROLLED LASERCUT x ETA REQUIRED DATE Order #2721 11:25 AM 25/08/25 Davi…" at bounding box center [425, 629] width 142 height 91
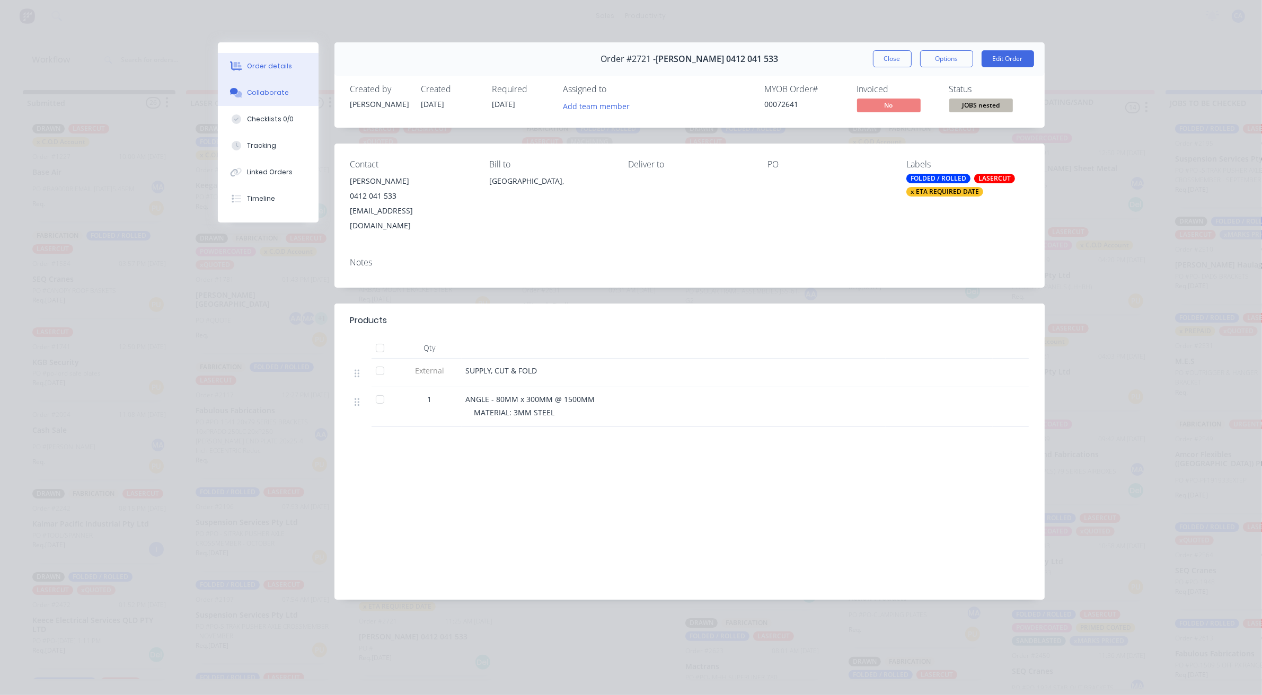
click at [295, 86] on button "Collaborate" at bounding box center [268, 92] width 101 height 26
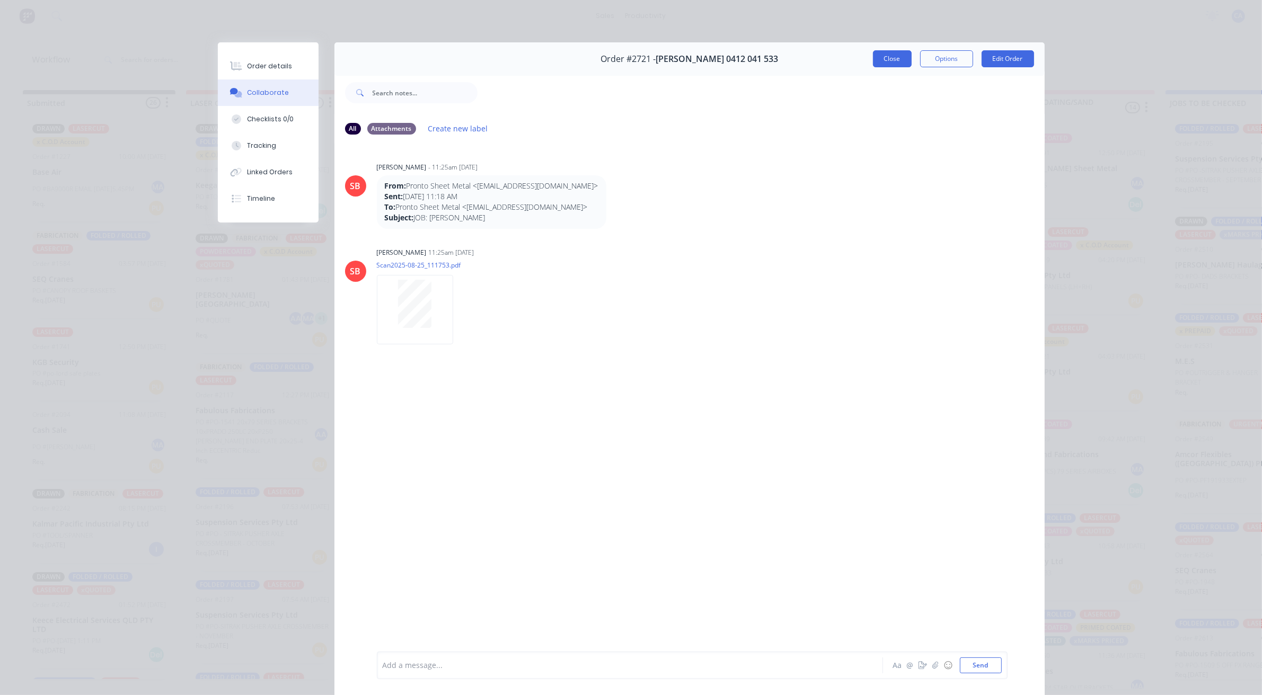
click at [894, 61] on button "Close" at bounding box center [892, 58] width 39 height 17
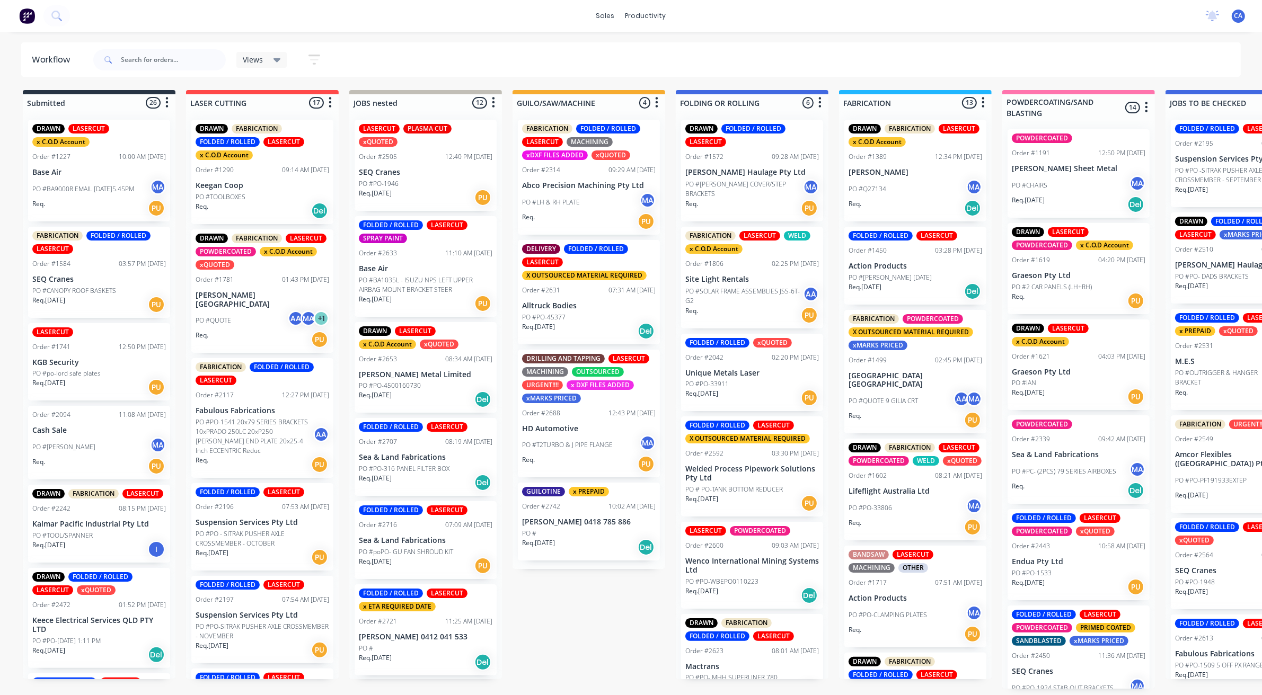
click at [584, 541] on div "Req. 27/08/25 Del" at bounding box center [589, 547] width 134 height 18
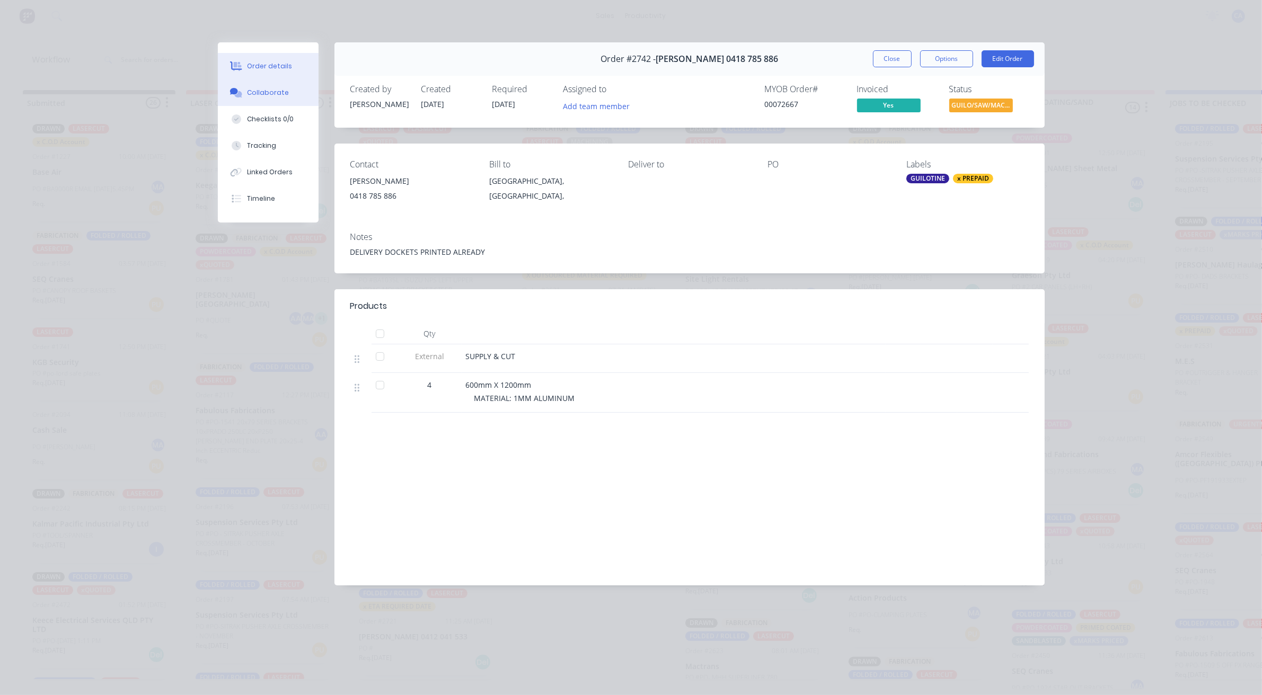
click at [265, 91] on div "Collaborate" at bounding box center [268, 93] width 42 height 10
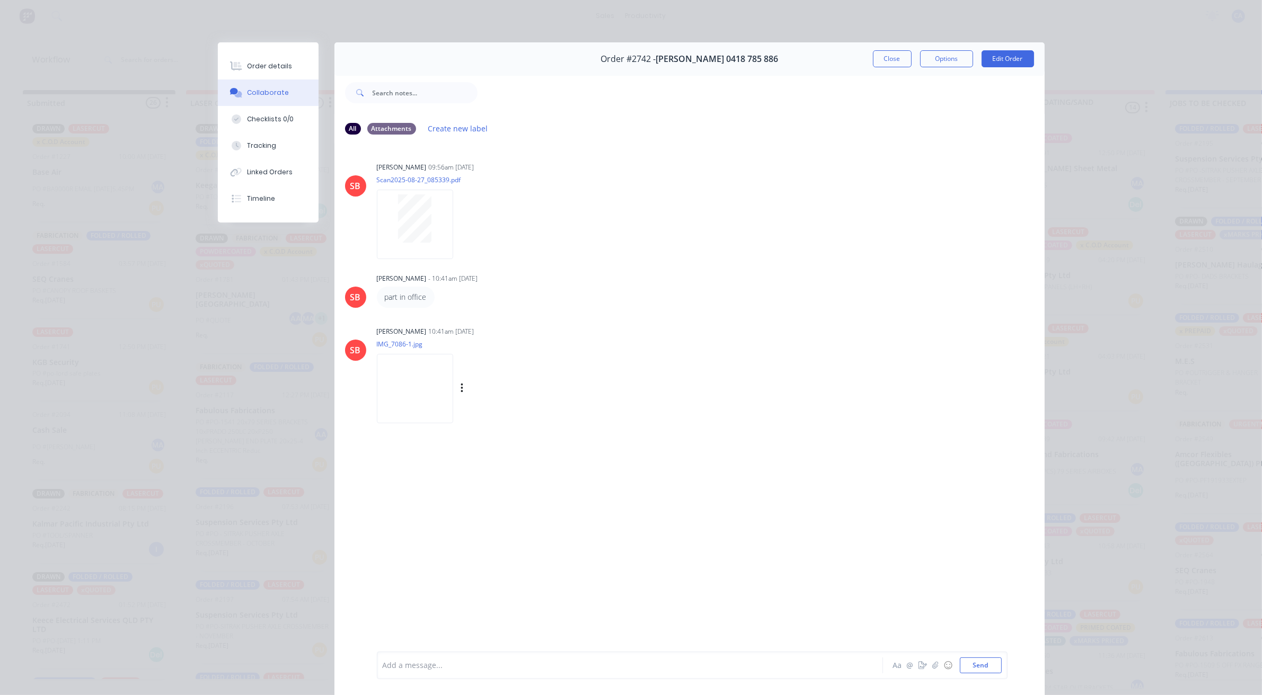
click at [432, 393] on img at bounding box center [415, 388] width 76 height 69
click at [261, 69] on div "Order details" at bounding box center [269, 66] width 45 height 10
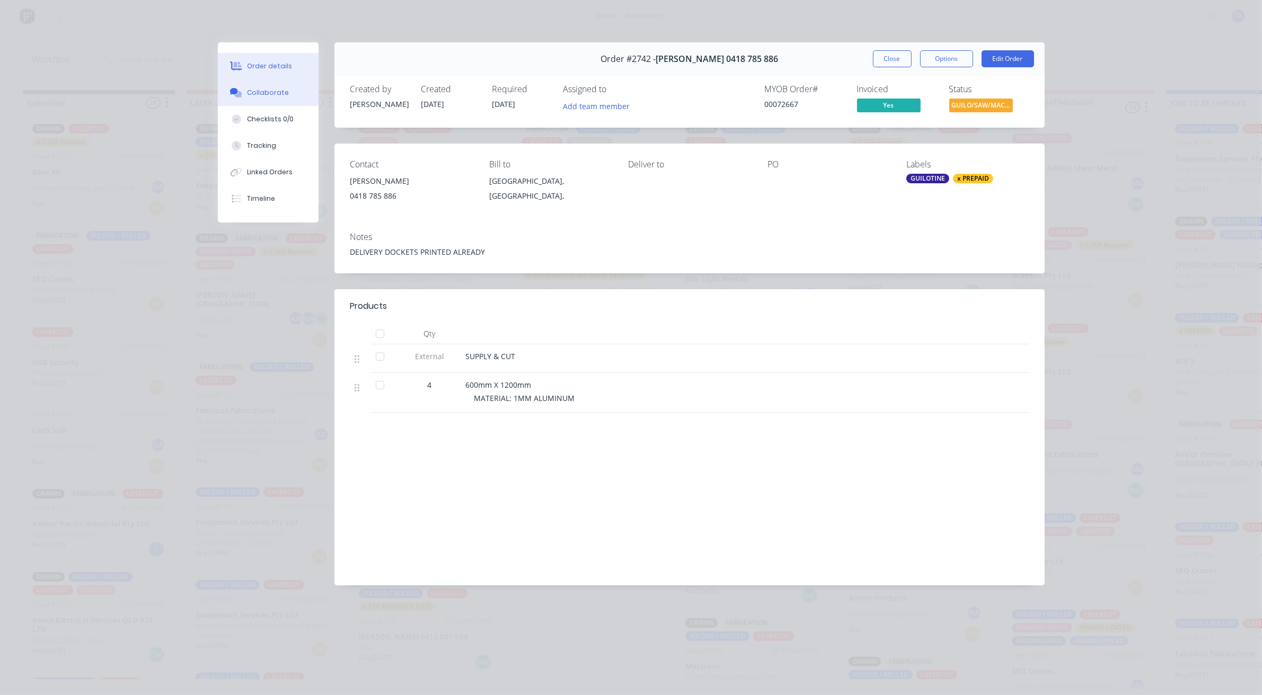
click at [272, 89] on div "Collaborate" at bounding box center [268, 93] width 42 height 10
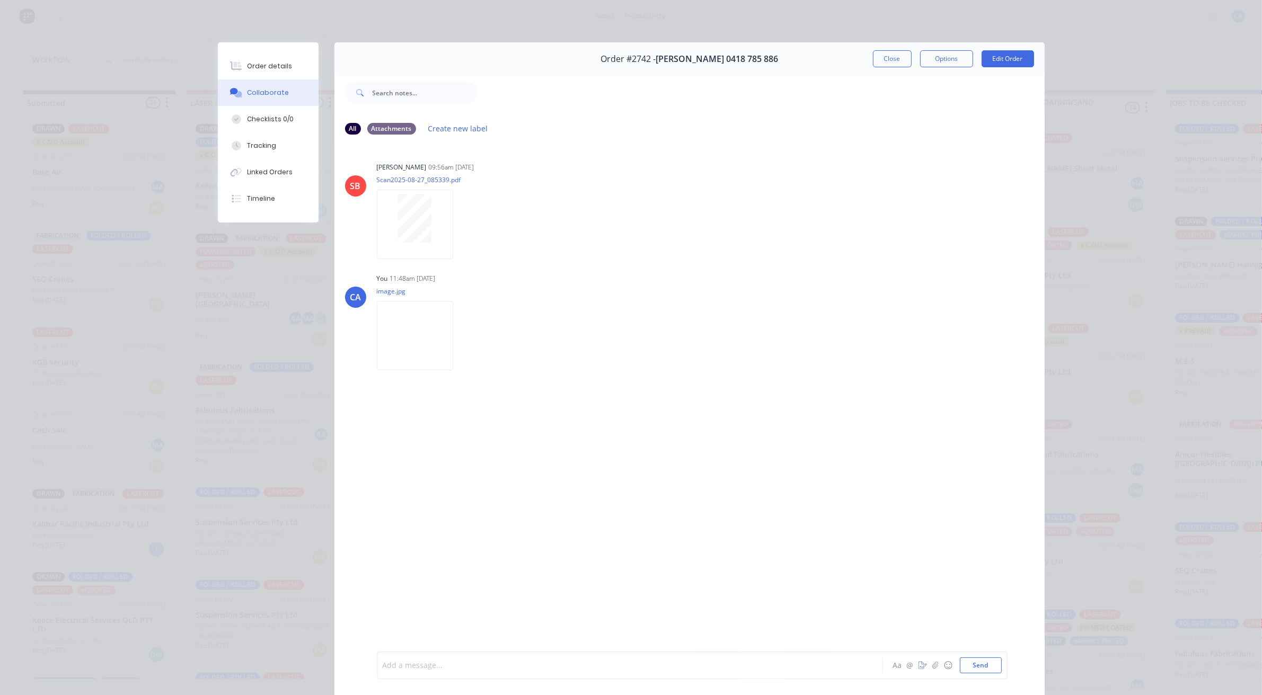
click at [394, 666] on div at bounding box center [615, 665] width 464 height 11
click at [263, 155] on button "Tracking" at bounding box center [268, 145] width 101 height 26
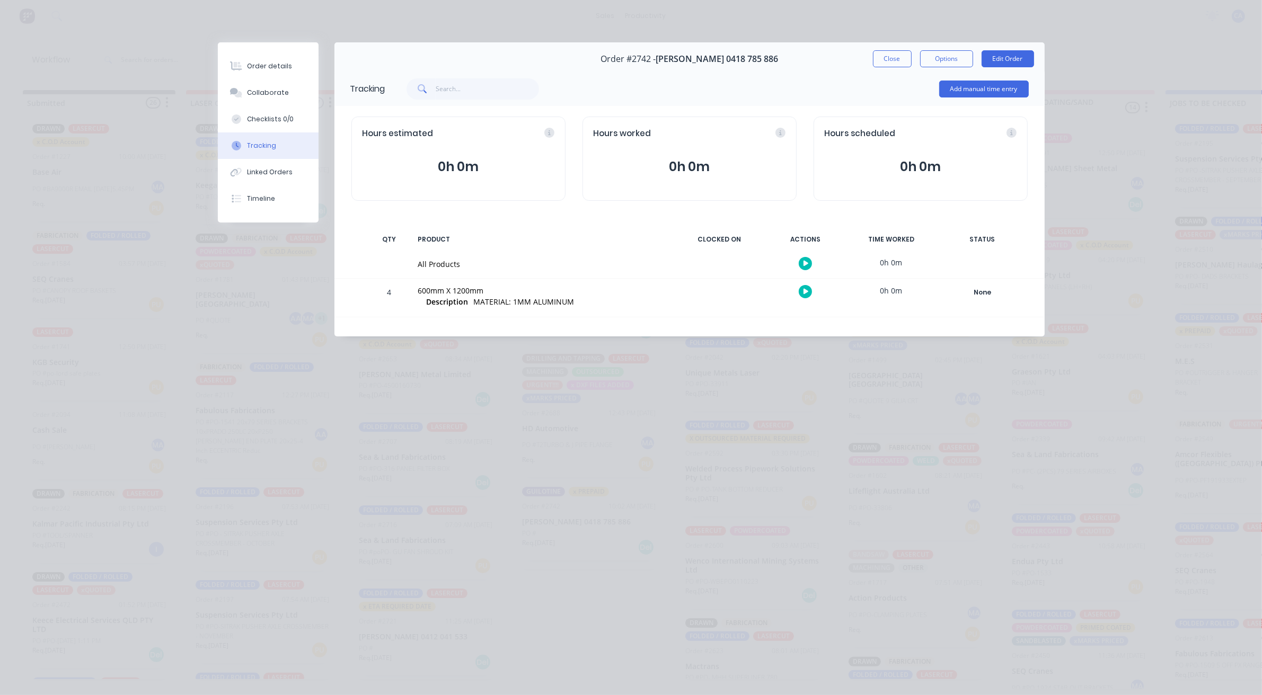
click at [997, 99] on div "Add manual time entry" at bounding box center [984, 89] width 90 height 32
click at [997, 94] on button "Add manual time entry" at bounding box center [984, 89] width 90 height 17
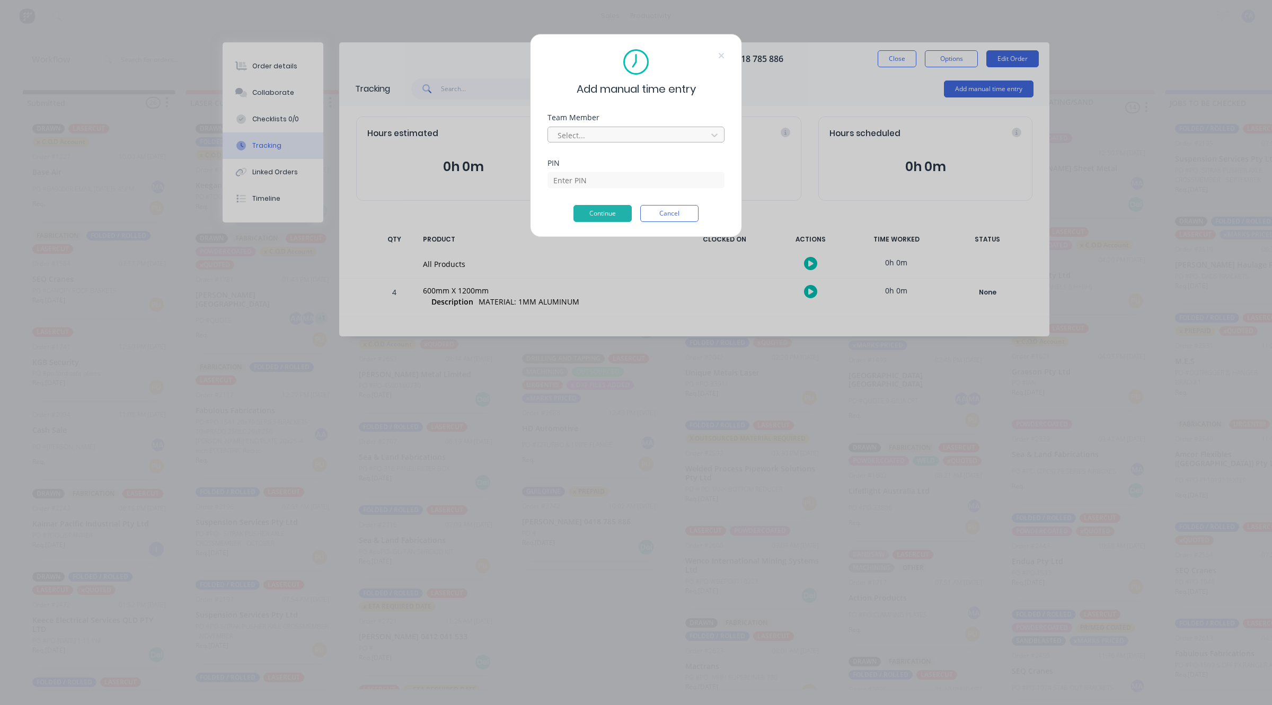
click at [589, 129] on div at bounding box center [628, 135] width 145 height 13
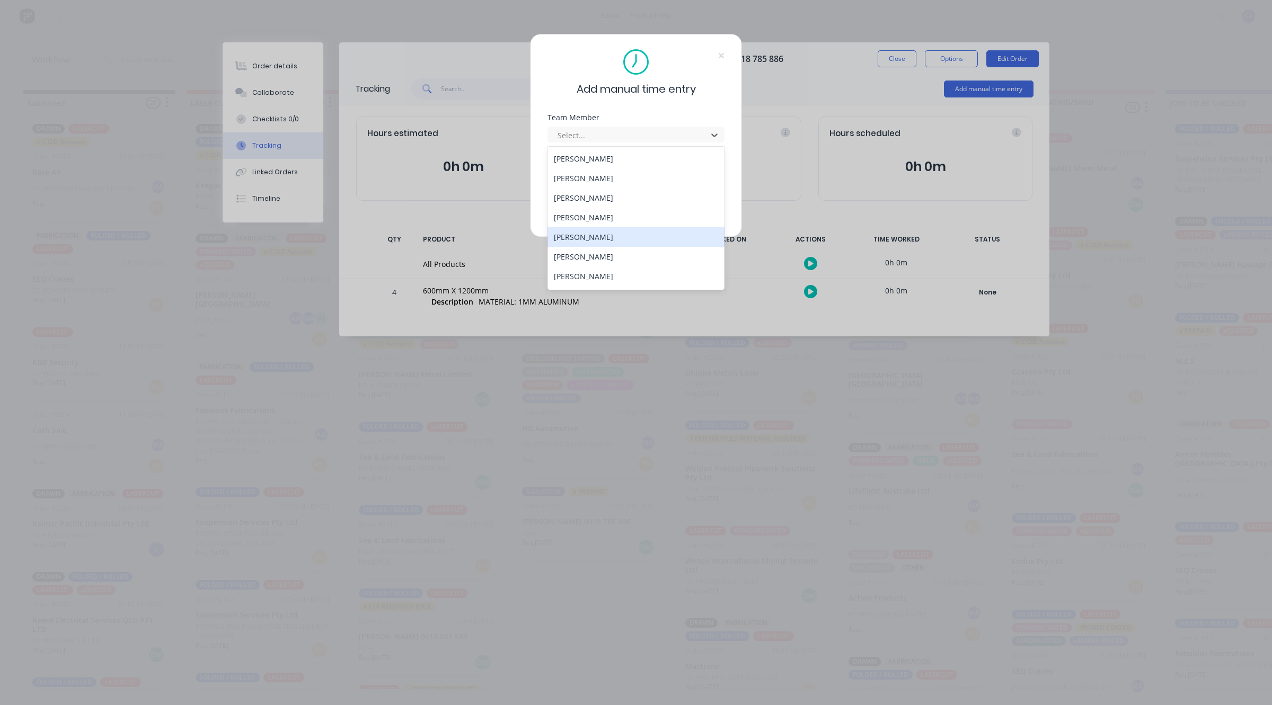
click at [584, 232] on div "[PERSON_NAME]" at bounding box center [635, 237] width 177 height 20
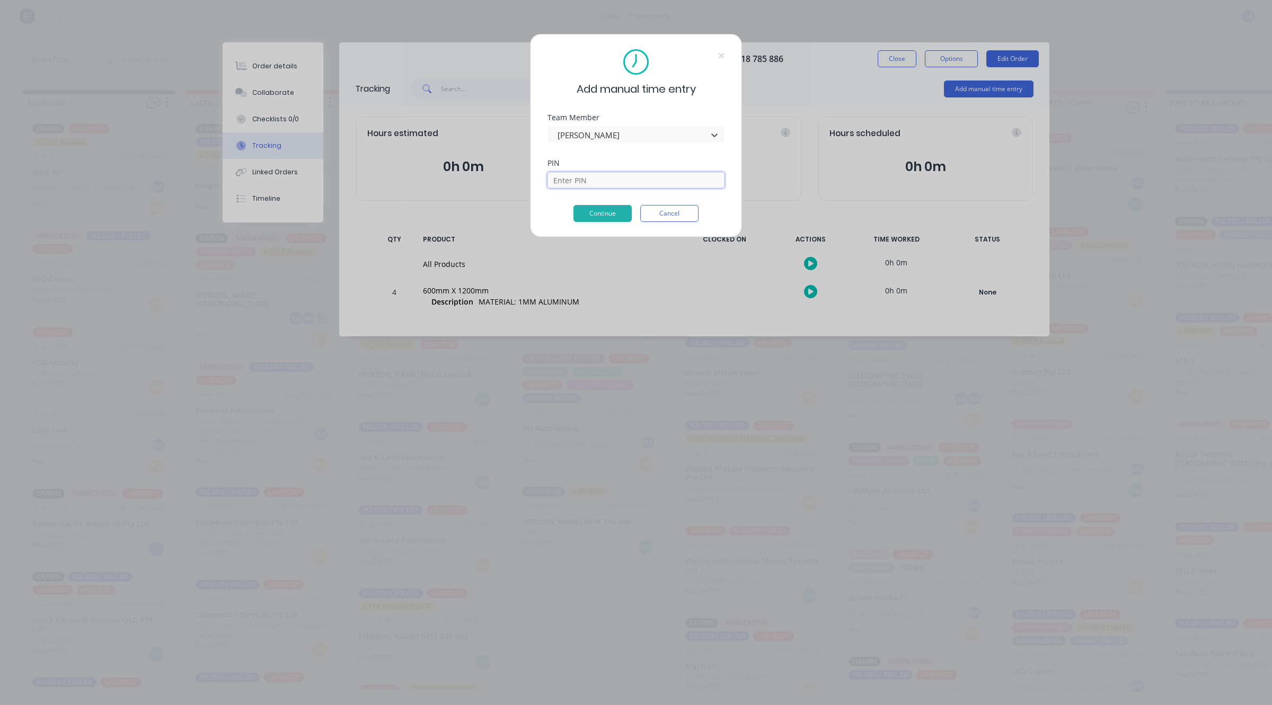
click at [565, 183] on input at bounding box center [635, 180] width 177 height 16
type input "3699"
click at [597, 218] on button "Continue" at bounding box center [602, 213] width 58 height 17
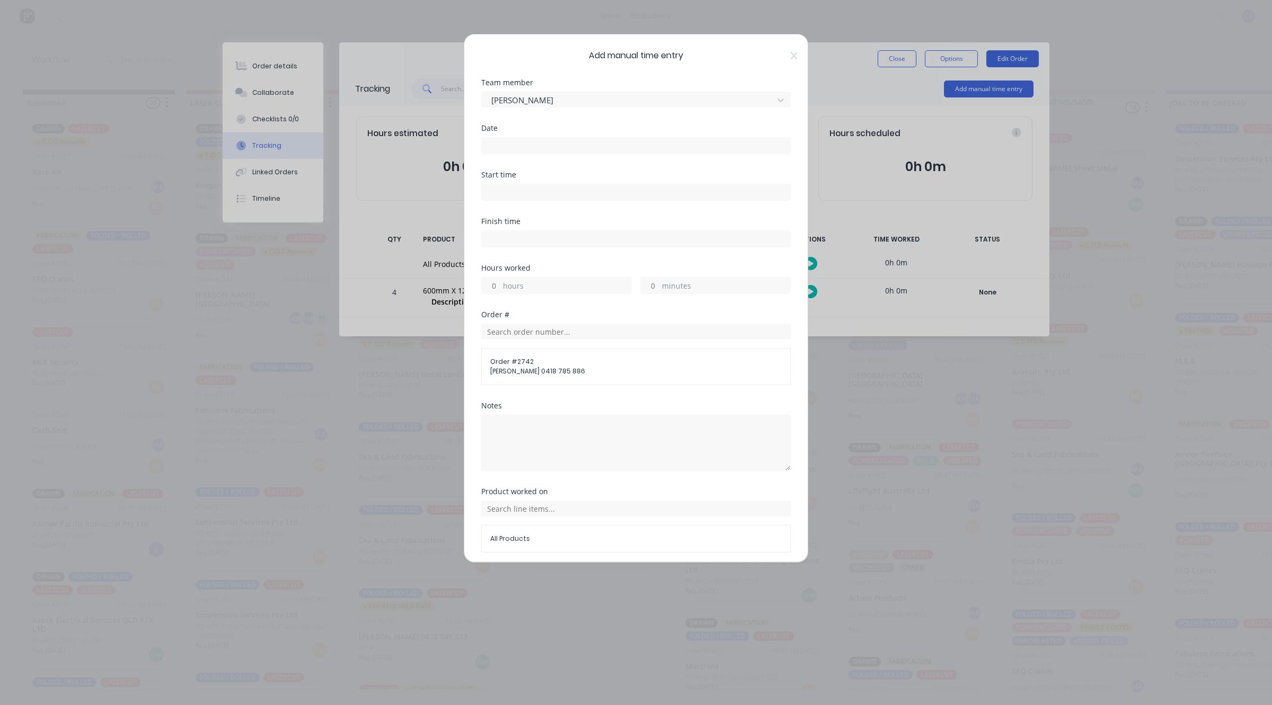
click at [507, 145] on input at bounding box center [636, 146] width 308 height 16
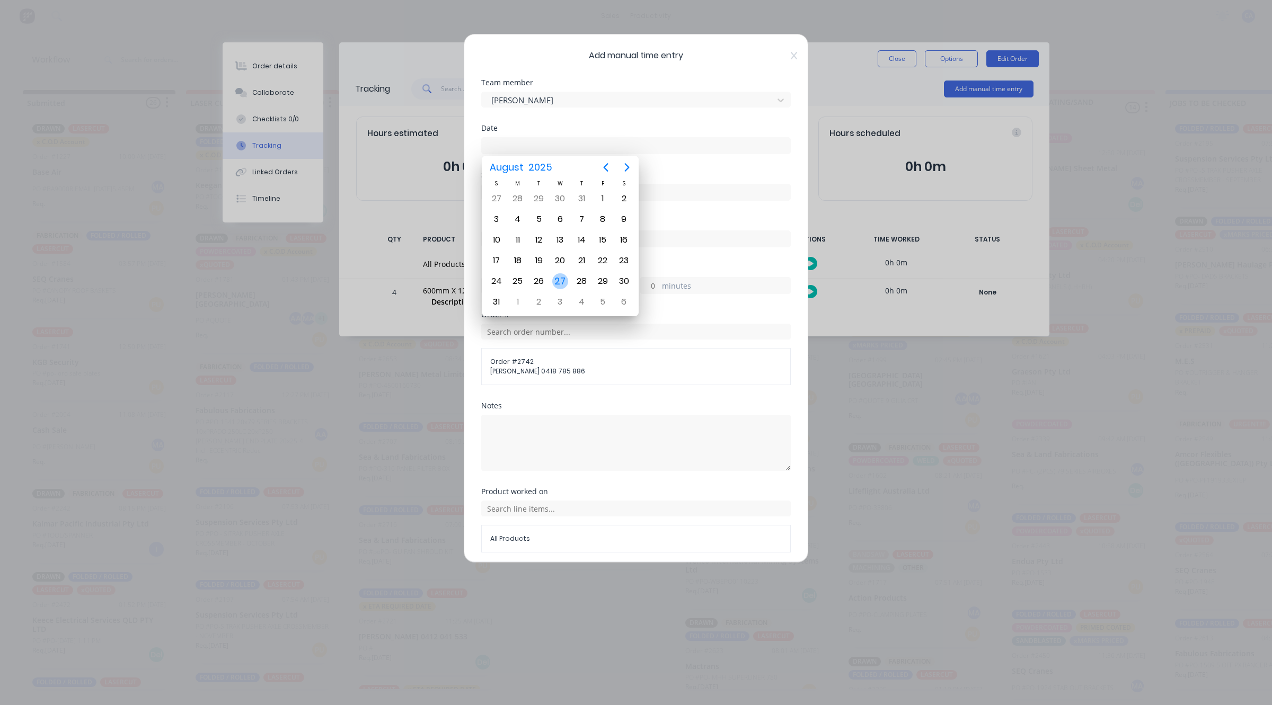
click at [556, 277] on div "27" at bounding box center [560, 281] width 16 height 16
type input "[DATE]"
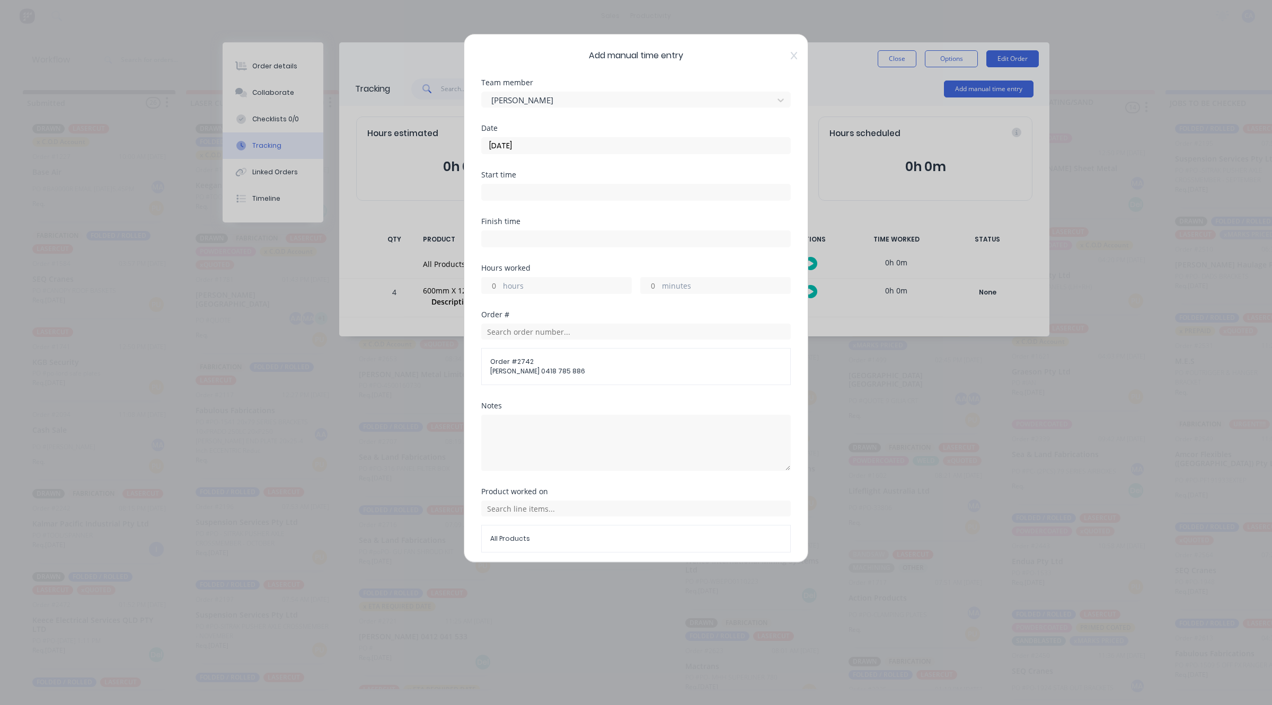
click at [653, 286] on input "minutes" at bounding box center [650, 286] width 19 height 16
type input "15"
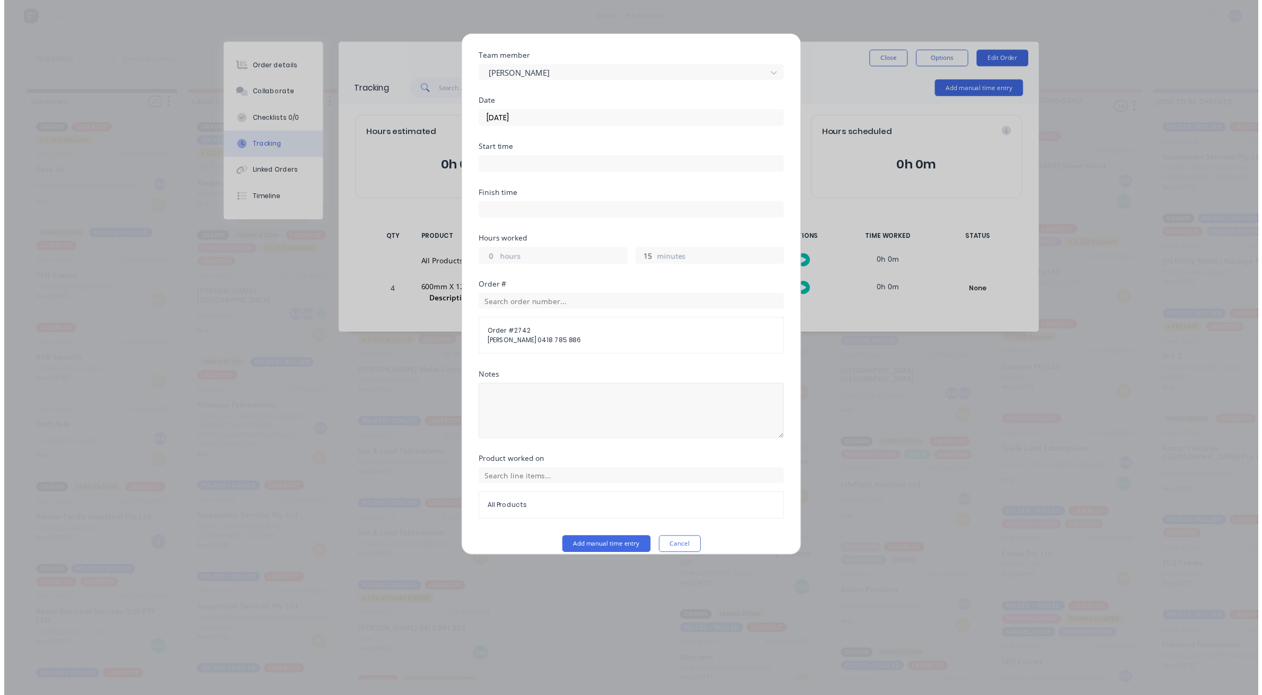
scroll to position [41, 0]
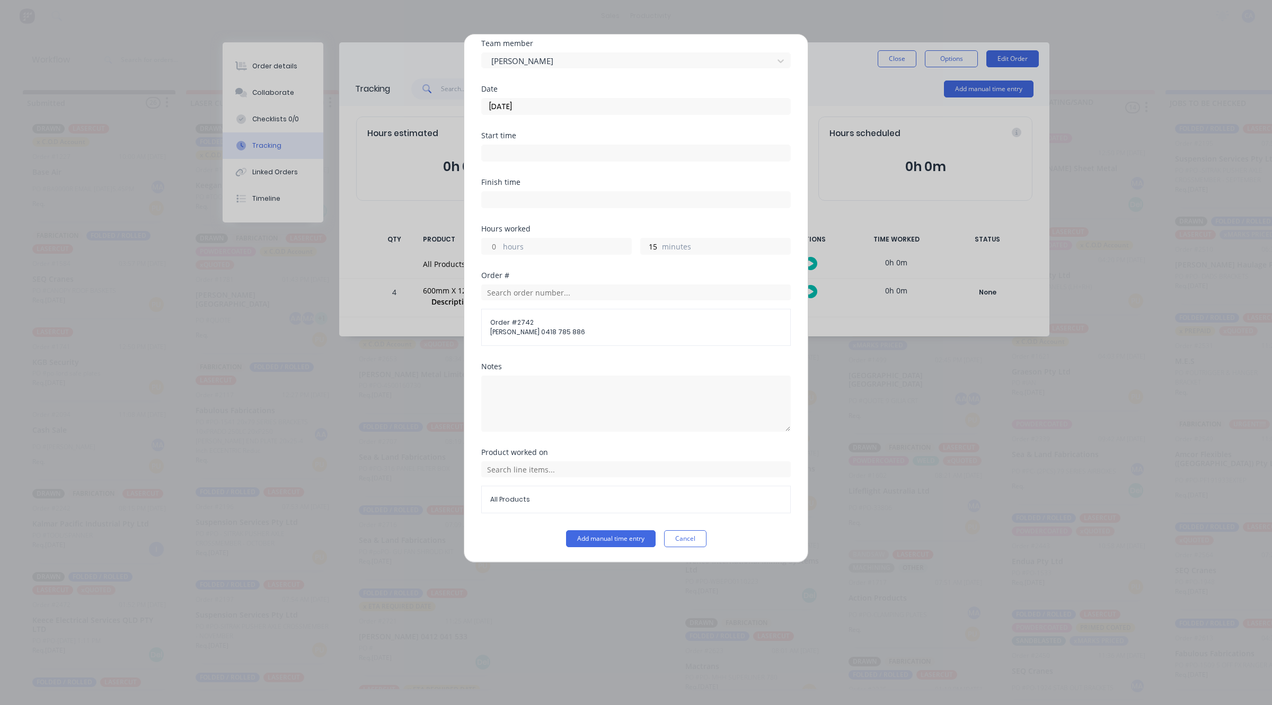
drag, startPoint x: 628, startPoint y: 549, endPoint x: 628, endPoint y: 541, distance: 7.9
click at [628, 546] on div "Add manual time entry Team member Gerard Moller Date 27/08/2025 Start time Fini…" at bounding box center [636, 298] width 344 height 529
click at [628, 540] on button "Add manual time entry" at bounding box center [611, 538] width 90 height 17
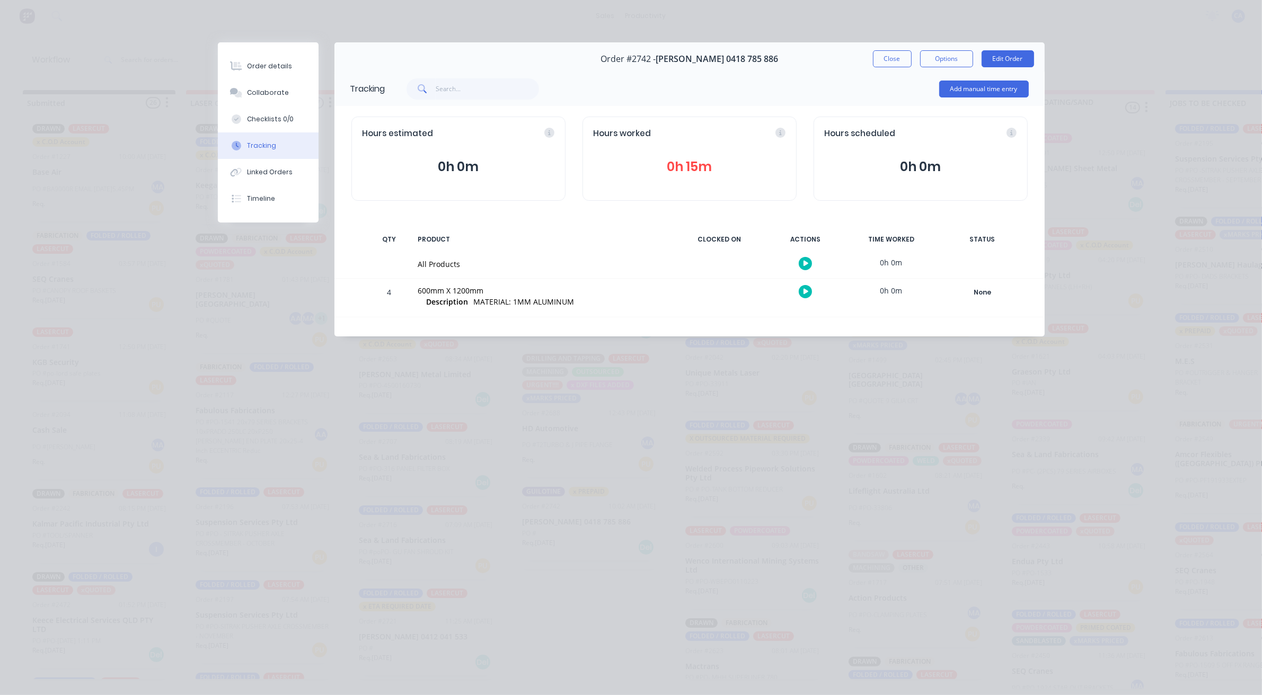
click at [889, 69] on div "Order #2742 - Geoffery 0418 785 886 Close Options Edit Order" at bounding box center [689, 58] width 710 height 33
click at [889, 57] on button "Close" at bounding box center [892, 58] width 39 height 17
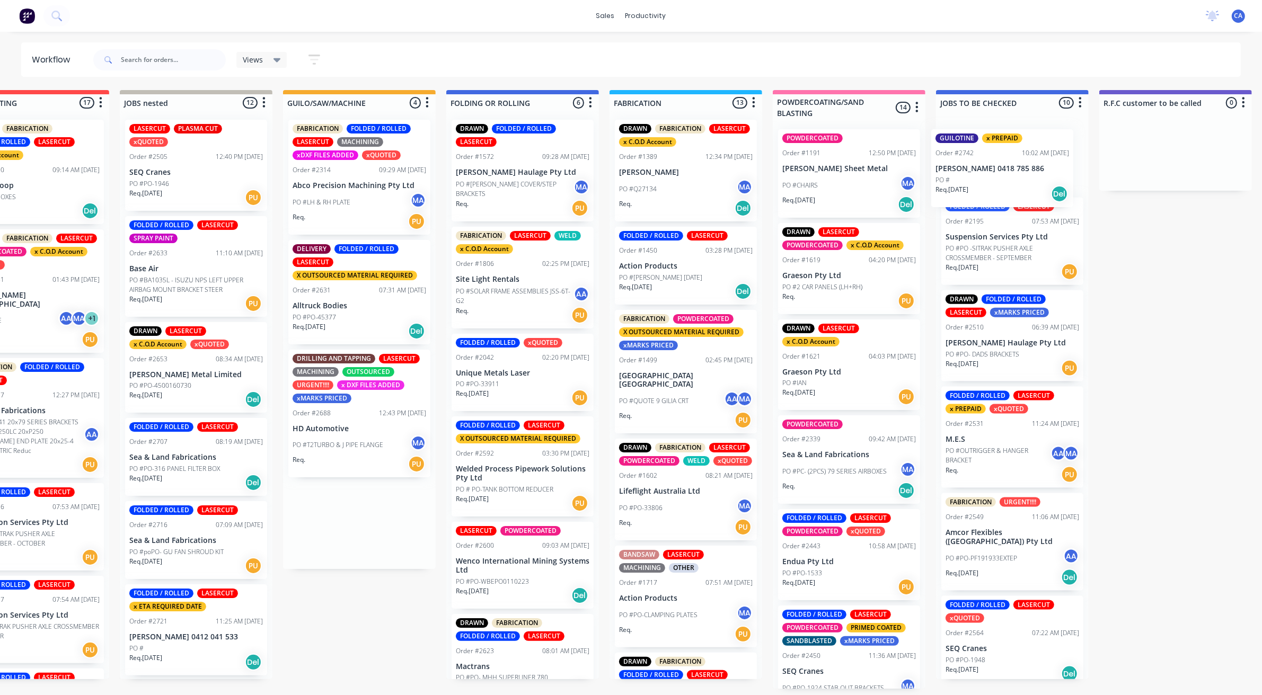
scroll to position [0, 239]
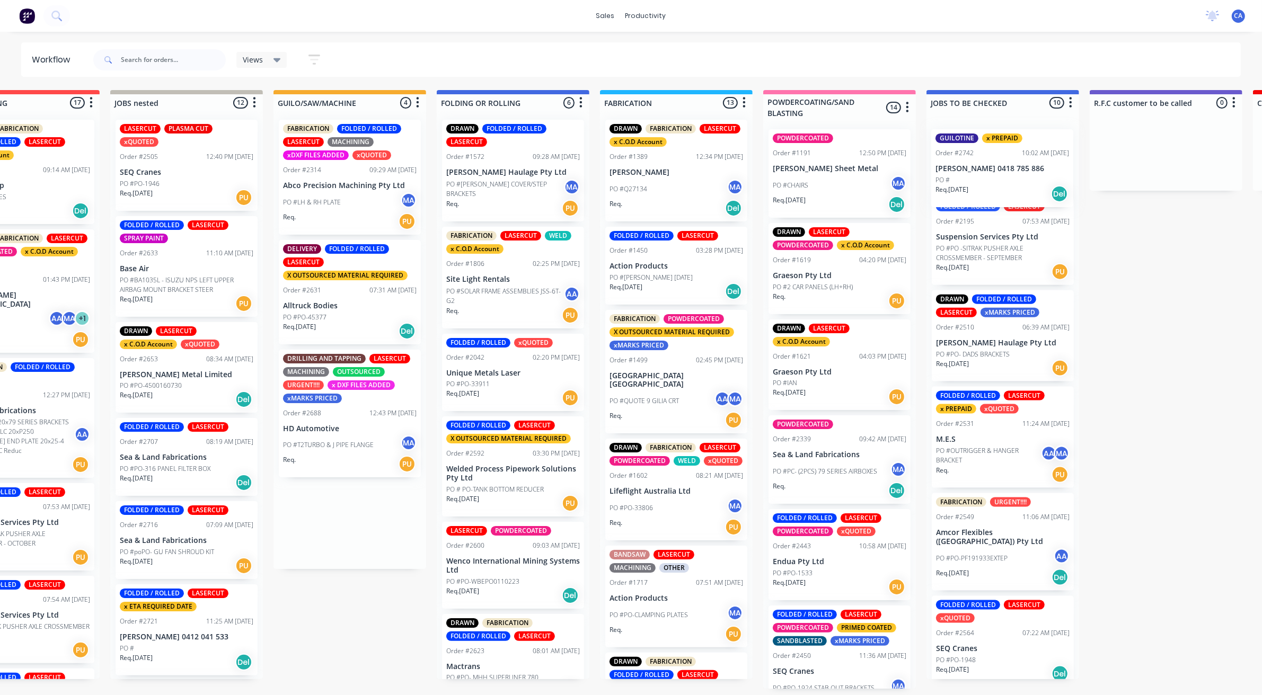
drag, startPoint x: 555, startPoint y: 522, endPoint x: 961, endPoint y: 138, distance: 558.8
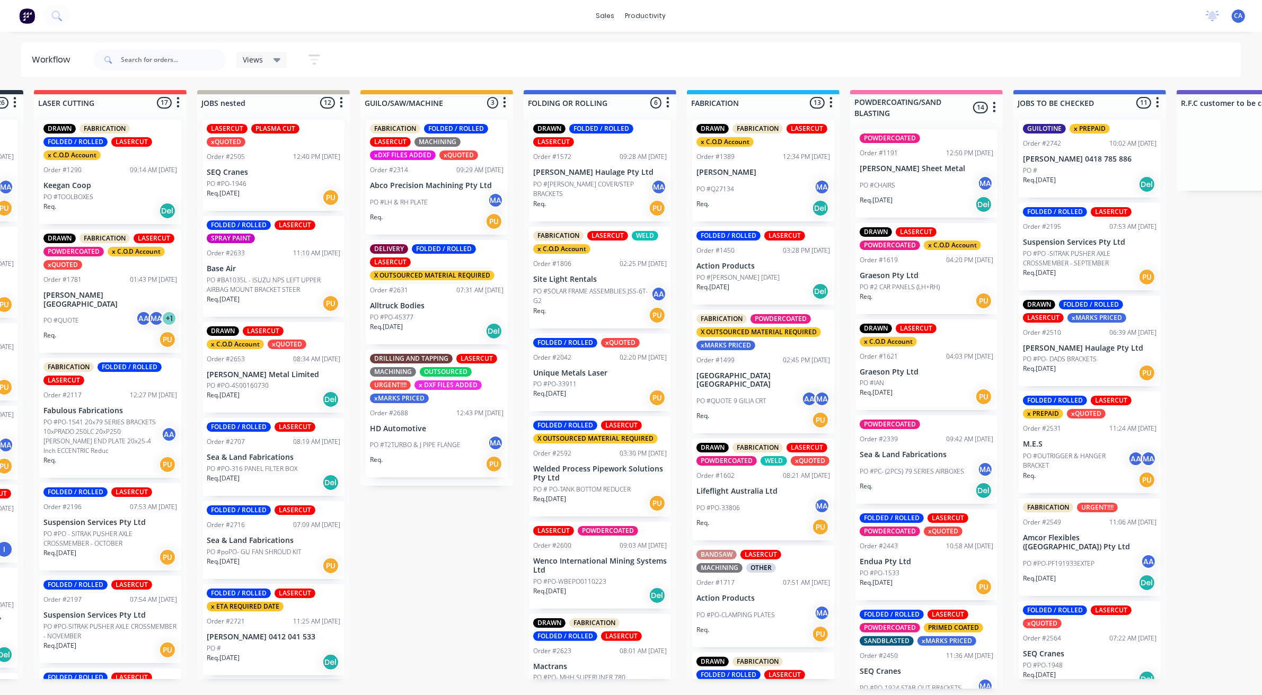
drag, startPoint x: 401, startPoint y: 527, endPoint x: 379, endPoint y: 531, distance: 22.1
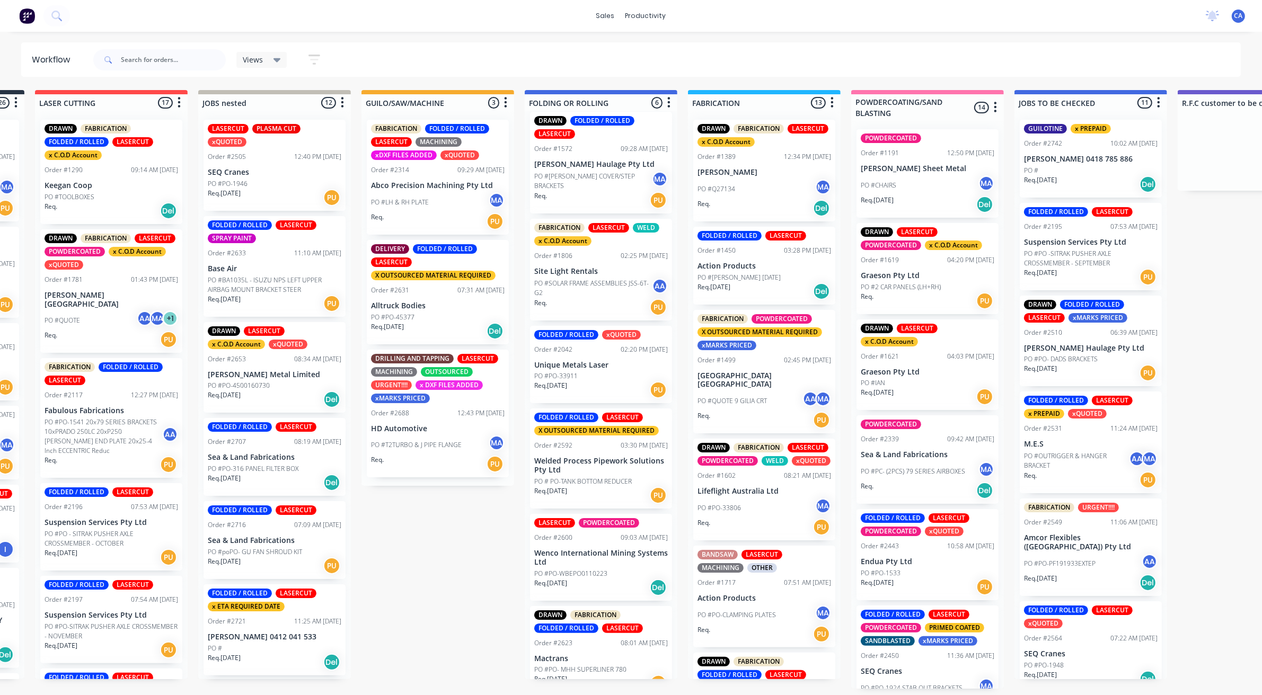
scroll to position [0, 0]
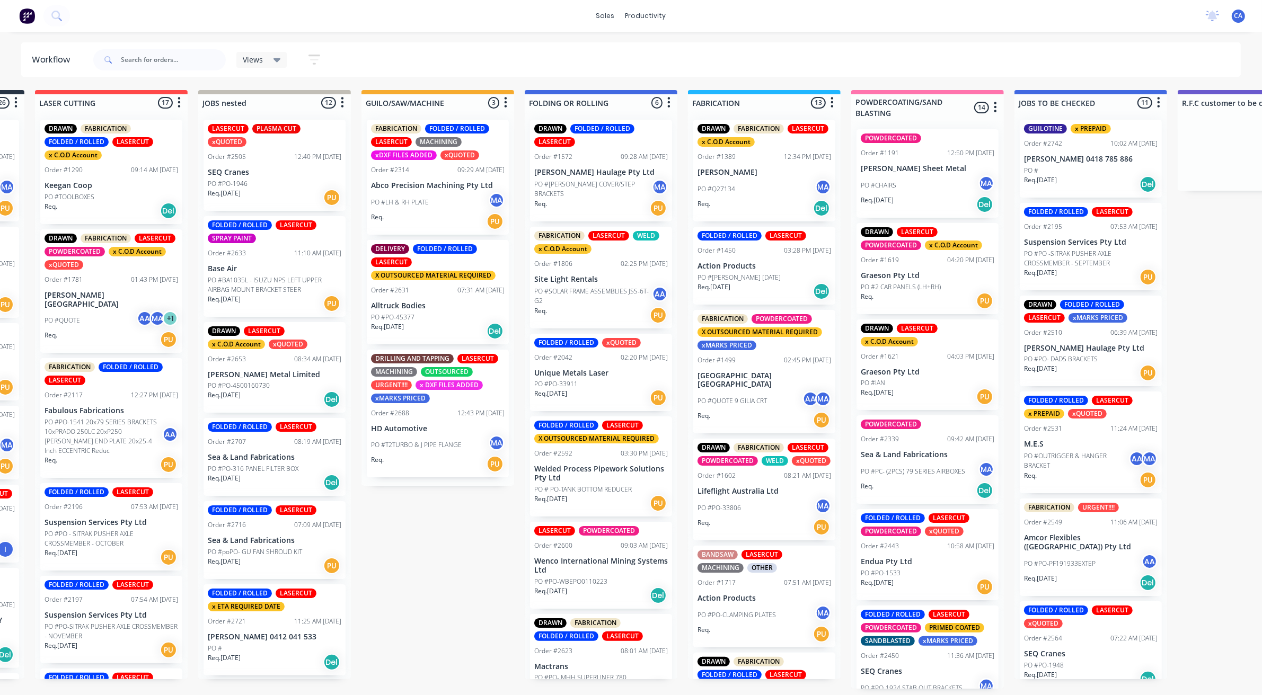
click at [461, 435] on div "PO #T2TURBO & J PIPE FLANGE MA" at bounding box center [438, 445] width 134 height 20
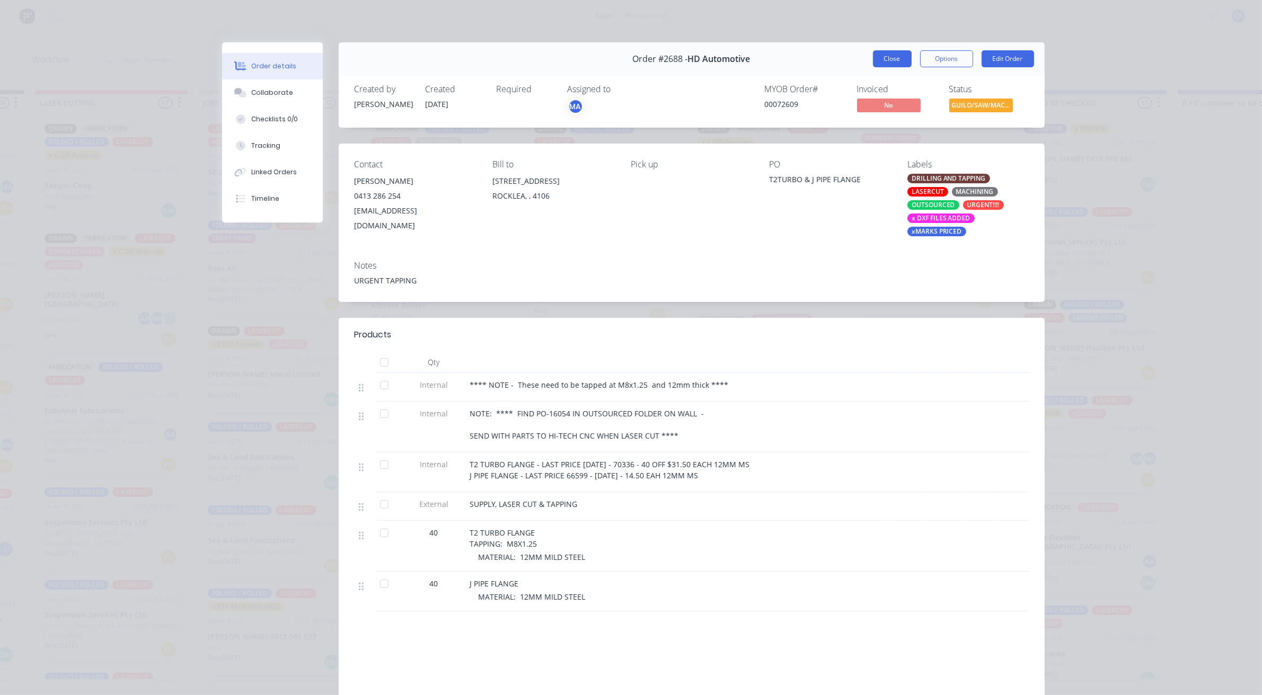
click at [885, 50] on button "Close" at bounding box center [892, 58] width 39 height 17
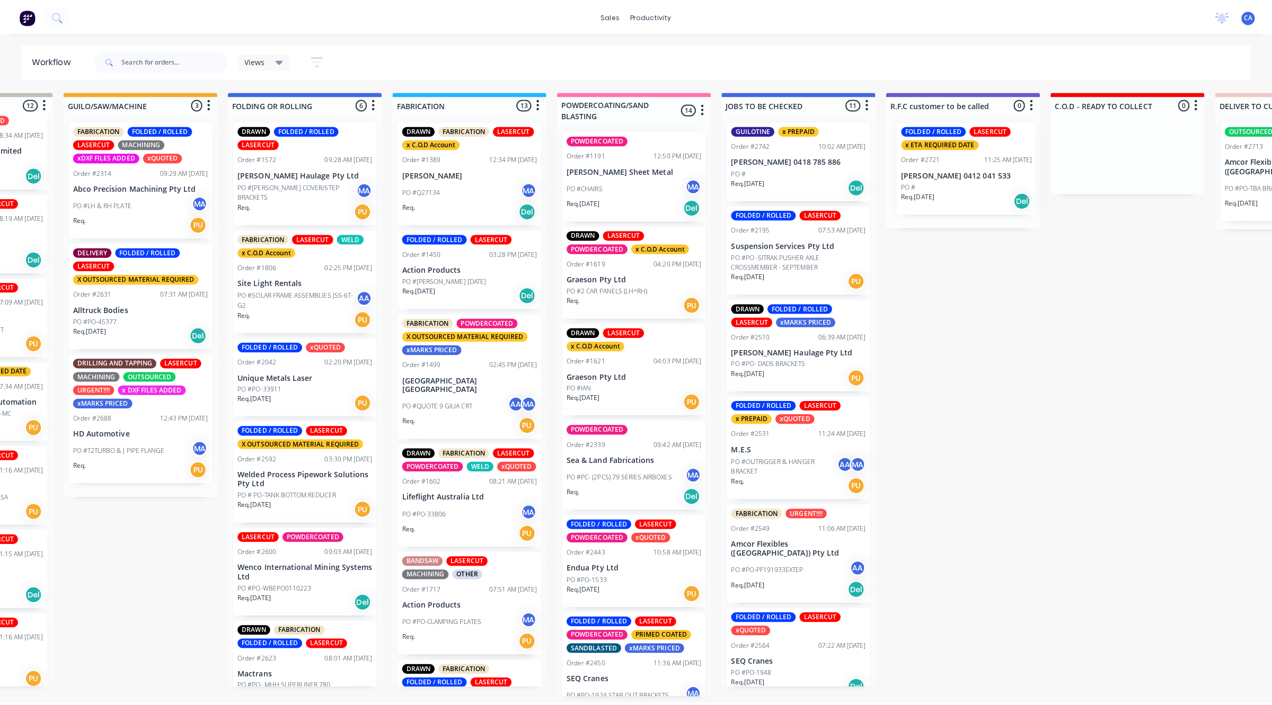
scroll to position [0, 455]
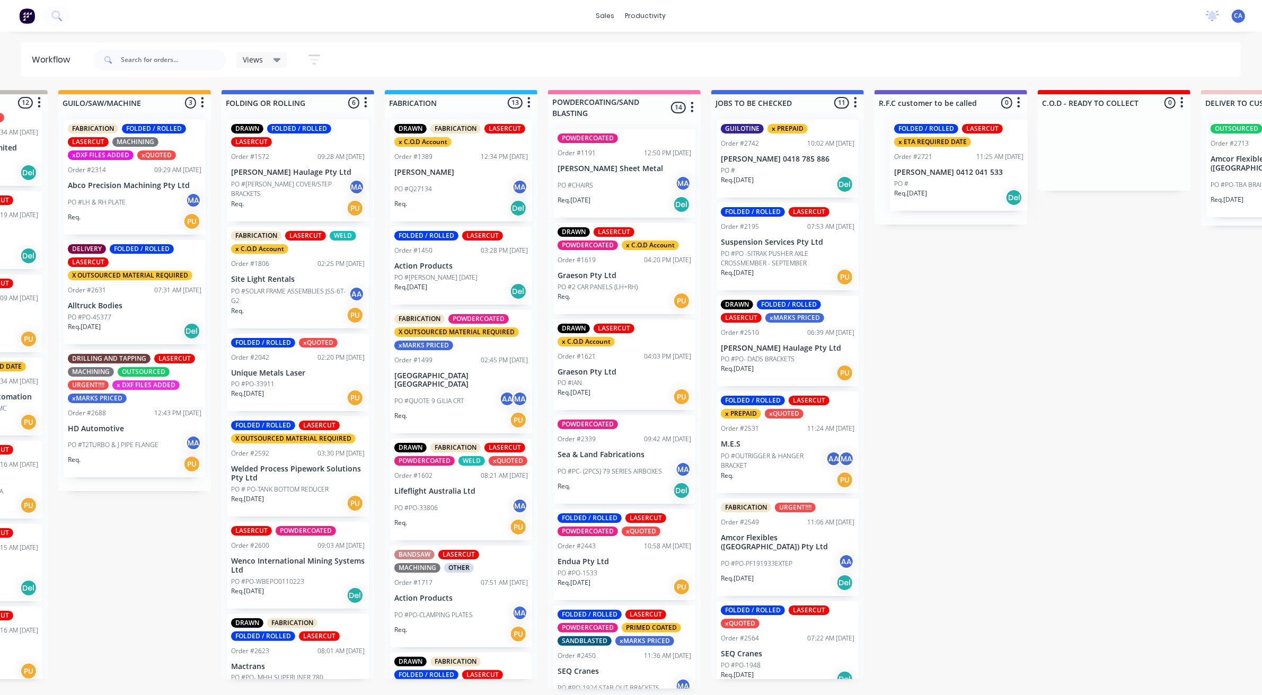
drag, startPoint x: 380, startPoint y: 400, endPoint x: 943, endPoint y: 210, distance: 594.3
click at [947, 175] on div "Submitted 26 Sort By Created date Required date Order number Customer name Most…" at bounding box center [1113, 389] width 3150 height 599
click at [933, 183] on div "PO #" at bounding box center [950, 184] width 134 height 10
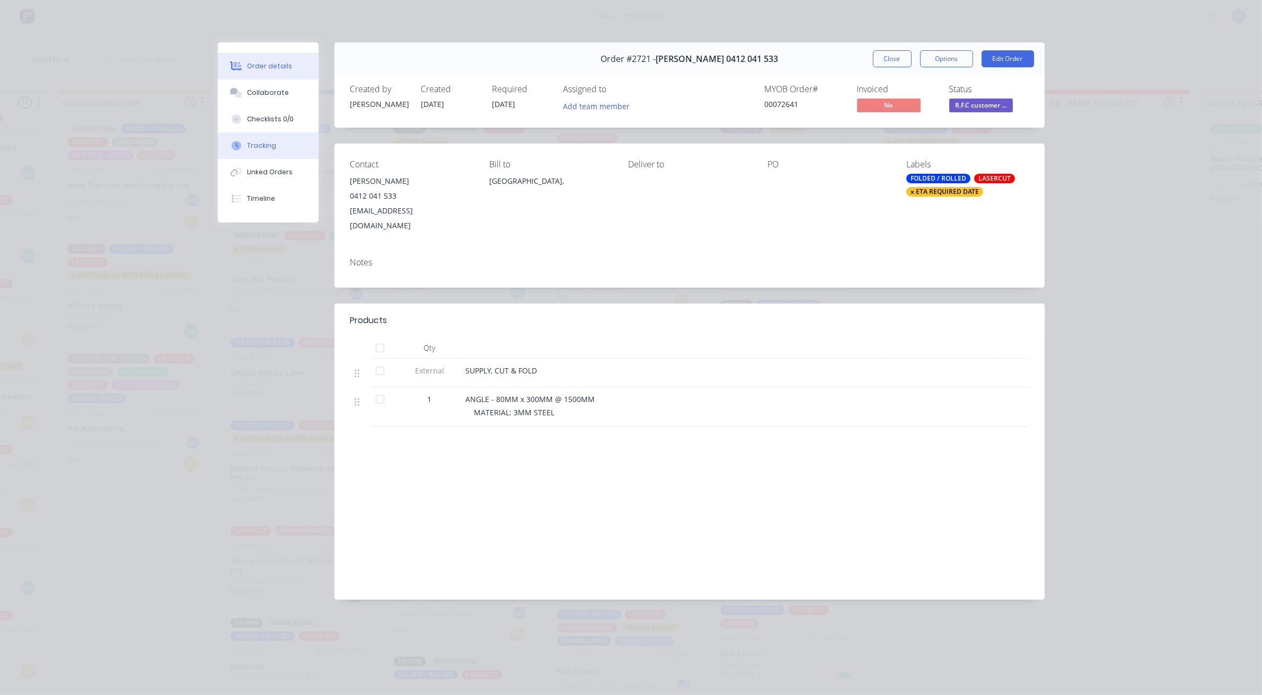
click at [276, 146] on button "Tracking" at bounding box center [268, 145] width 101 height 26
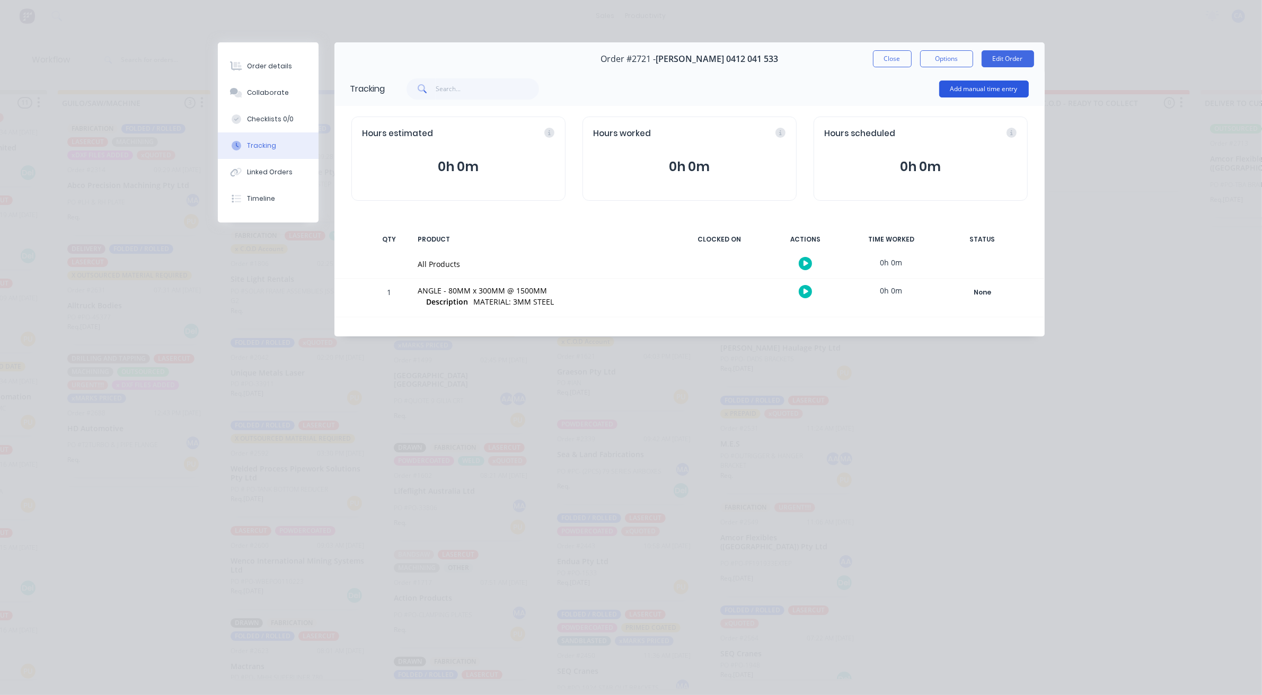
click at [967, 83] on button "Add manual time entry" at bounding box center [984, 89] width 90 height 17
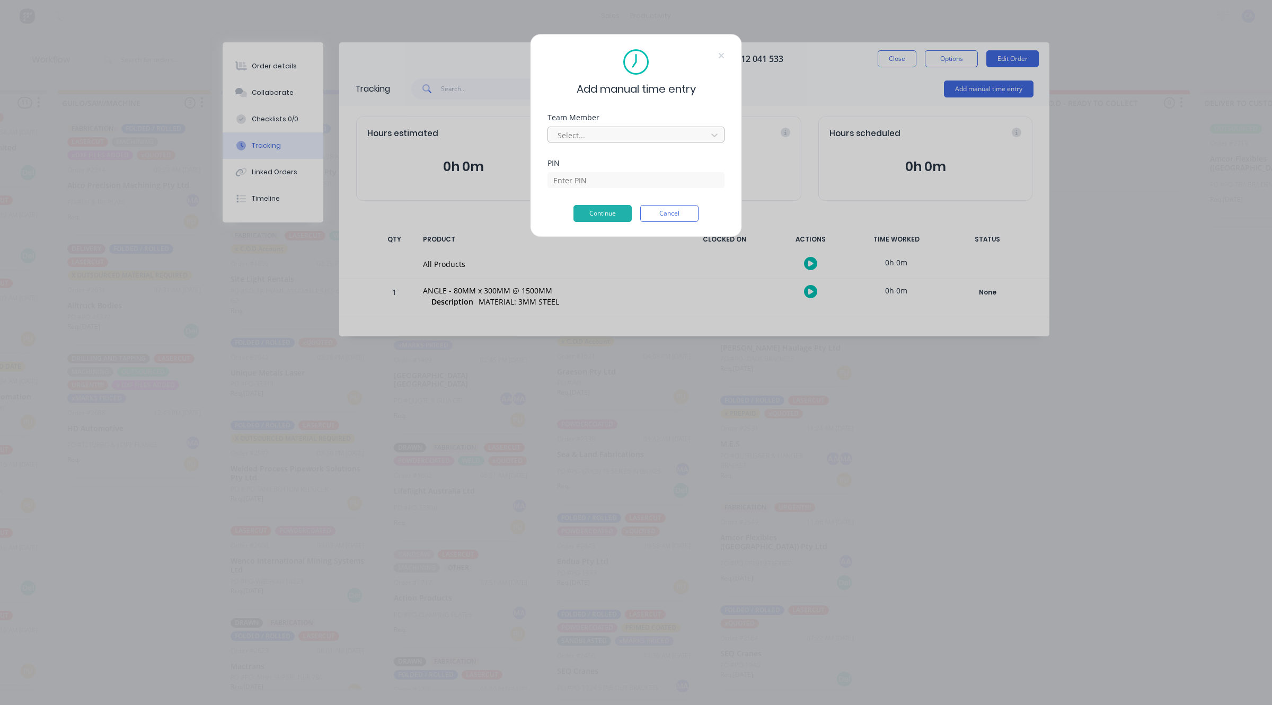
click at [589, 130] on div at bounding box center [628, 135] width 145 height 13
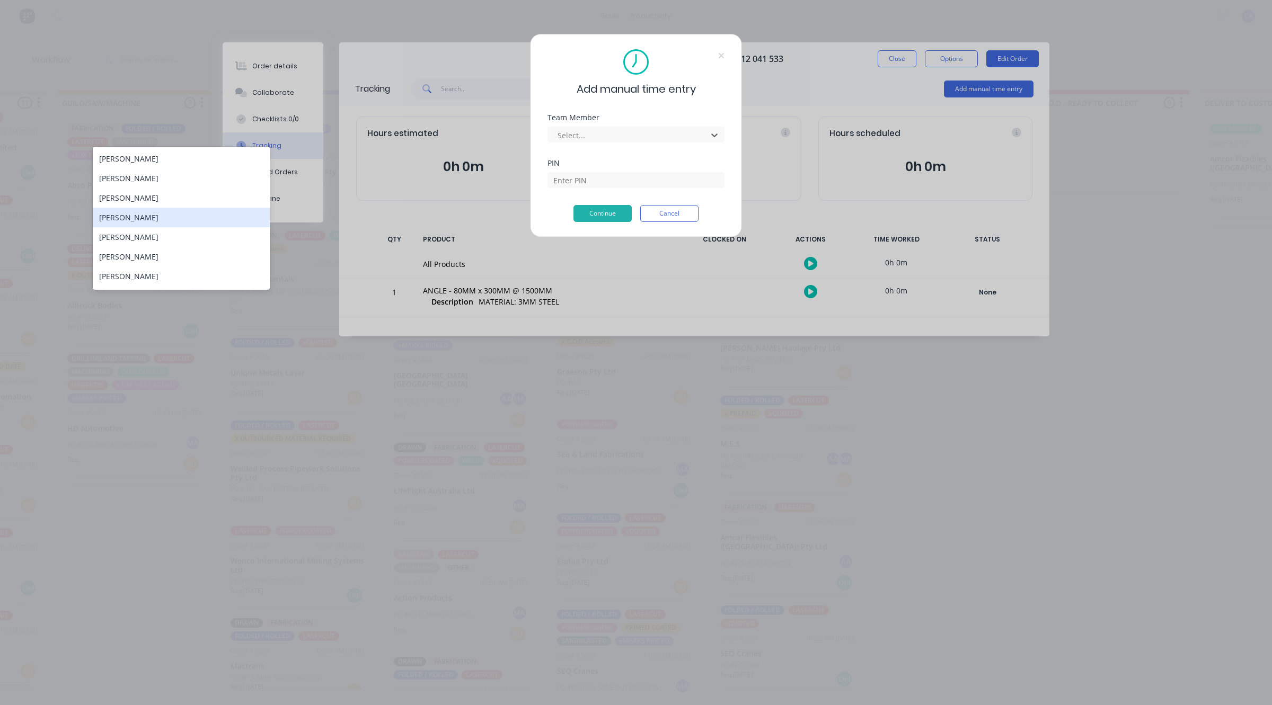
click at [179, 208] on div "[PERSON_NAME]" at bounding box center [181, 218] width 177 height 20
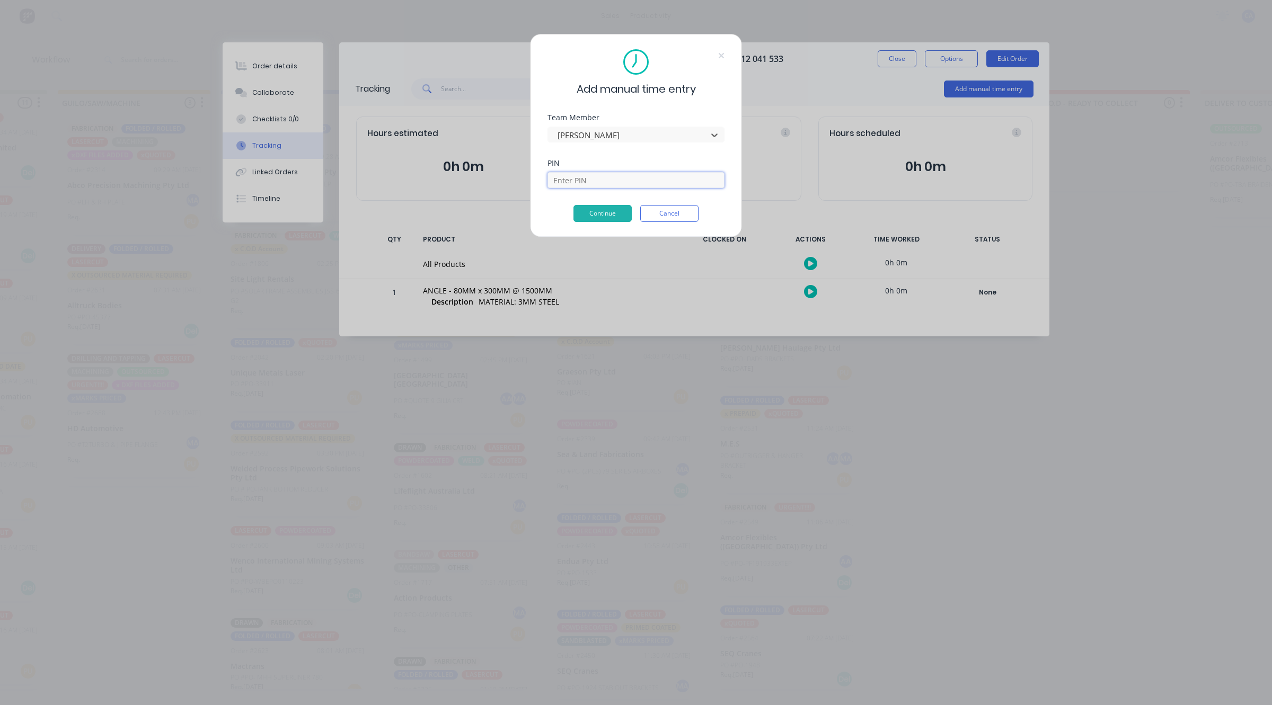
click at [612, 175] on input at bounding box center [635, 180] width 177 height 16
type input "0000"
click at [607, 220] on button "Continue" at bounding box center [602, 213] width 58 height 17
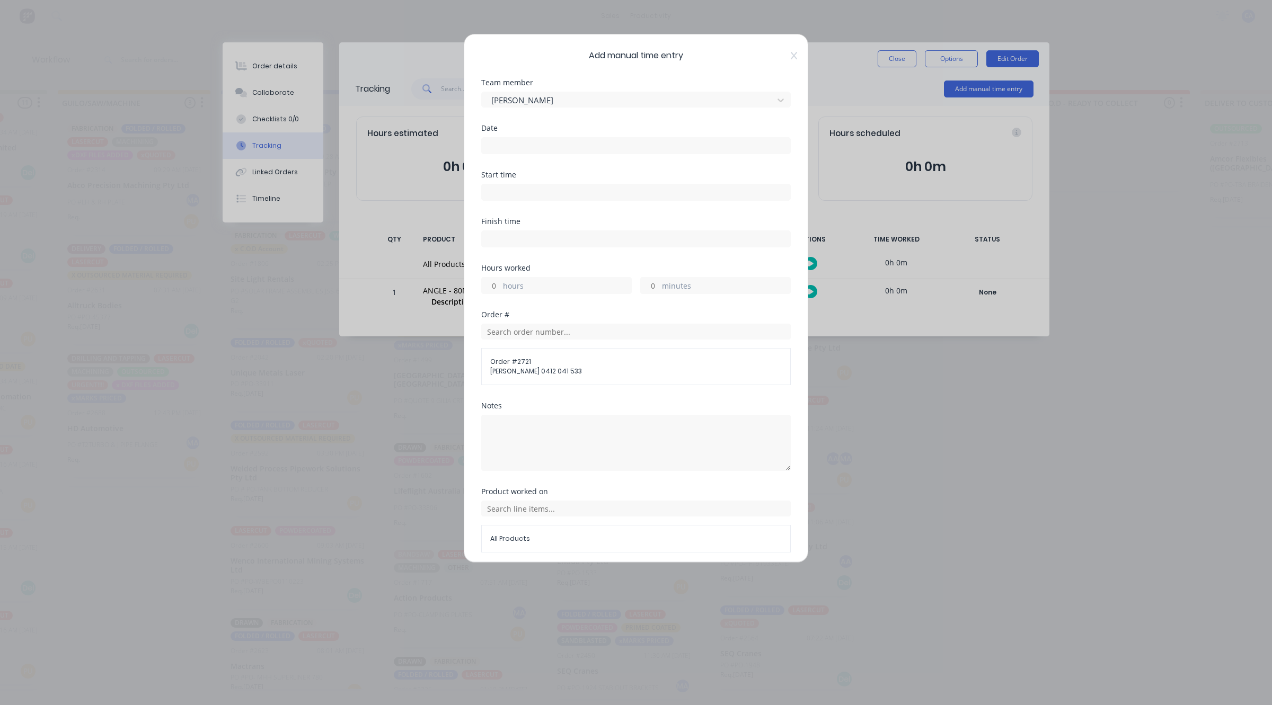
click at [628, 146] on input at bounding box center [636, 146] width 308 height 16
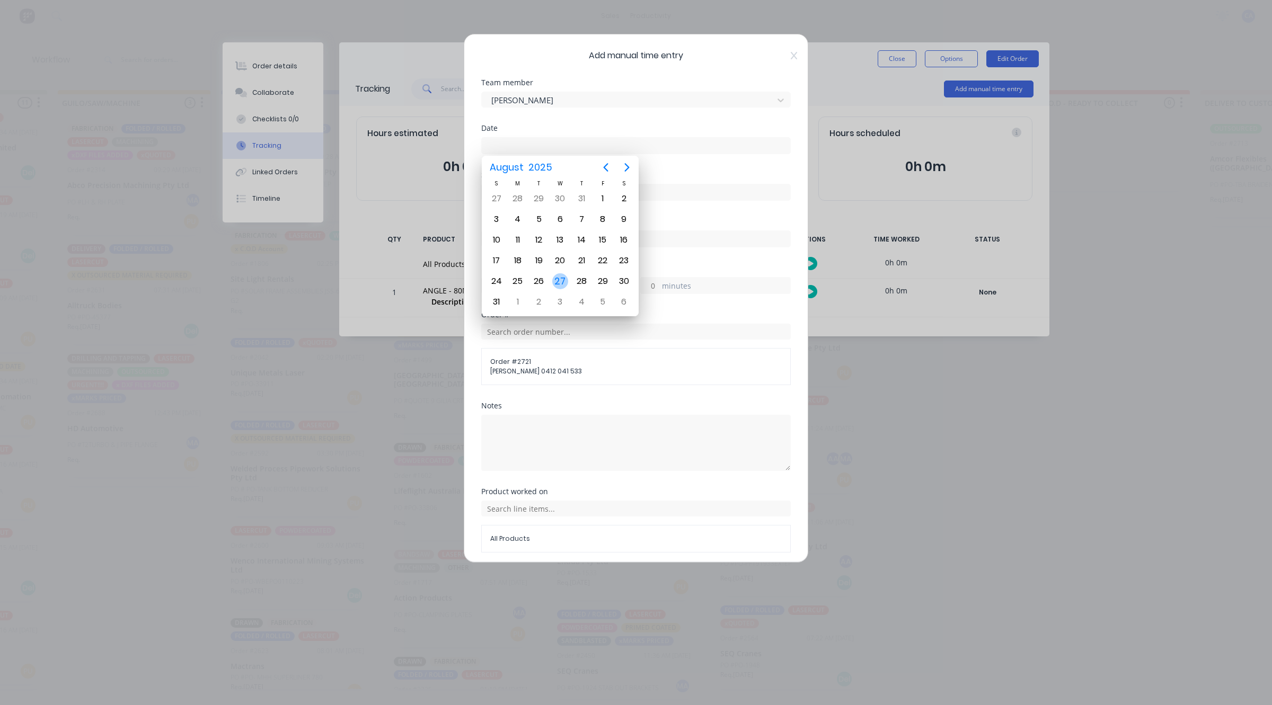
click at [565, 283] on div "27" at bounding box center [560, 281] width 16 height 16
type input "[DATE]"
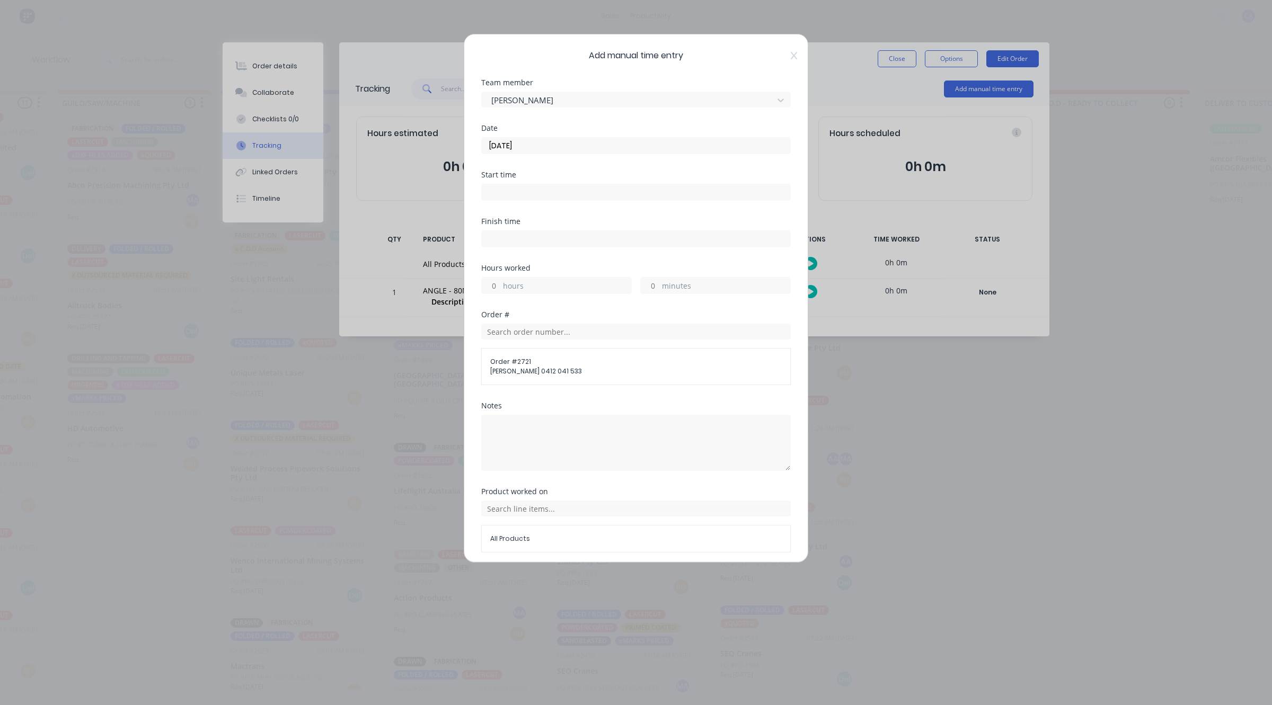
click at [651, 290] on input "minutes" at bounding box center [650, 286] width 19 height 16
type input "15"
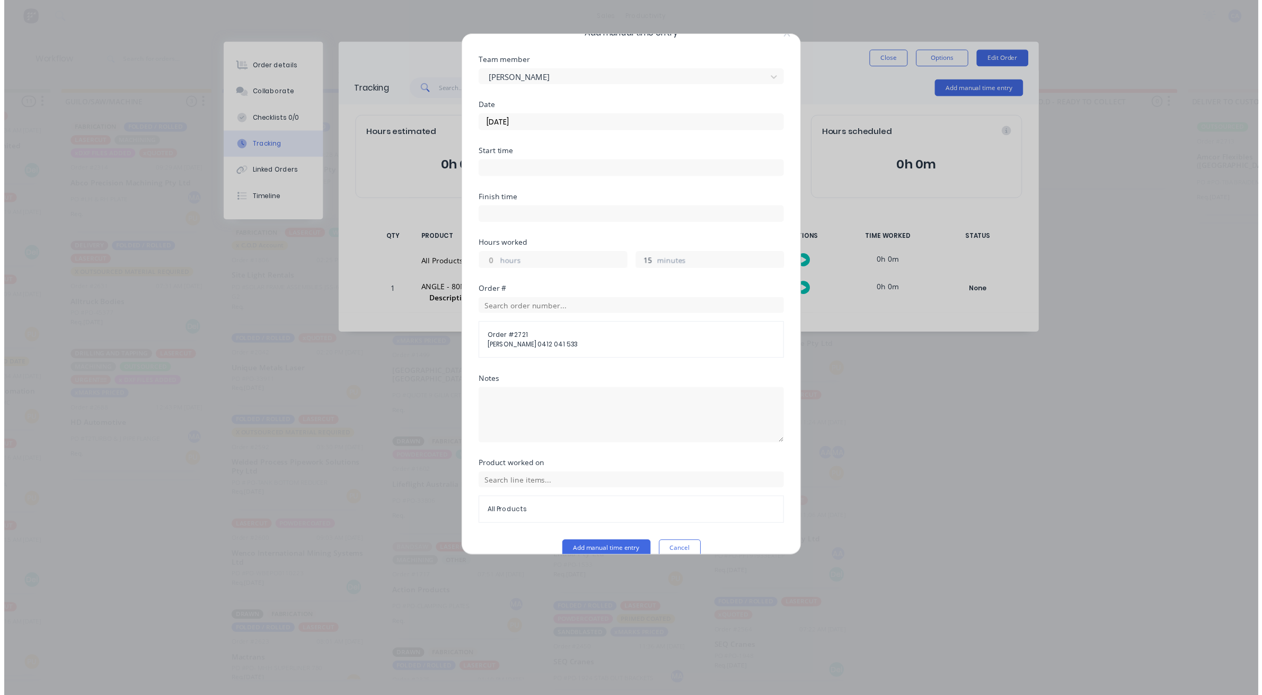
scroll to position [41, 0]
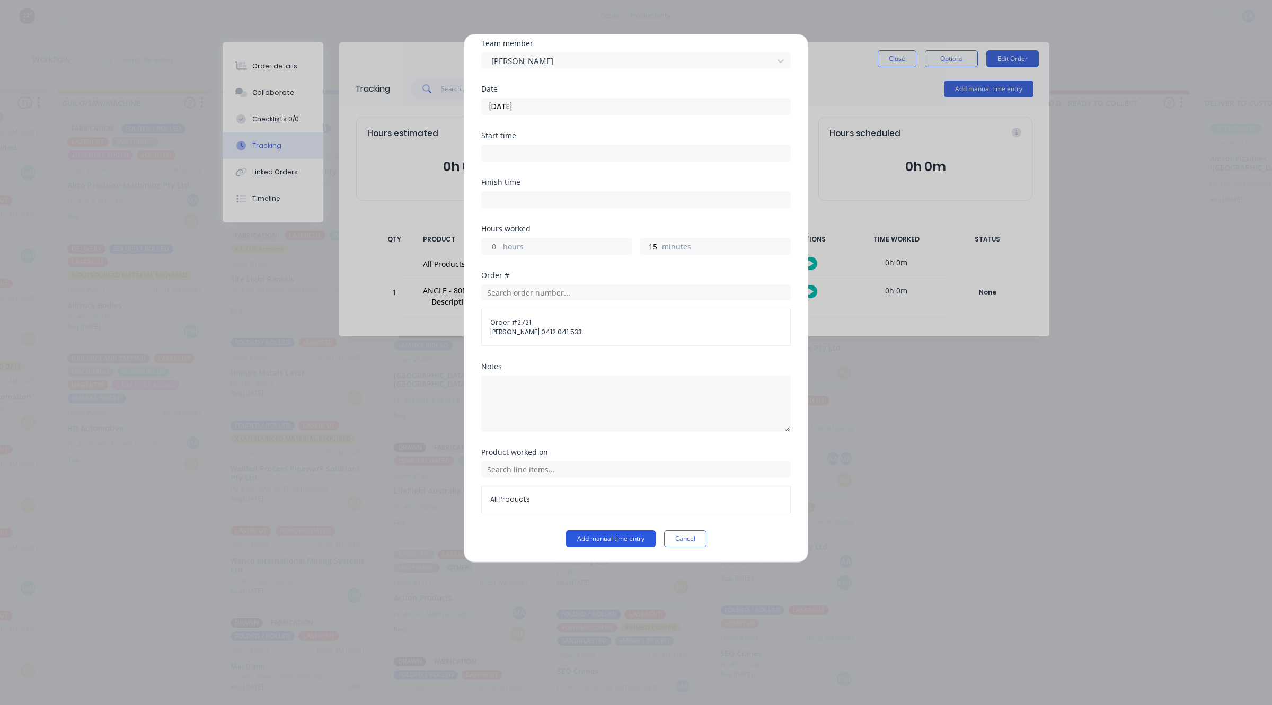
click at [639, 534] on button "Add manual time entry" at bounding box center [611, 538] width 90 height 17
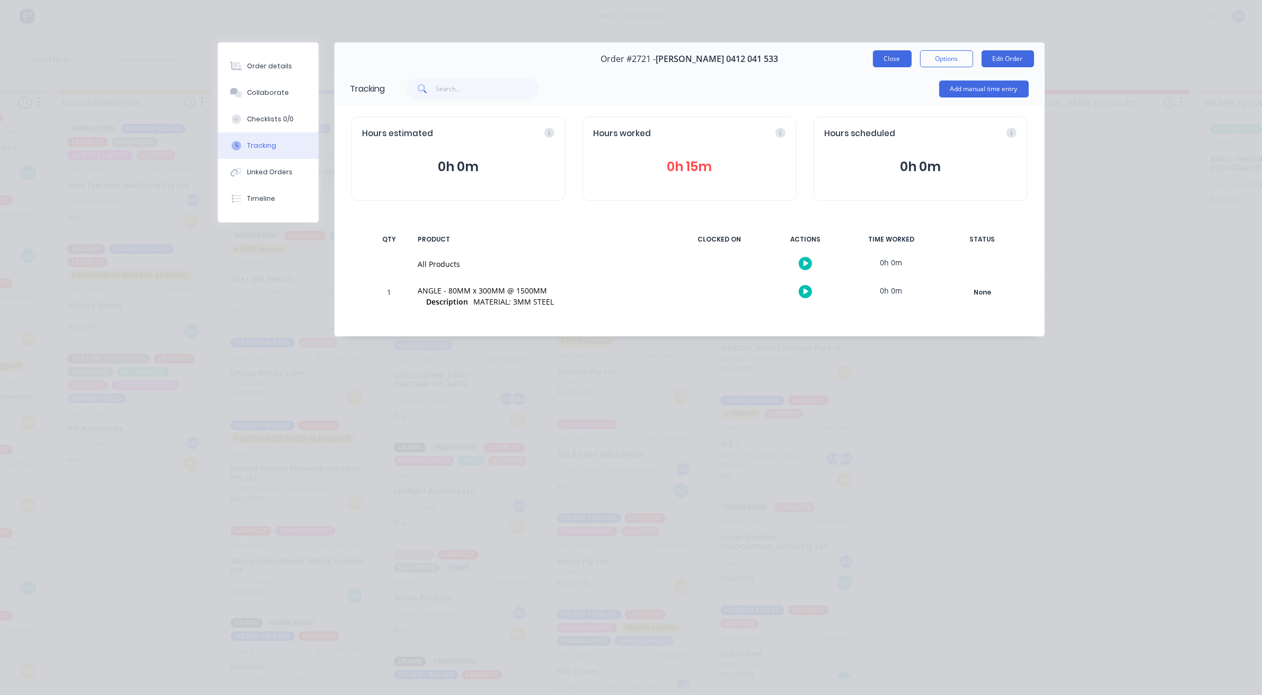
click at [901, 55] on button "Close" at bounding box center [892, 58] width 39 height 17
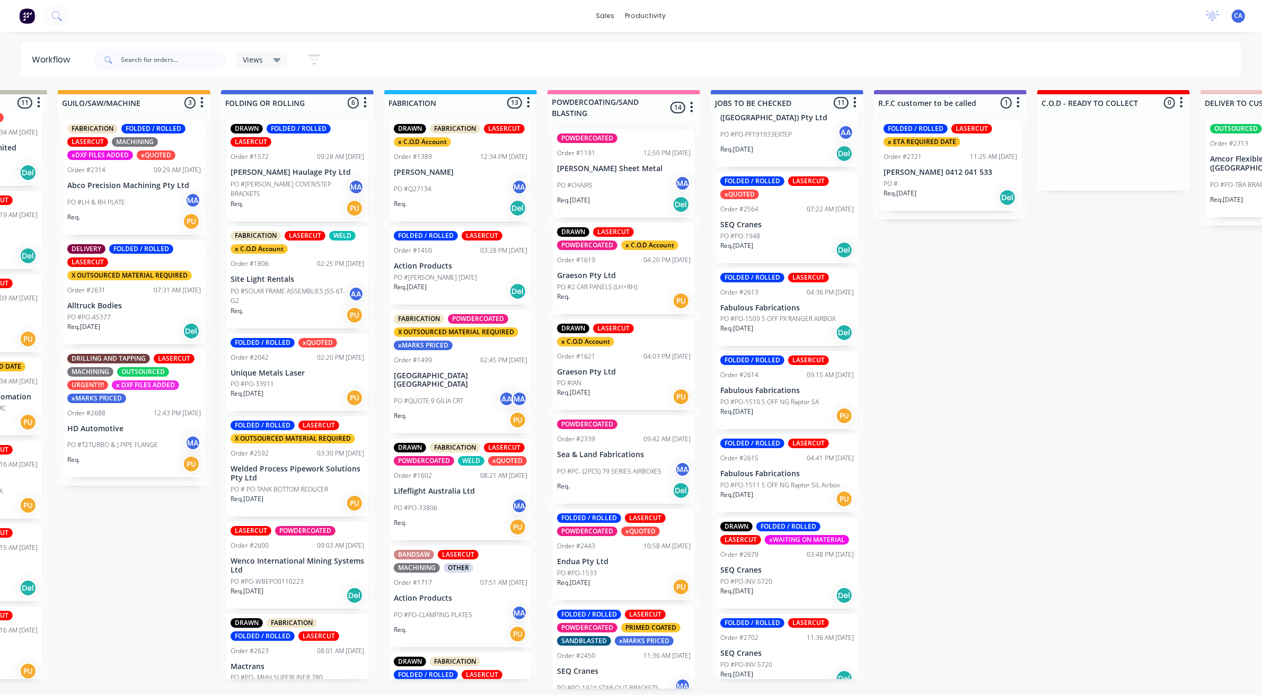
scroll to position [430, 0]
click at [787, 669] on div "Req. 21/08/25 Del" at bounding box center [787, 678] width 134 height 18
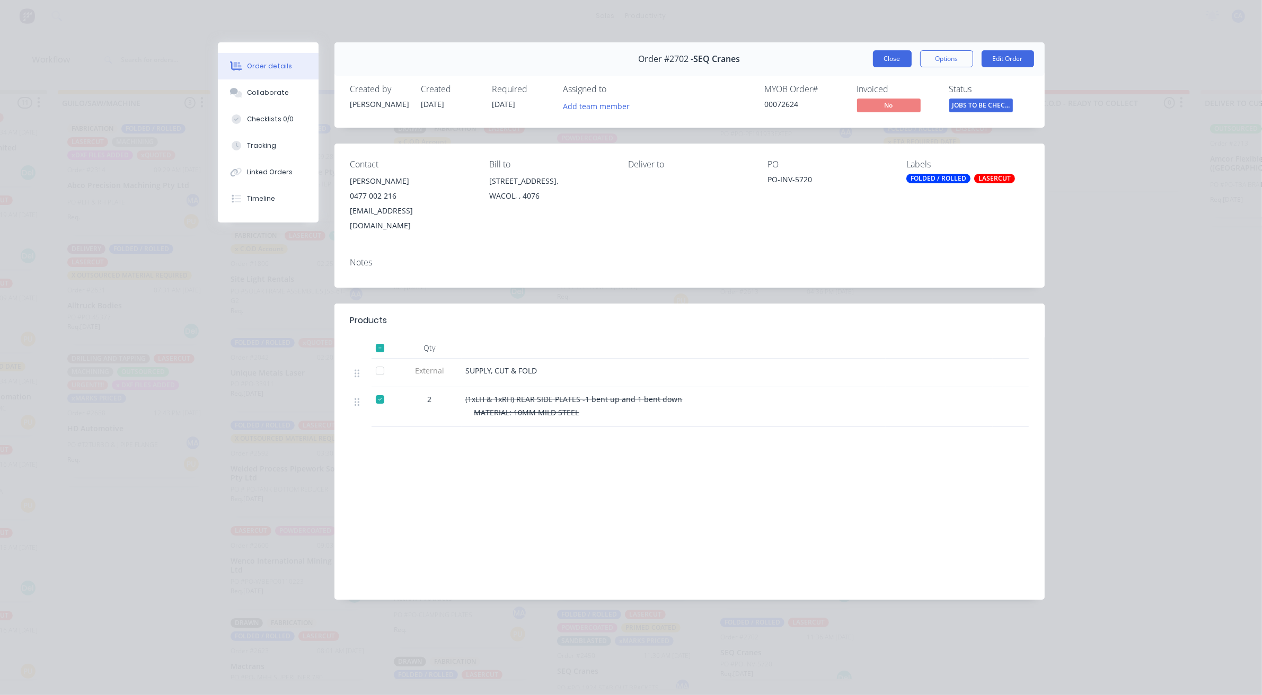
click at [893, 57] on button "Close" at bounding box center [892, 58] width 39 height 17
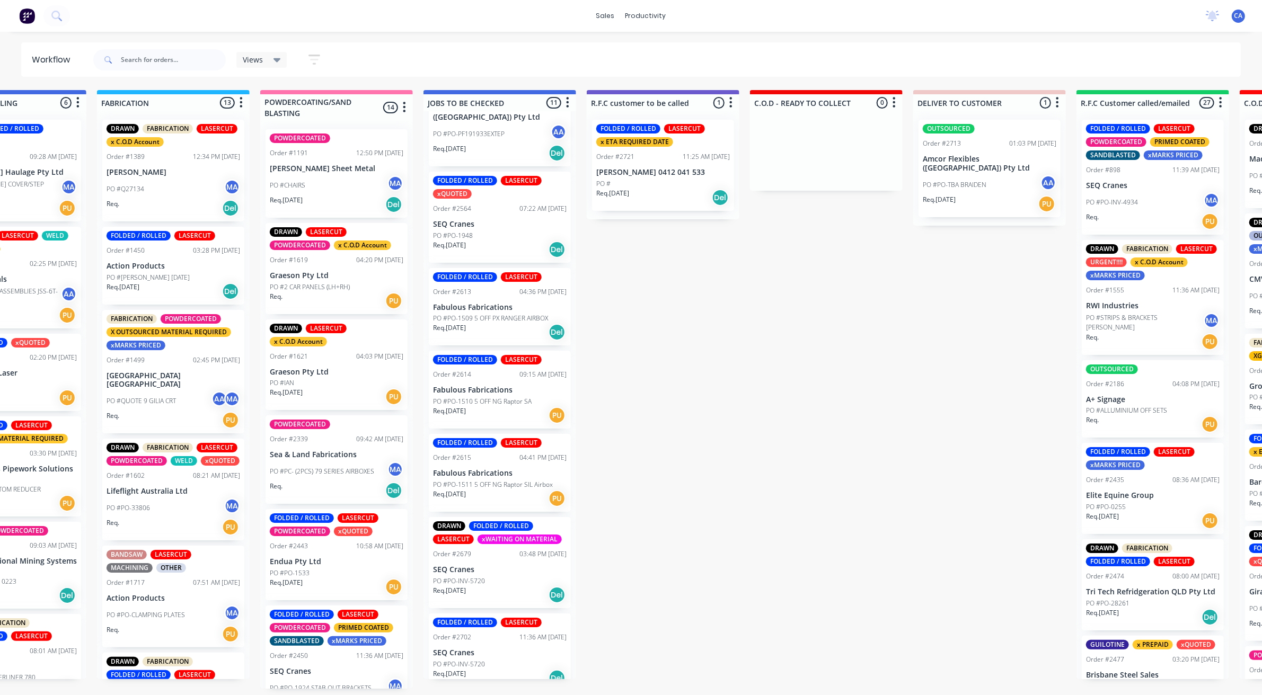
scroll to position [0, 705]
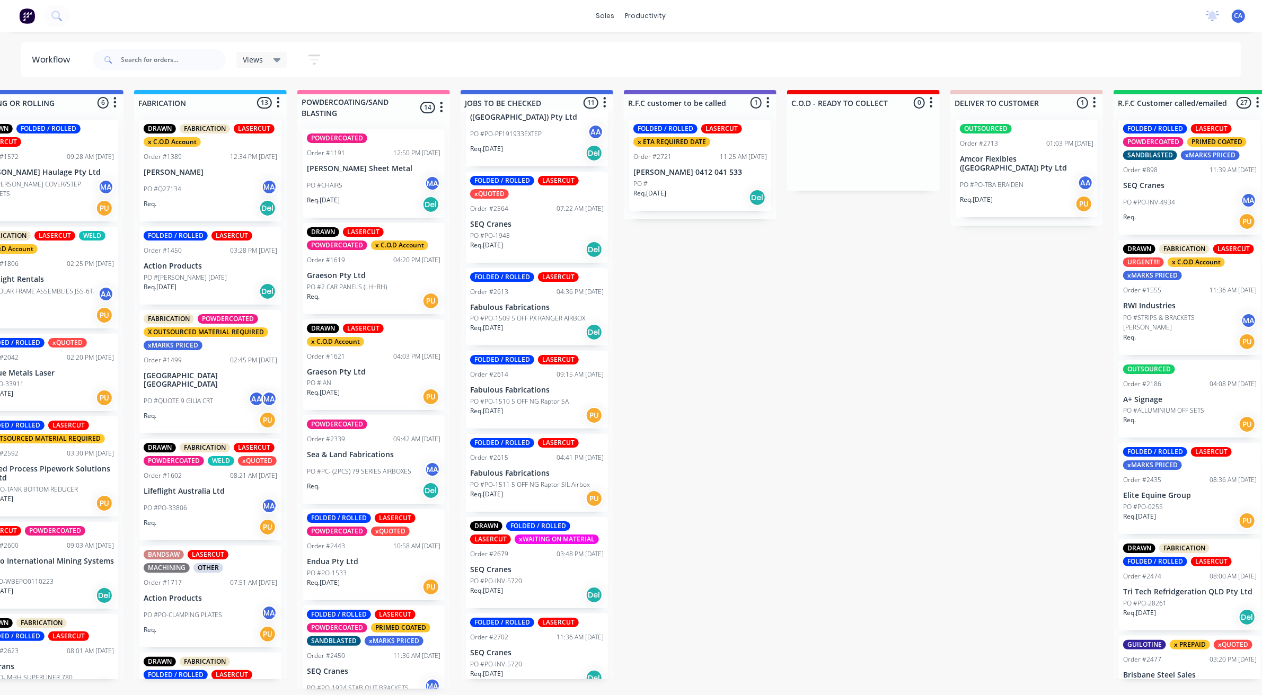
click at [539, 231] on div "PO #PO-1948" at bounding box center [537, 236] width 134 height 10
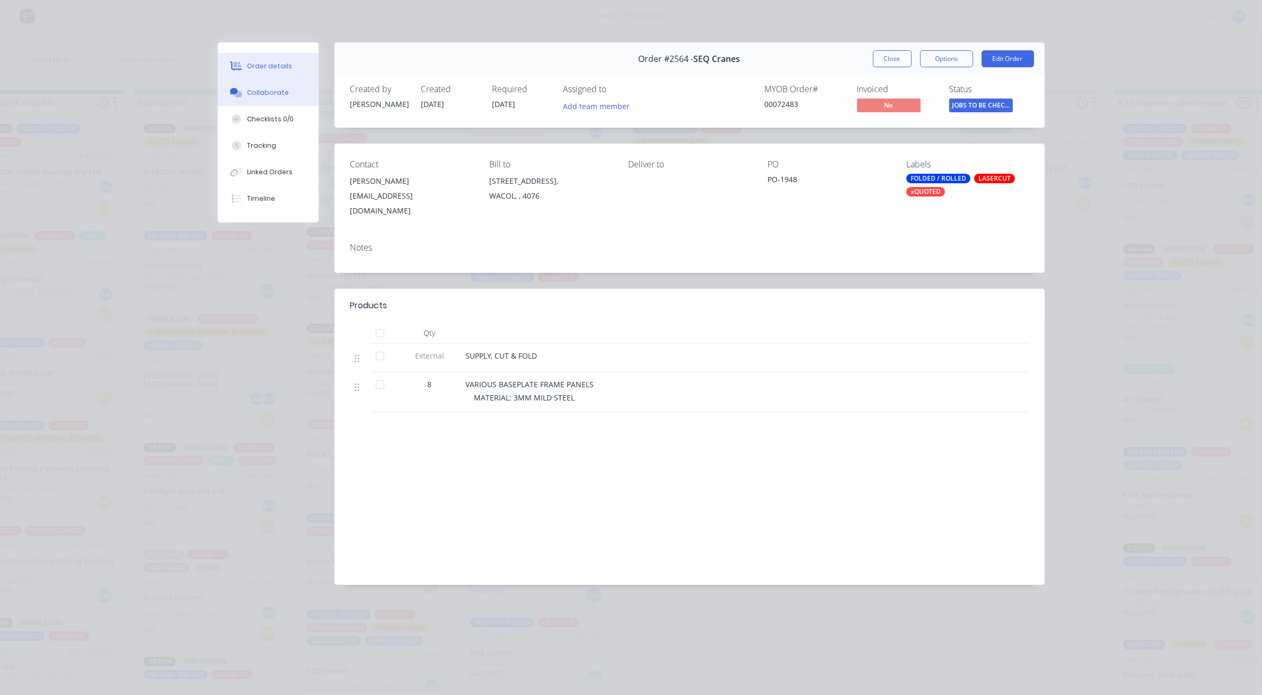
click at [303, 87] on button "Collaborate" at bounding box center [268, 92] width 101 height 26
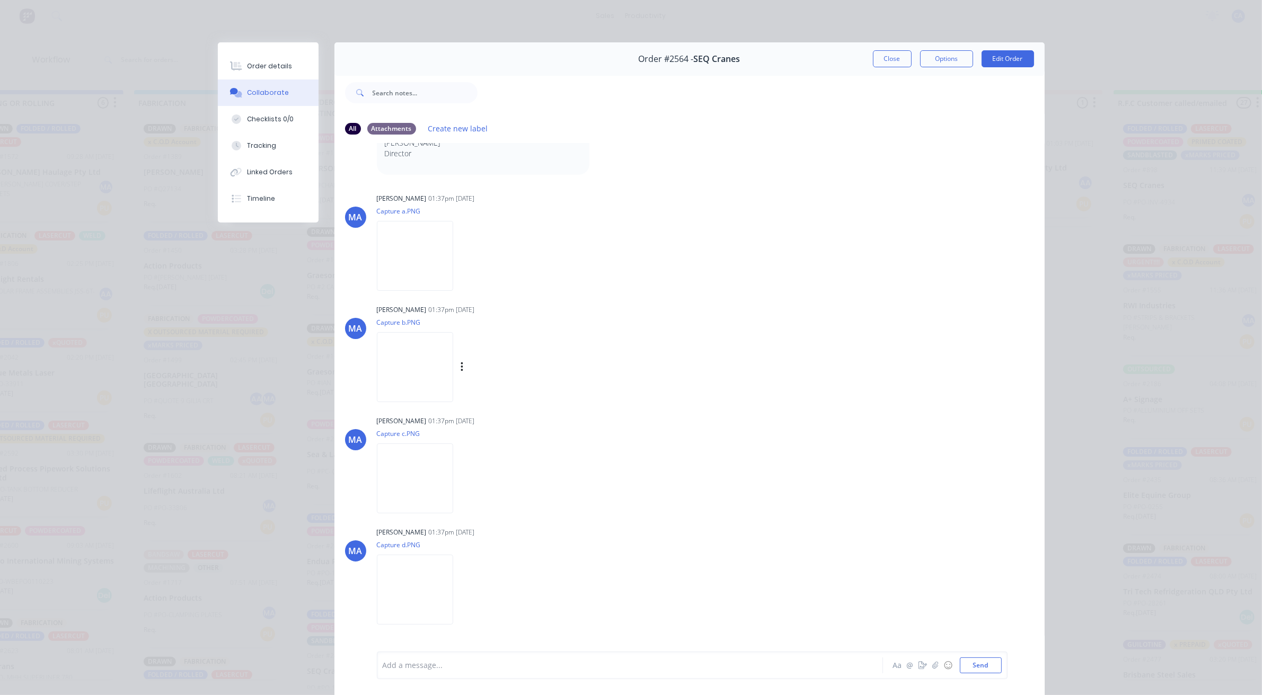
scroll to position [660, 0]
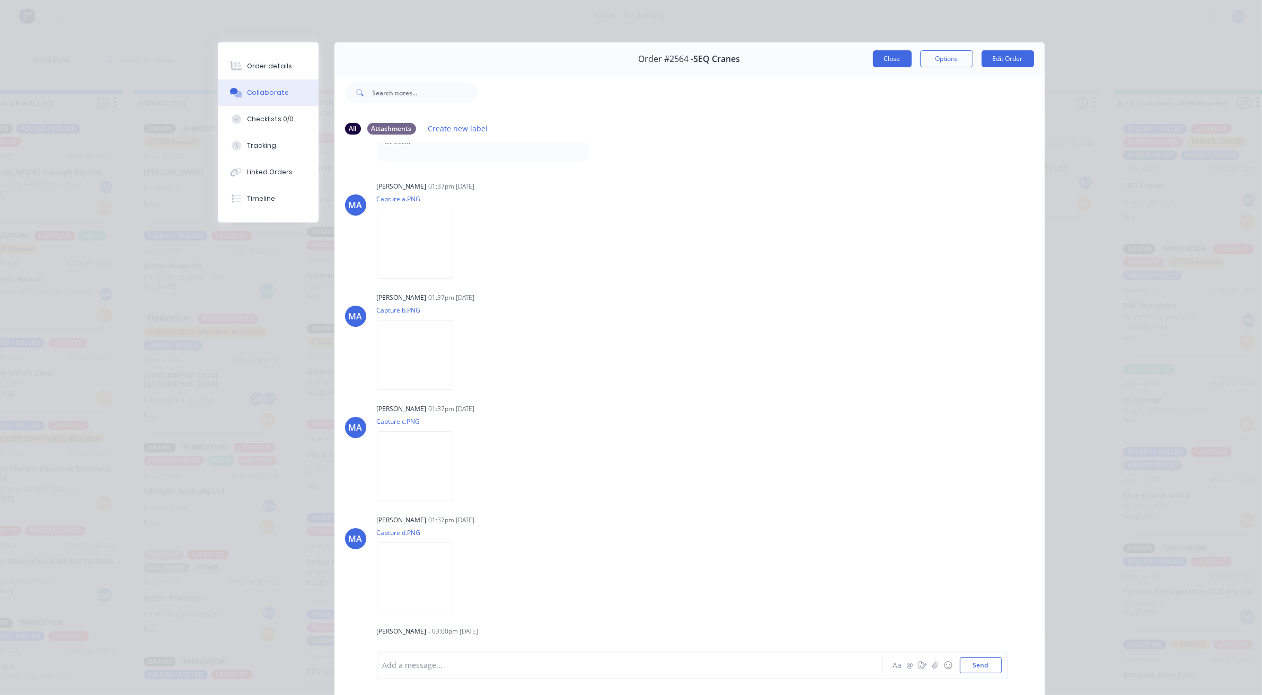
click at [888, 51] on button "Close" at bounding box center [892, 58] width 39 height 17
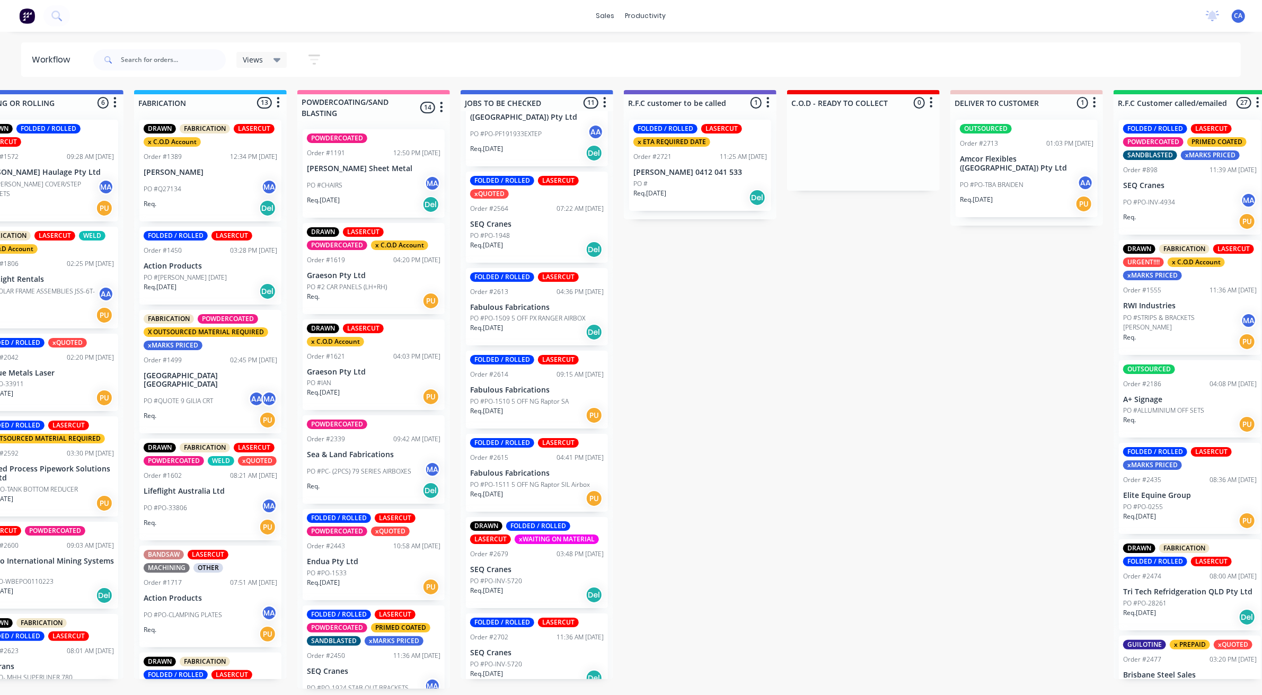
click at [537, 576] on div "PO #PO-INV-5720" at bounding box center [537, 581] width 134 height 10
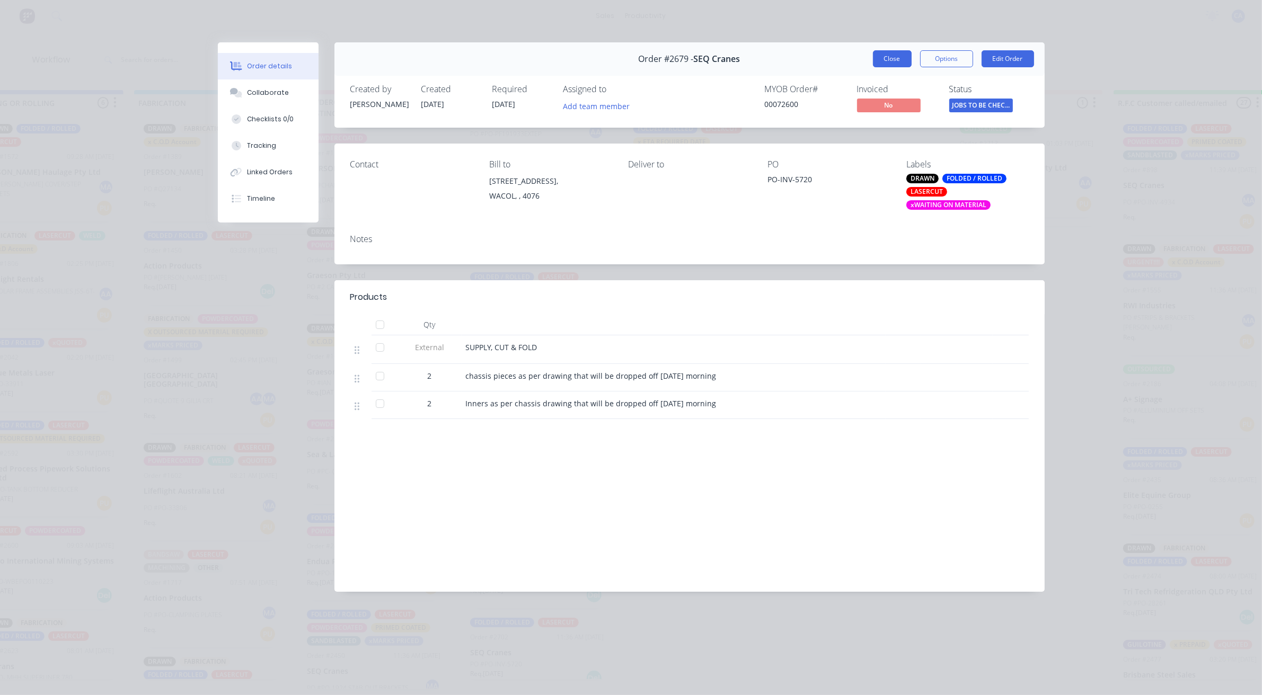
click at [883, 65] on button "Close" at bounding box center [892, 58] width 39 height 17
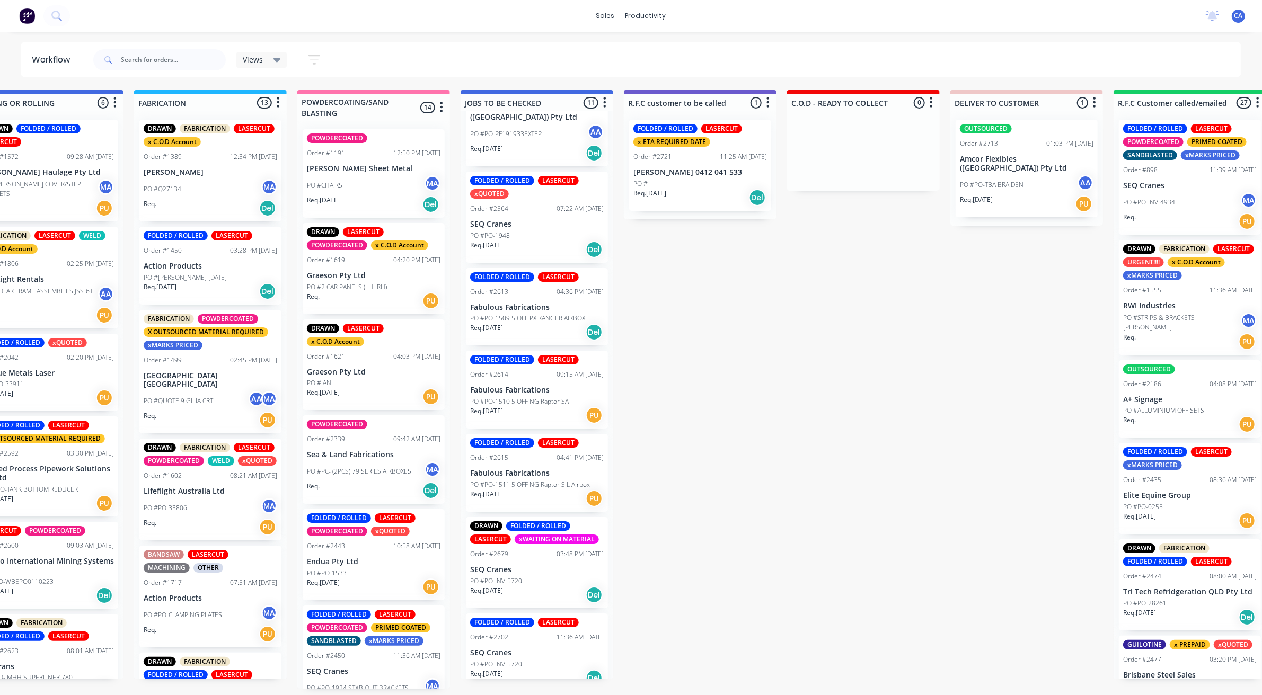
click at [528, 649] on p "SEQ Cranes" at bounding box center [537, 653] width 134 height 9
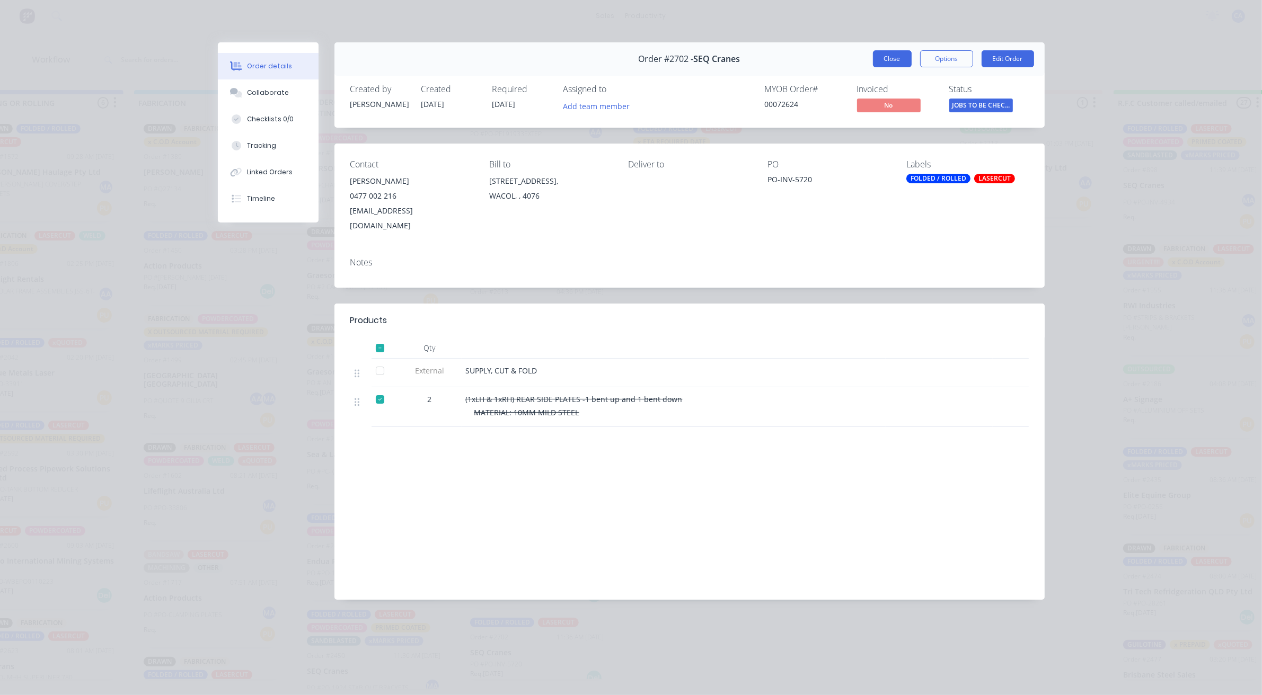
click at [890, 61] on button "Close" at bounding box center [892, 58] width 39 height 17
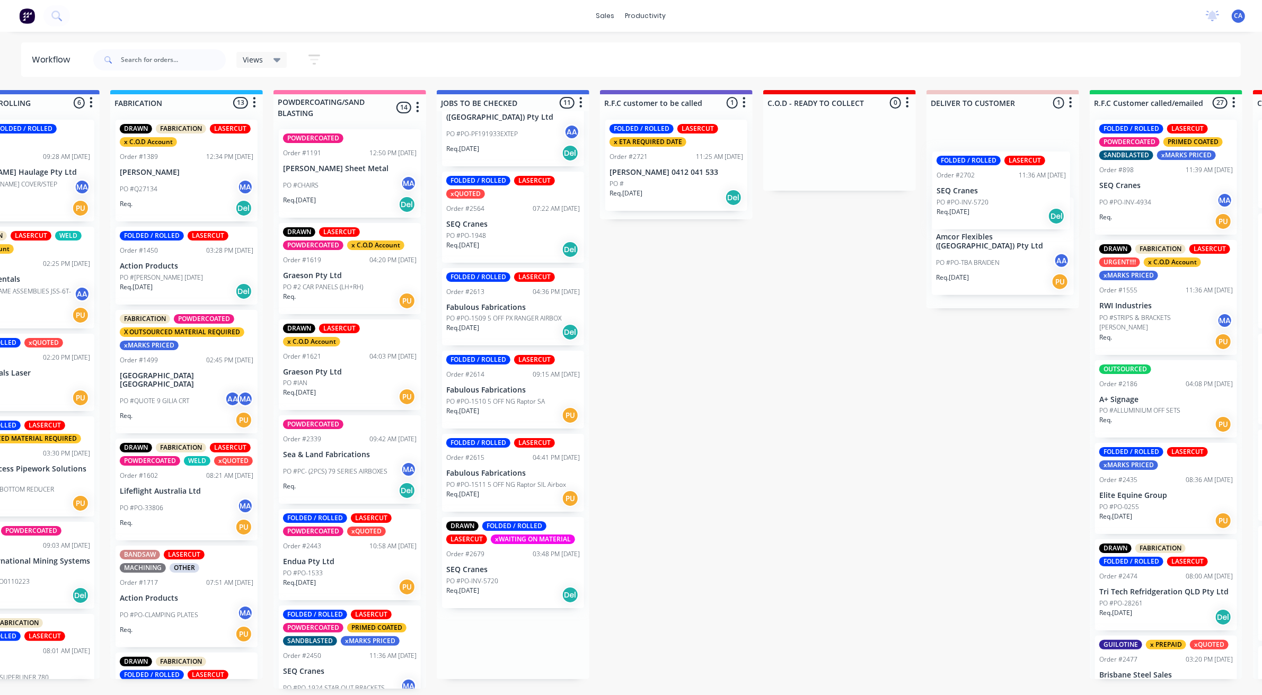
scroll to position [2, 751]
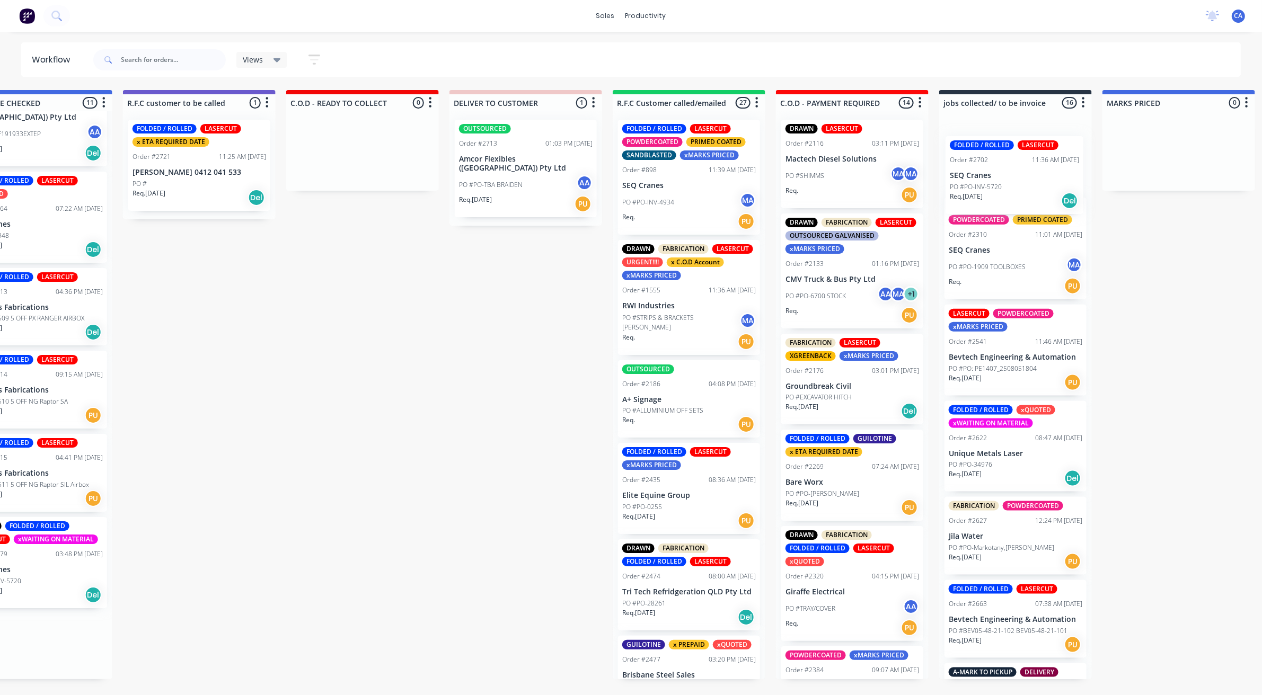
drag, startPoint x: 548, startPoint y: 650, endPoint x: 1032, endPoint y: 178, distance: 675.2
click at [1032, 178] on div "Submitted 26 Sort By Created date Required date Order number Customer name Most…" at bounding box center [362, 389] width 3150 height 599
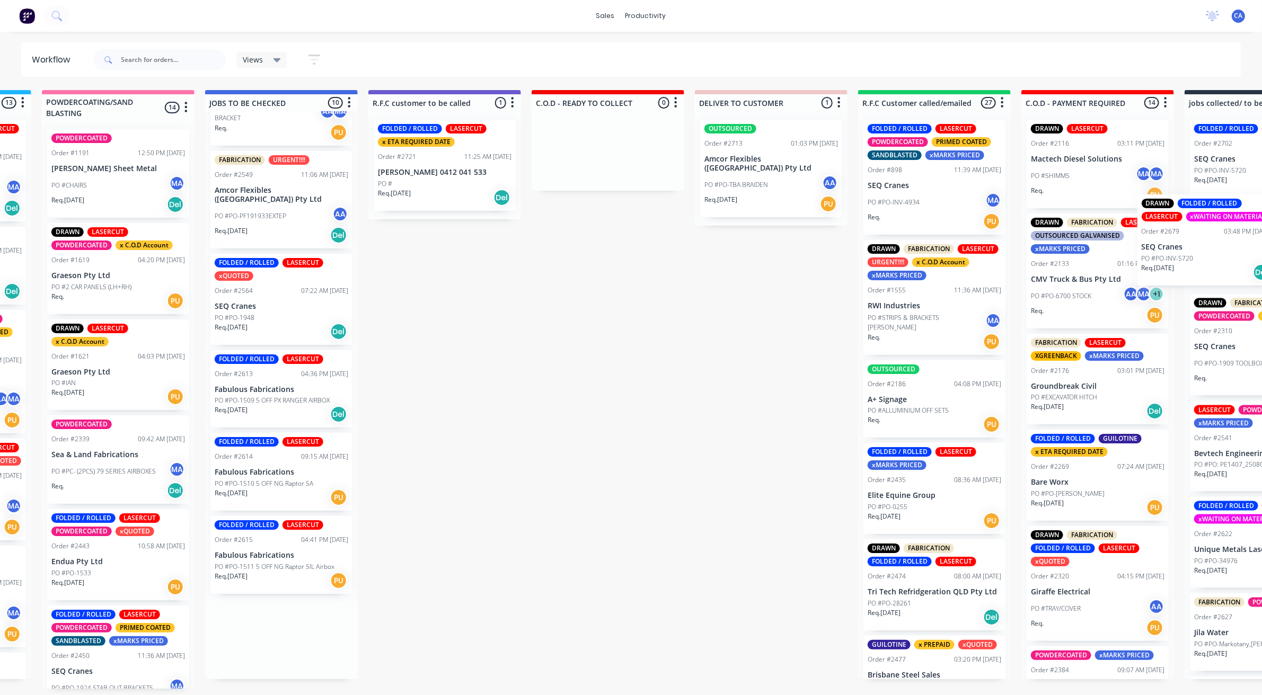
scroll to position [3, 983]
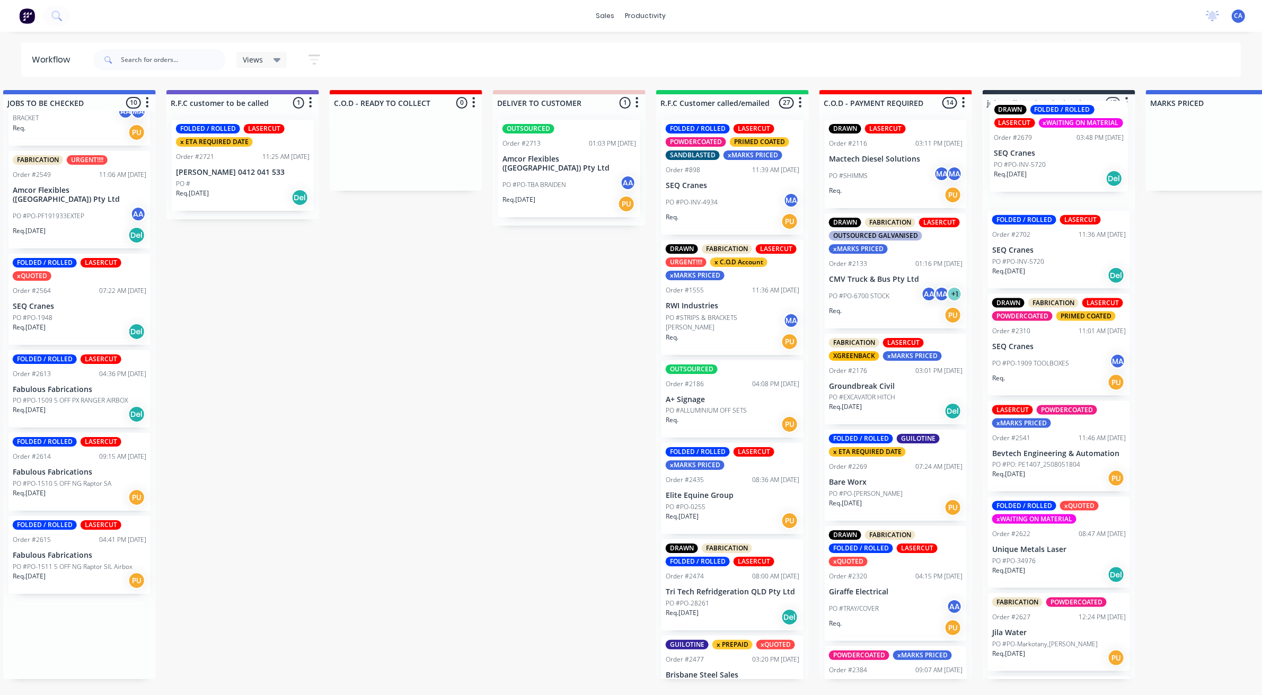
drag, startPoint x: 342, startPoint y: 628, endPoint x: 1051, endPoint y: 140, distance: 860.2
click at [1052, 140] on div "Submitted 26 Sort By Created date Required date Order number Customer name Most…" at bounding box center [405, 389] width 3150 height 599
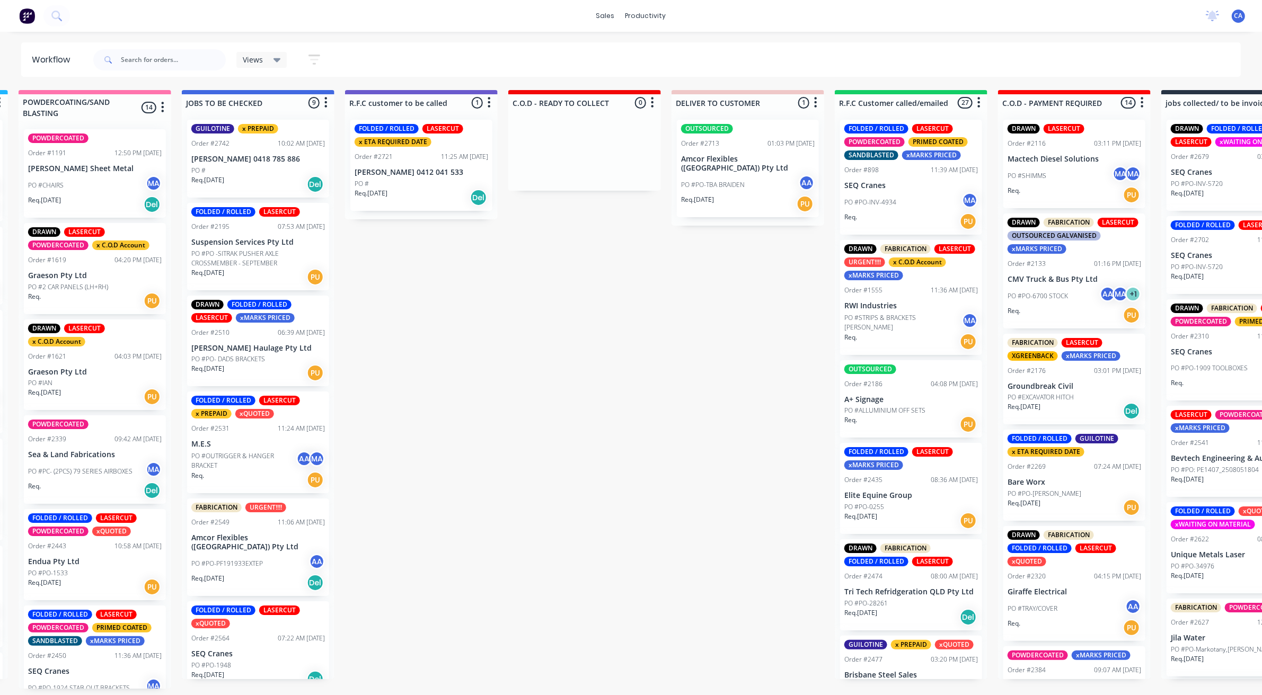
scroll to position [3, 976]
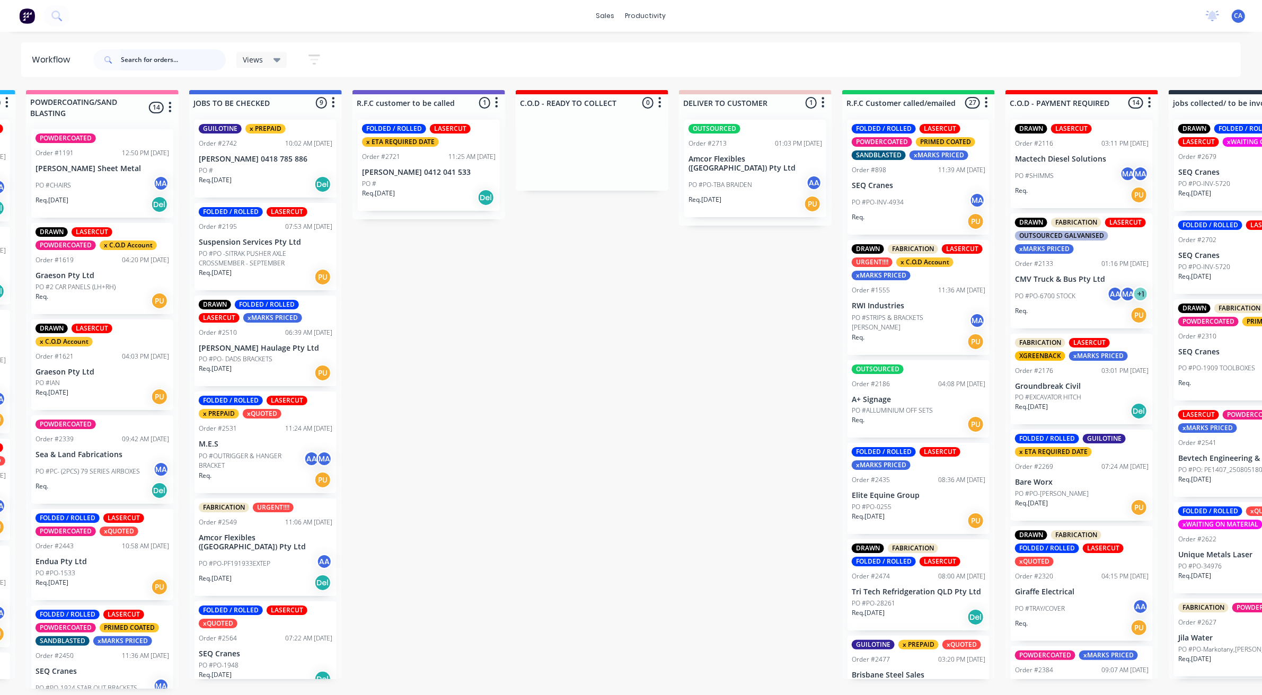
click at [131, 69] on input "text" at bounding box center [173, 59] width 105 height 21
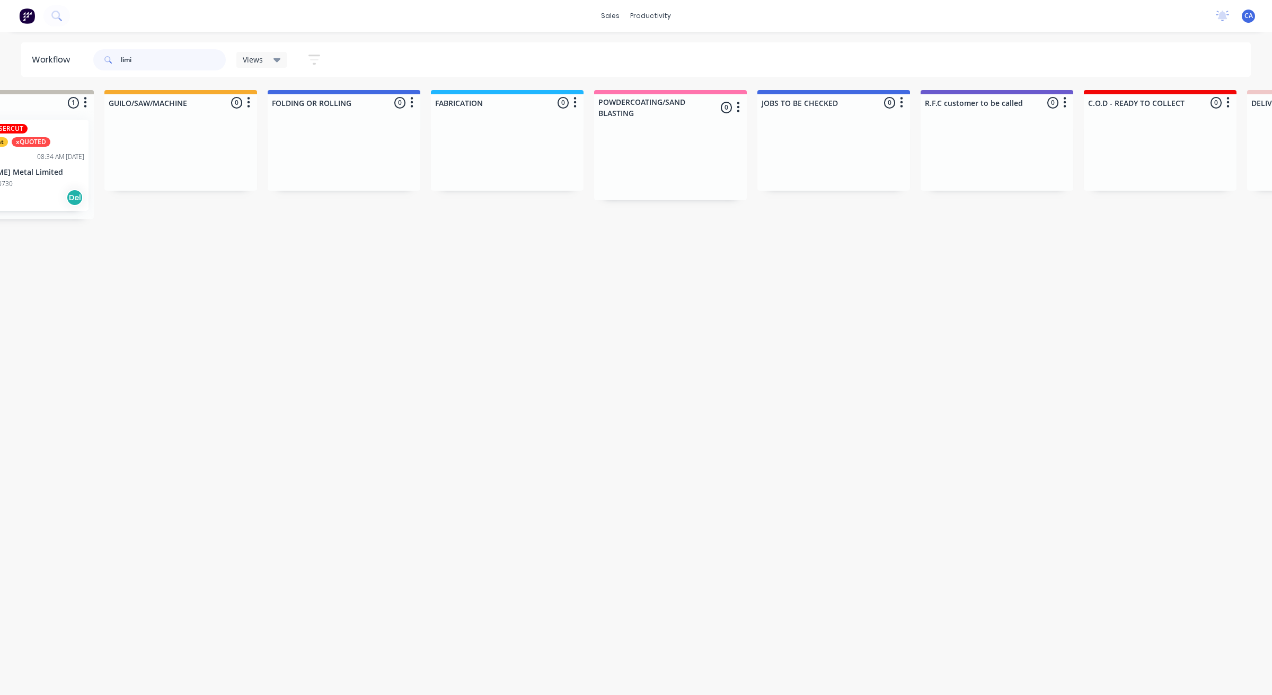
scroll to position [0, 0]
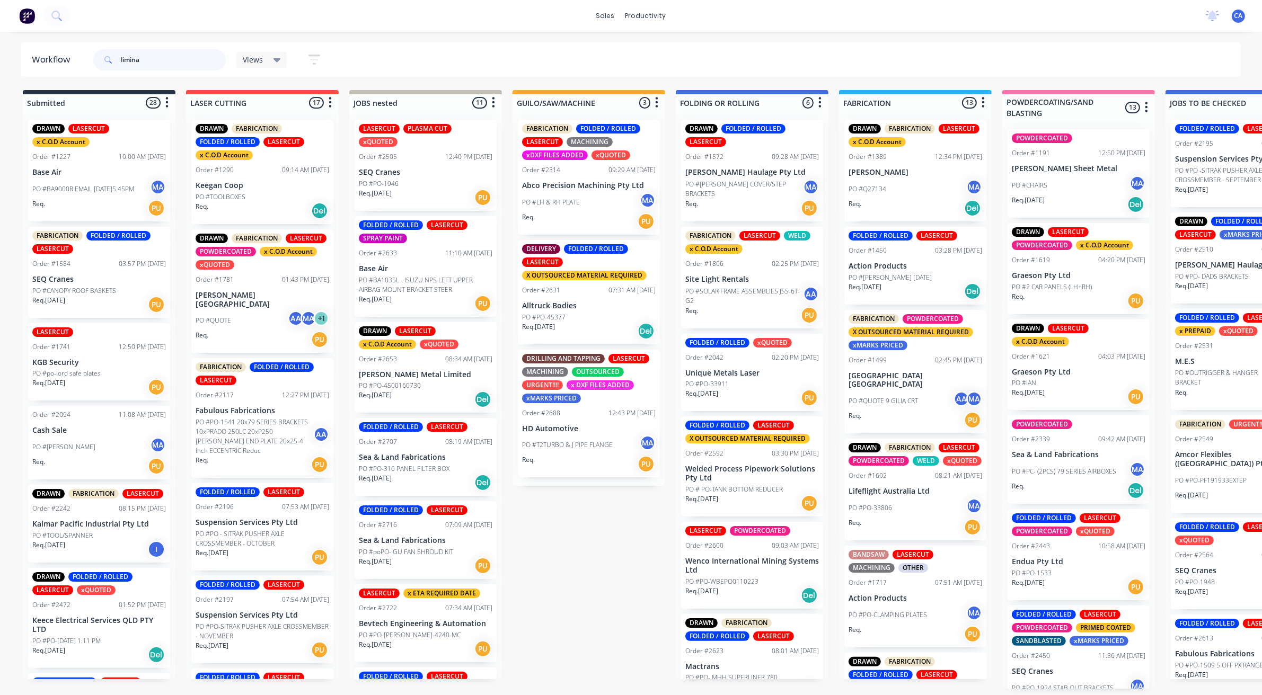
type input "liminal"
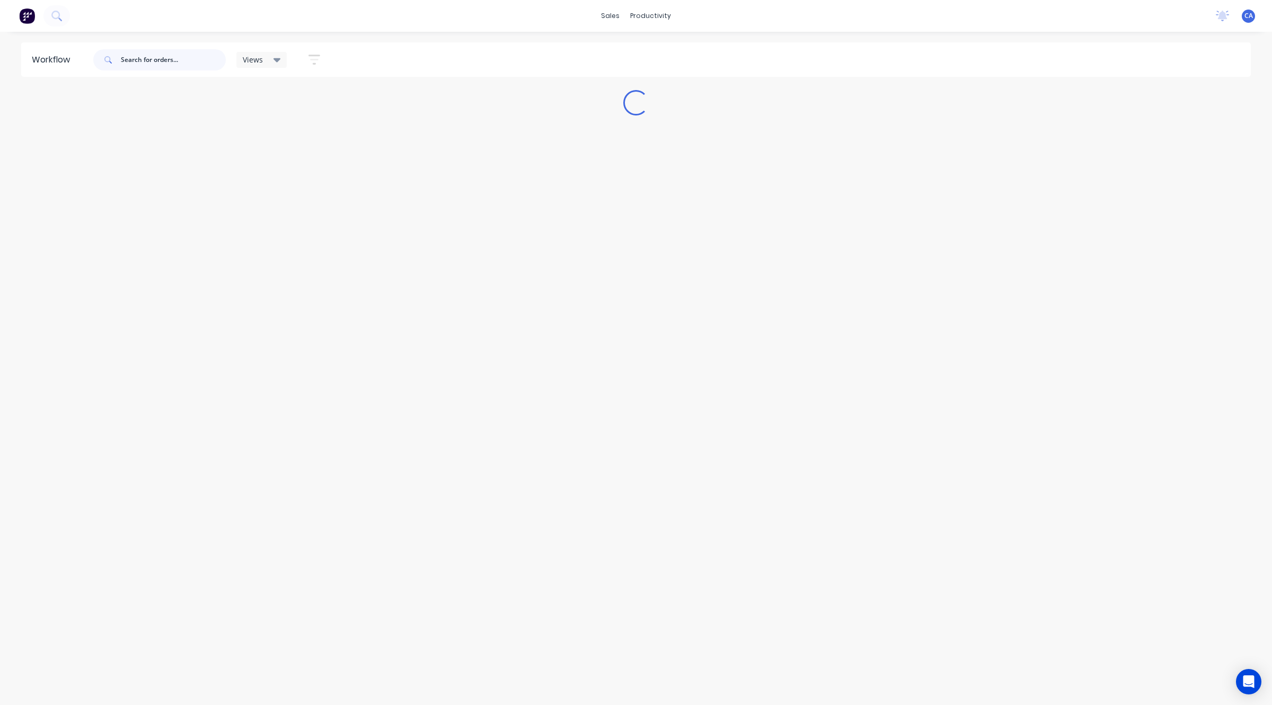
click at [181, 62] on input "text" at bounding box center [173, 59] width 105 height 21
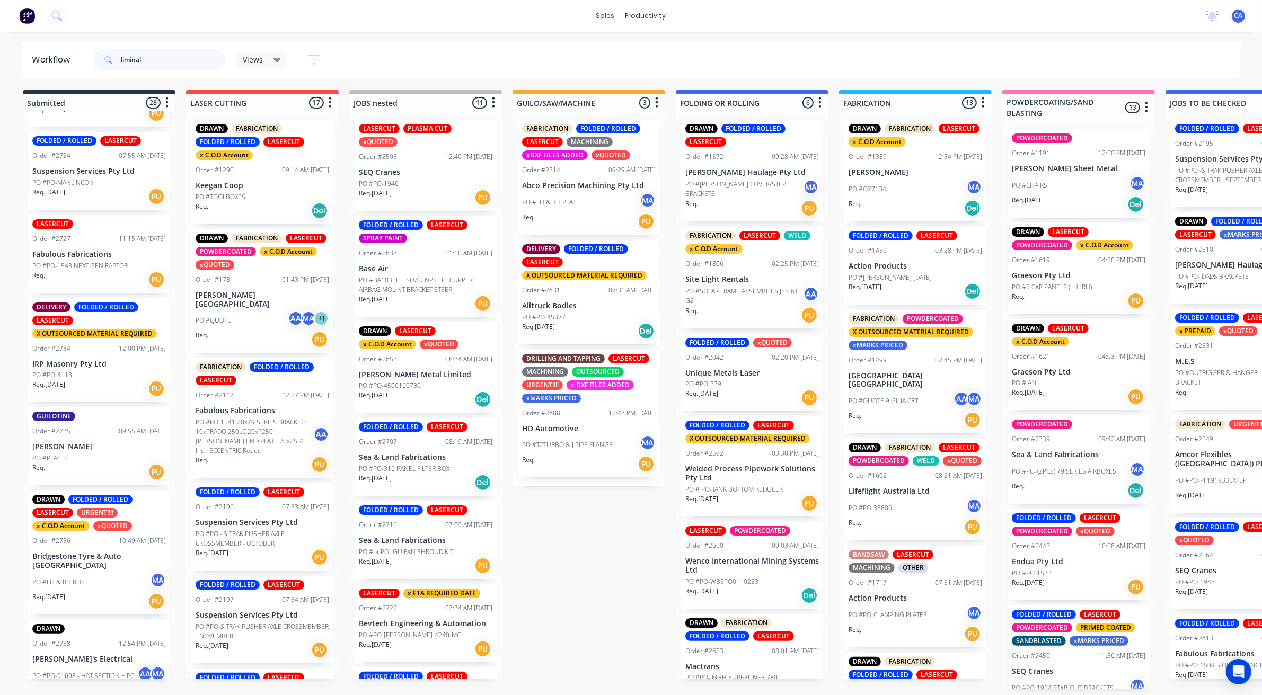
scroll to position [1722, 0]
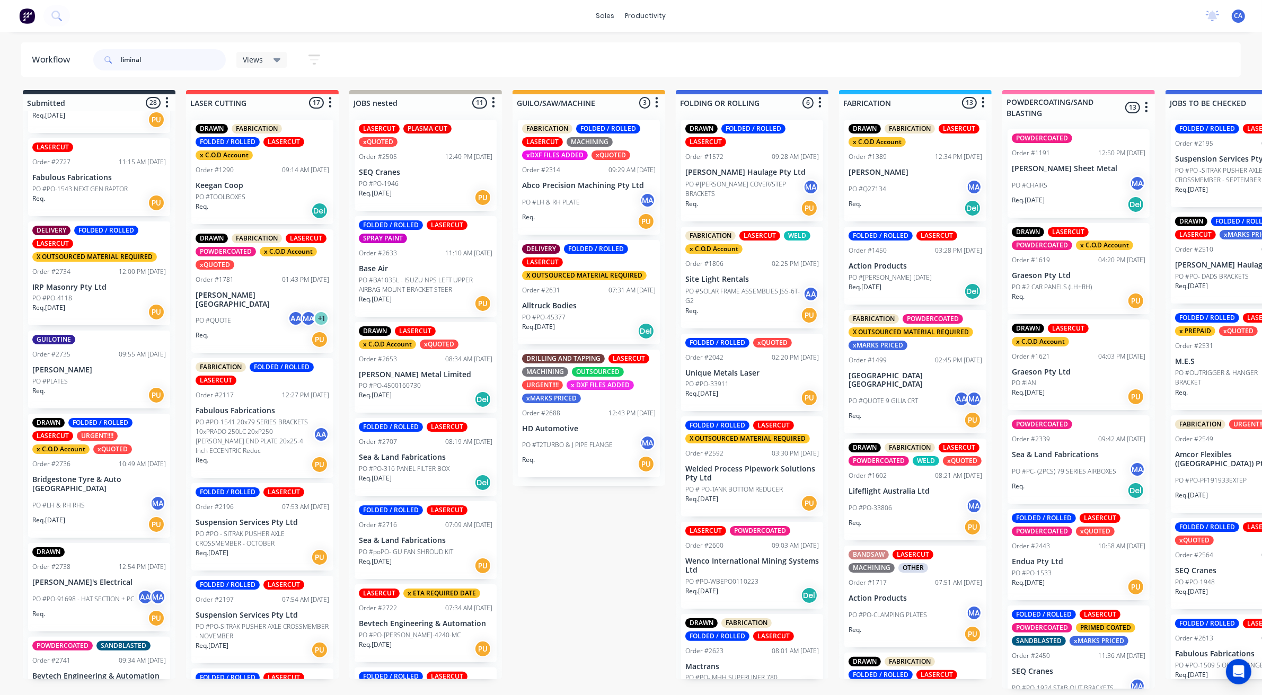
type input "liminal"
click at [79, 298] on div "PO #PO-4118" at bounding box center [99, 299] width 134 height 10
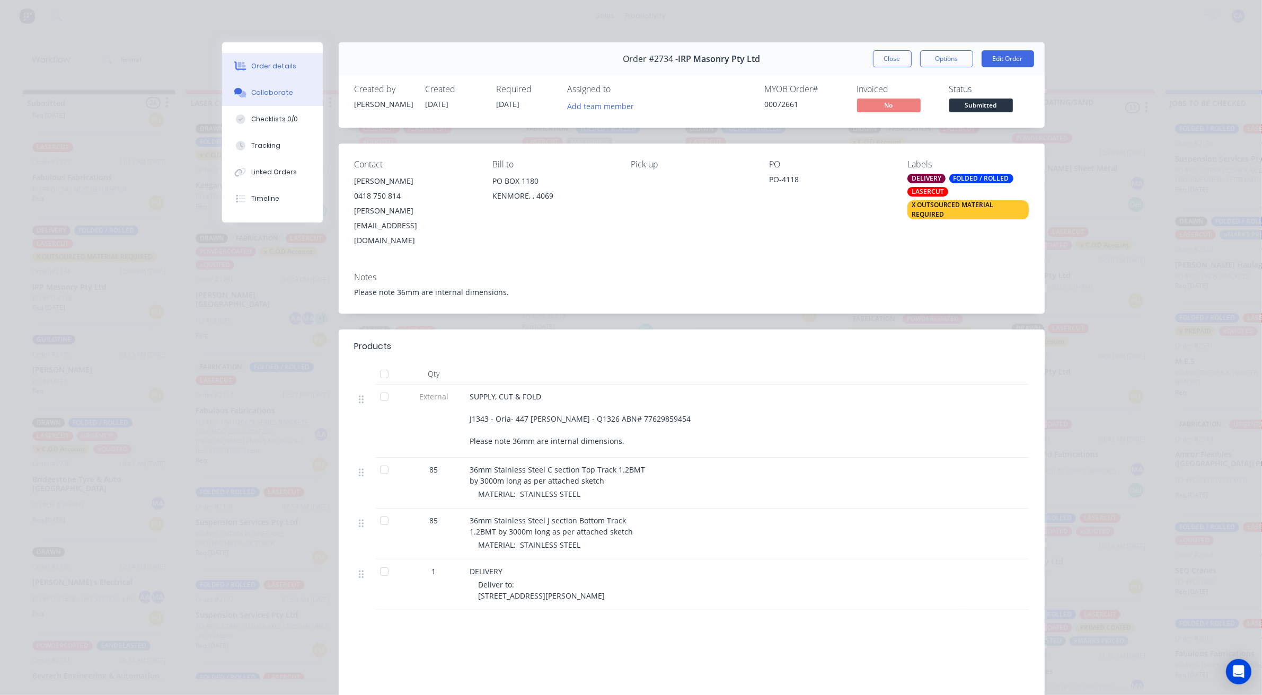
click at [267, 101] on button "Collaborate" at bounding box center [272, 92] width 101 height 26
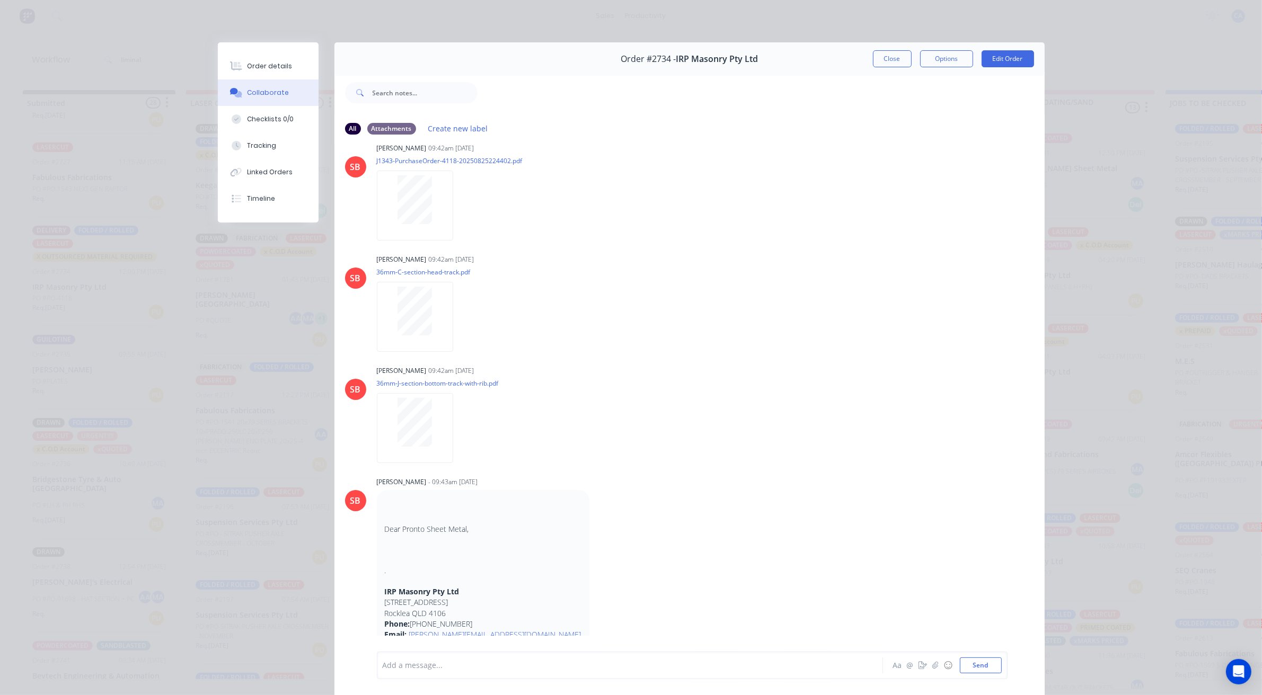
scroll to position [0, 0]
